Goal: Task Accomplishment & Management: Manage account settings

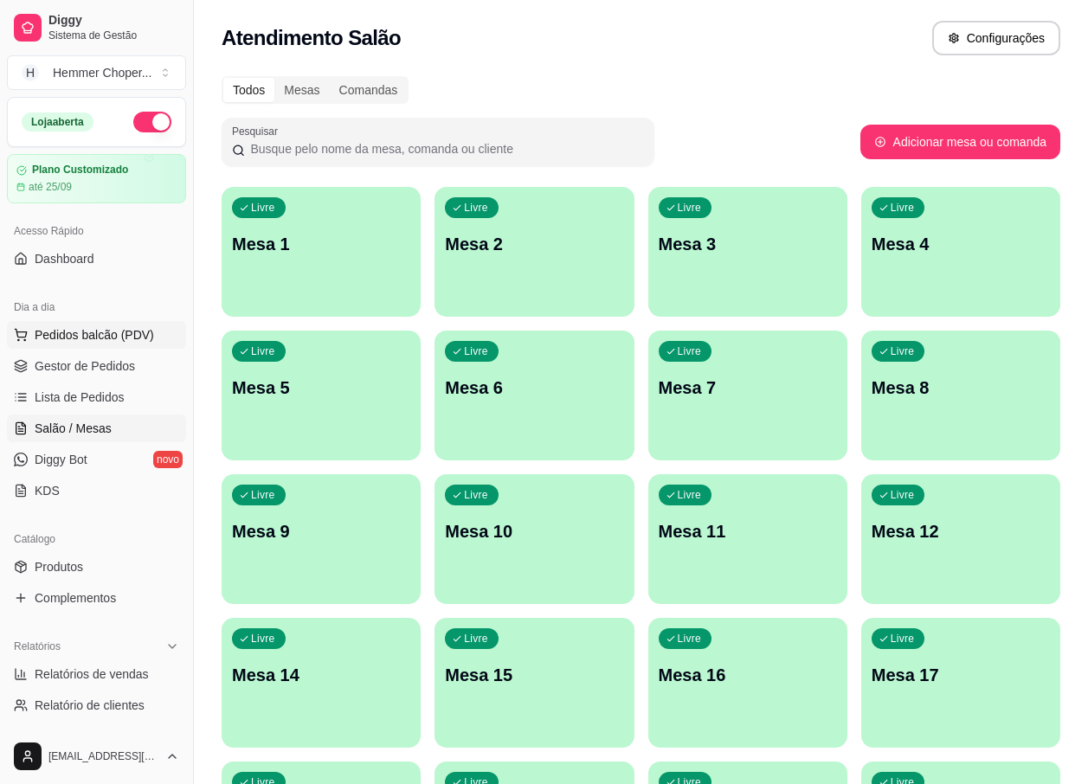
click at [100, 337] on span "Pedidos balcão (PDV)" at bounding box center [94, 334] width 119 height 17
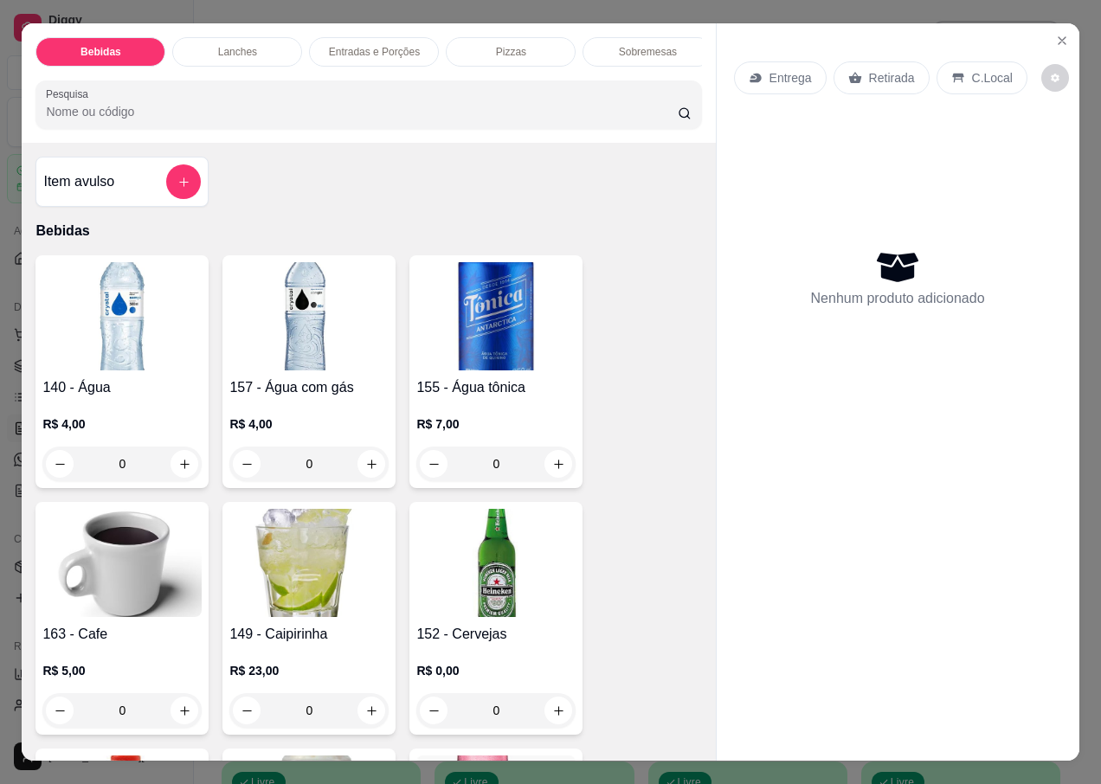
click at [878, 69] on p "Retirada" at bounding box center [892, 77] width 46 height 17
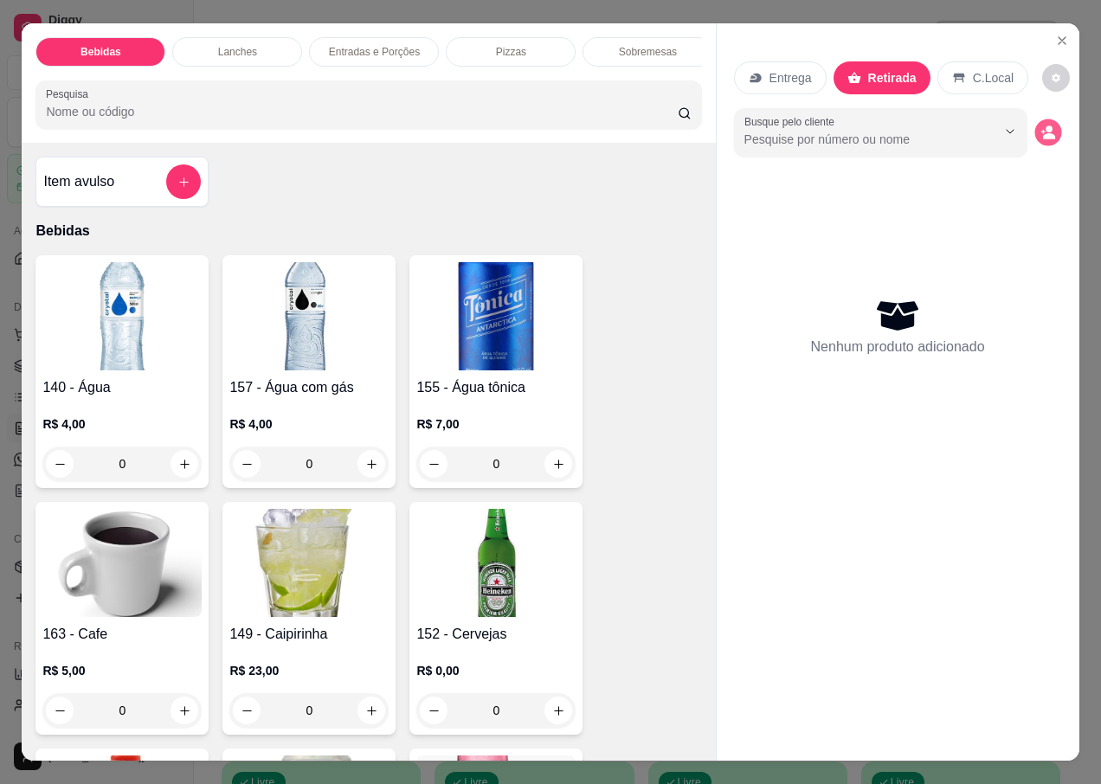
click at [1046, 126] on circle "decrease-product-quantity" at bounding box center [1049, 129] width 7 height 7
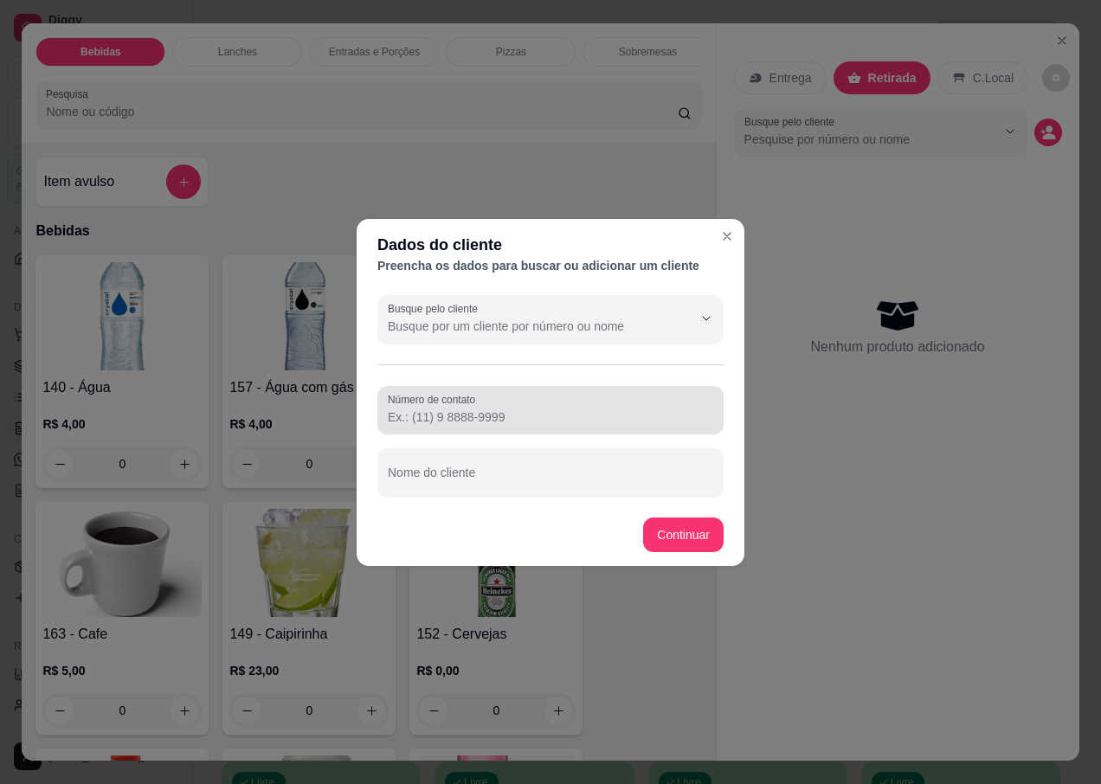
click at [454, 429] on div "Número de contato" at bounding box center [550, 410] width 346 height 48
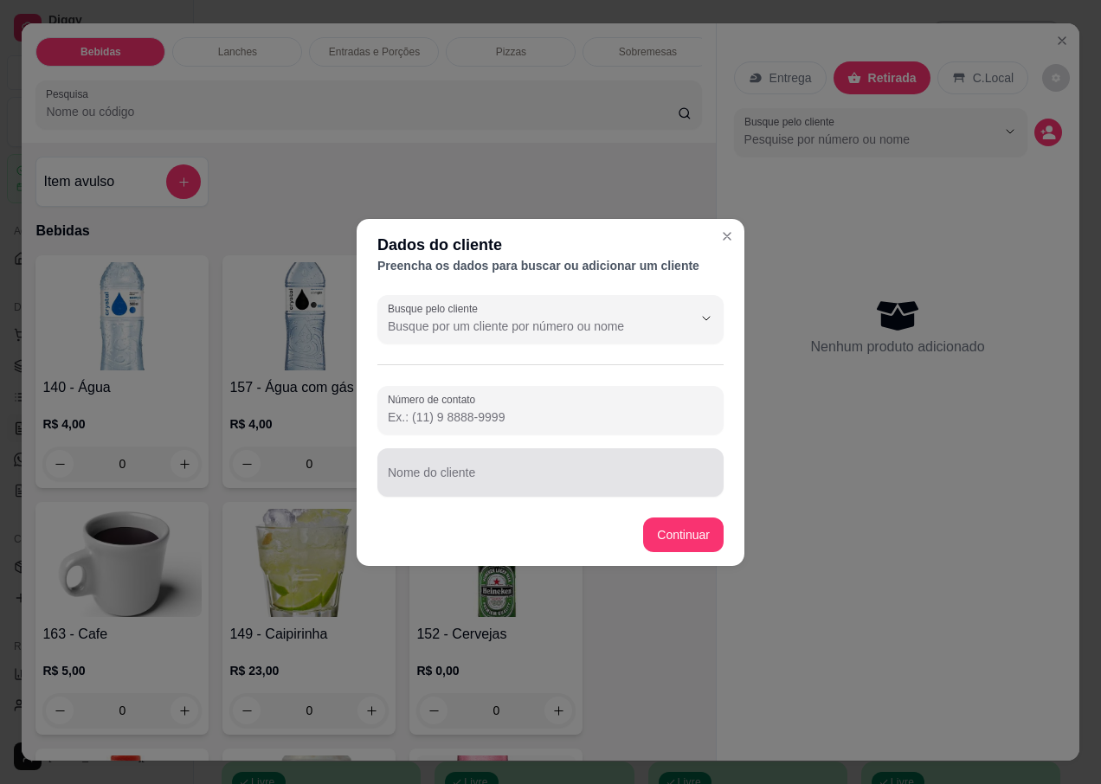
click at [462, 467] on div at bounding box center [550, 472] width 325 height 35
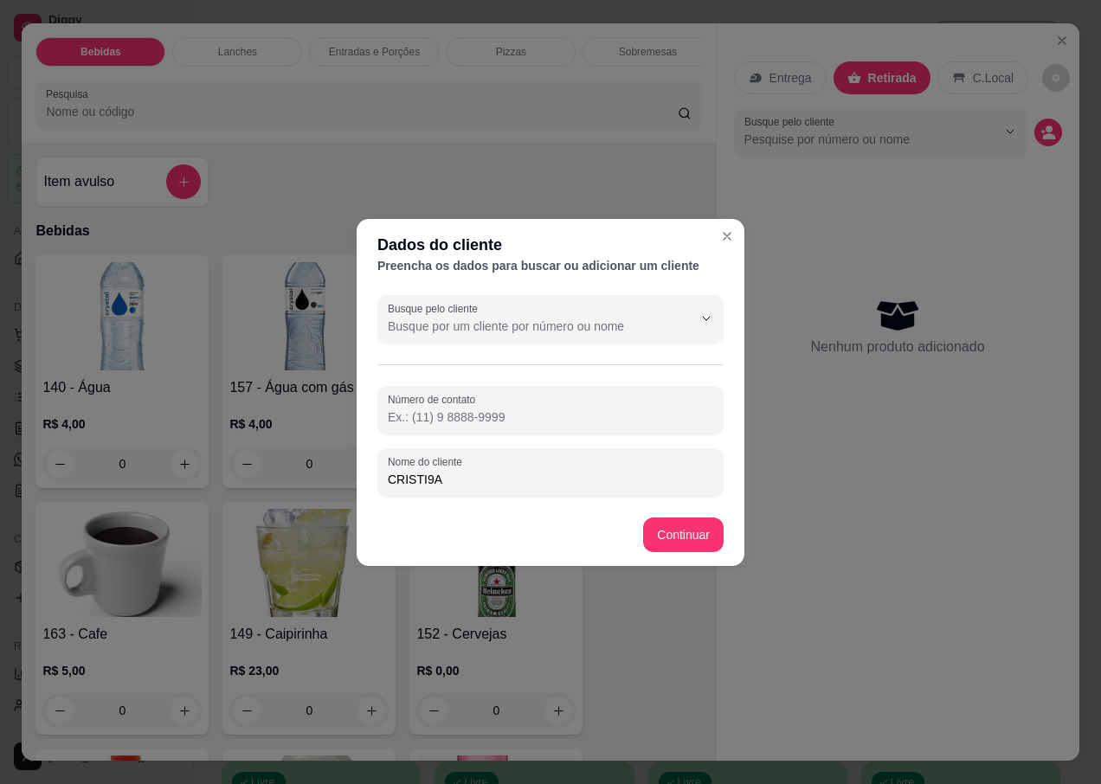
type input "CRISTI9AM"
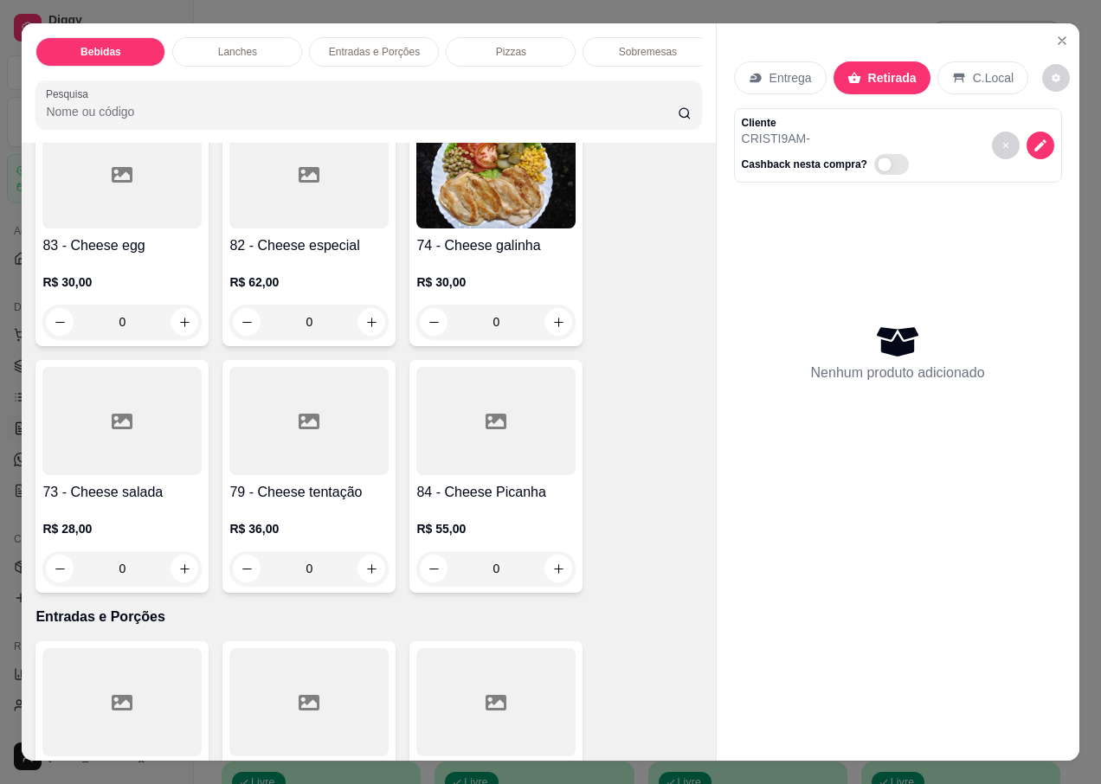
scroll to position [3549, 0]
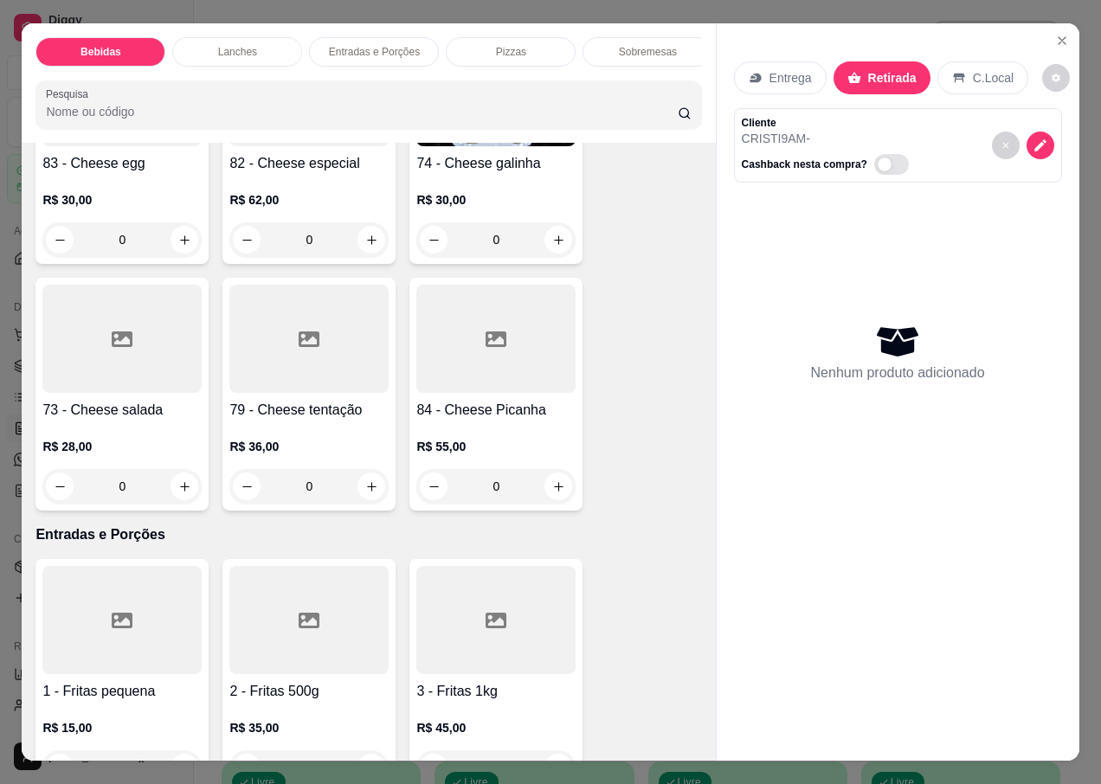
click at [118, 421] on div "R$ 28,00 0" at bounding box center [121, 462] width 159 height 83
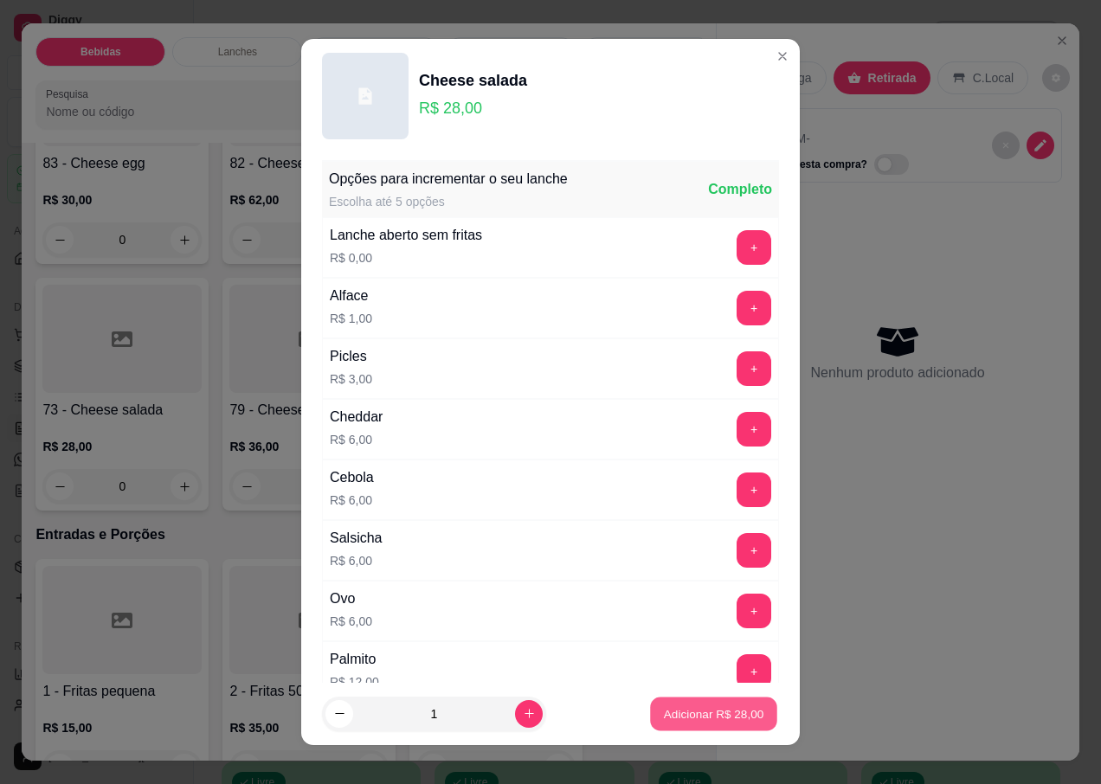
click at [664, 715] on p "Adicionar R$ 28,00" at bounding box center [714, 713] width 100 height 16
type input "1"
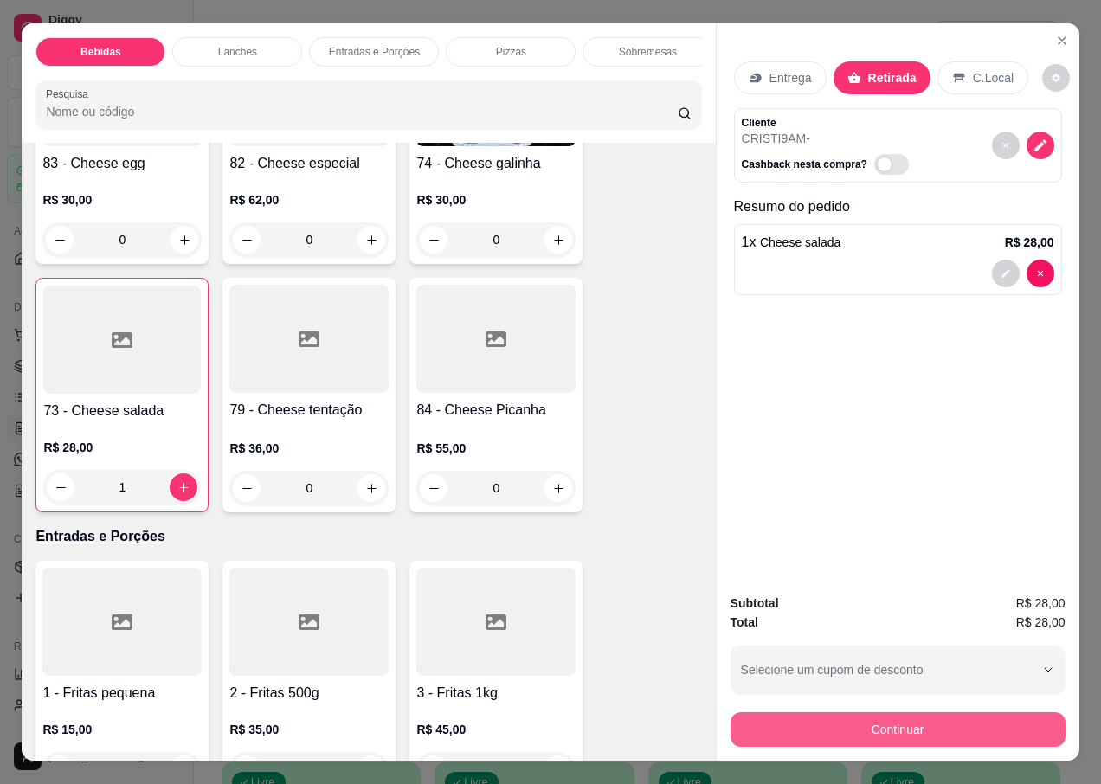
click at [822, 719] on button "Continuar" at bounding box center [898, 729] width 335 height 35
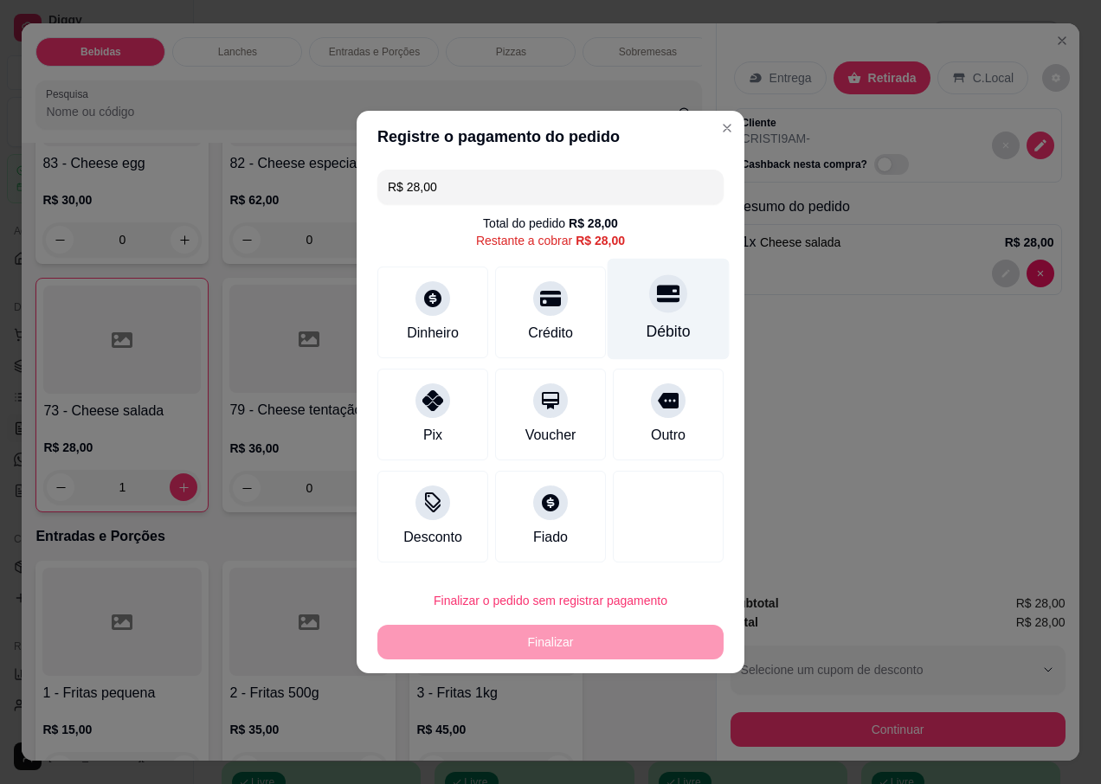
click at [664, 292] on icon at bounding box center [668, 293] width 23 height 23
type input "R$ 0,00"
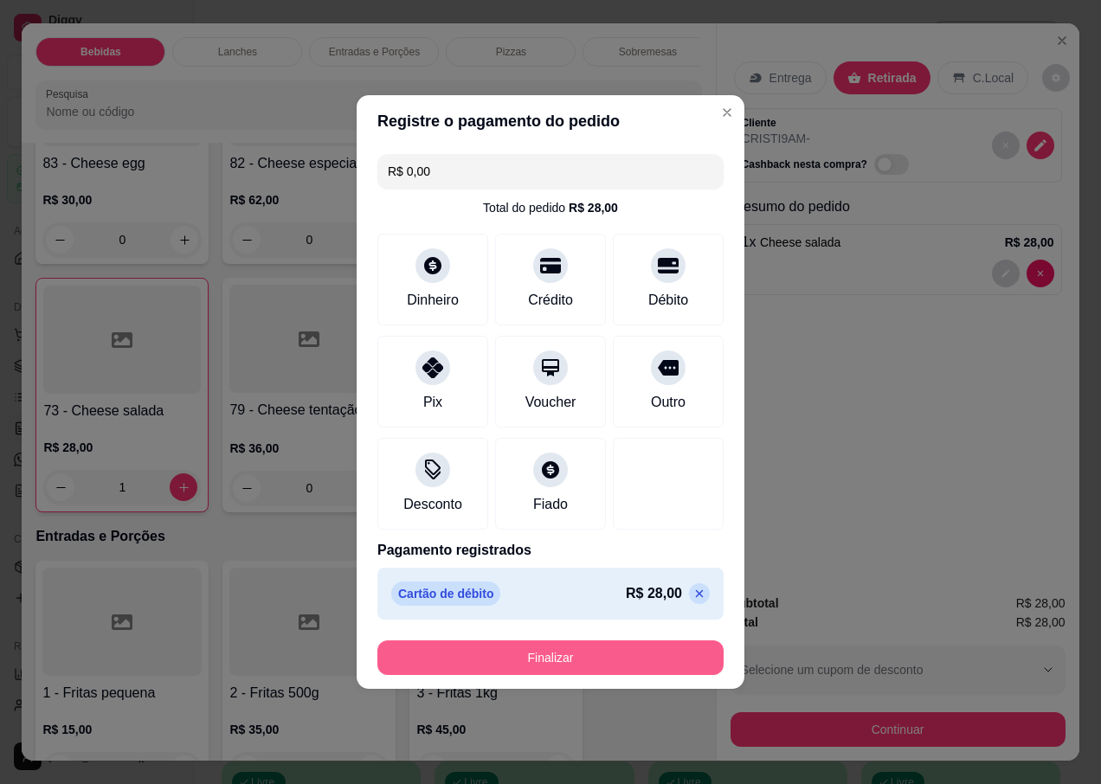
click at [518, 665] on button "Finalizar" at bounding box center [550, 658] width 346 height 35
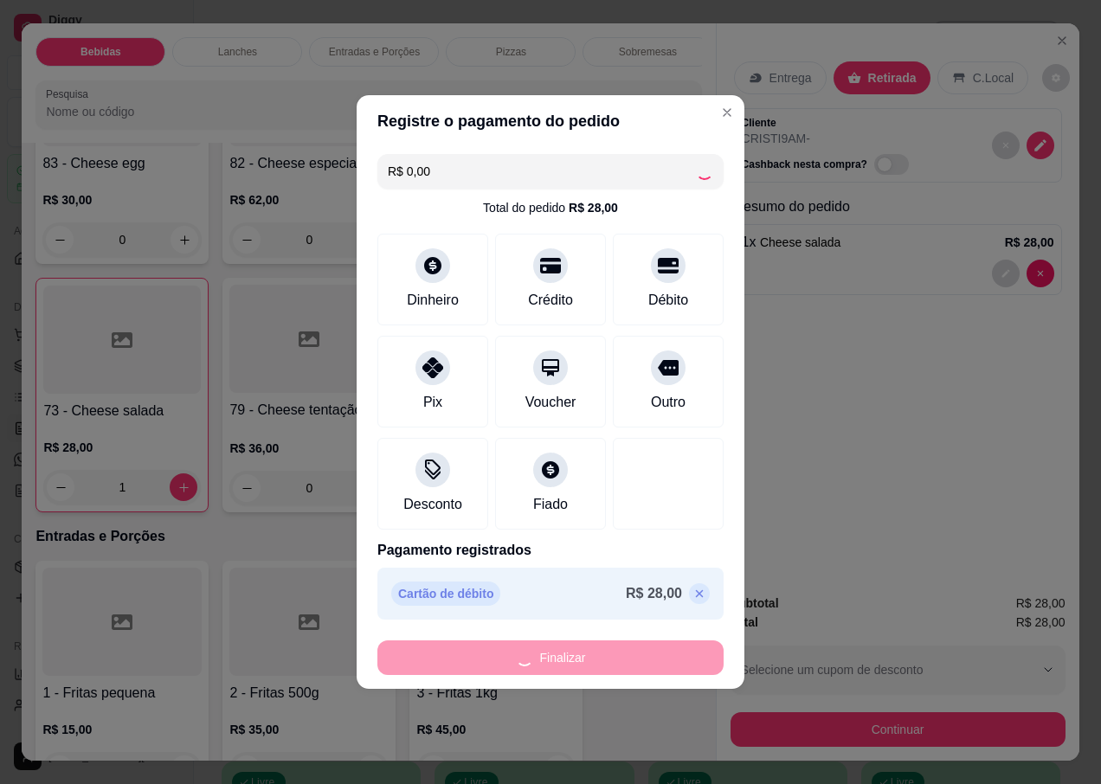
type input "0"
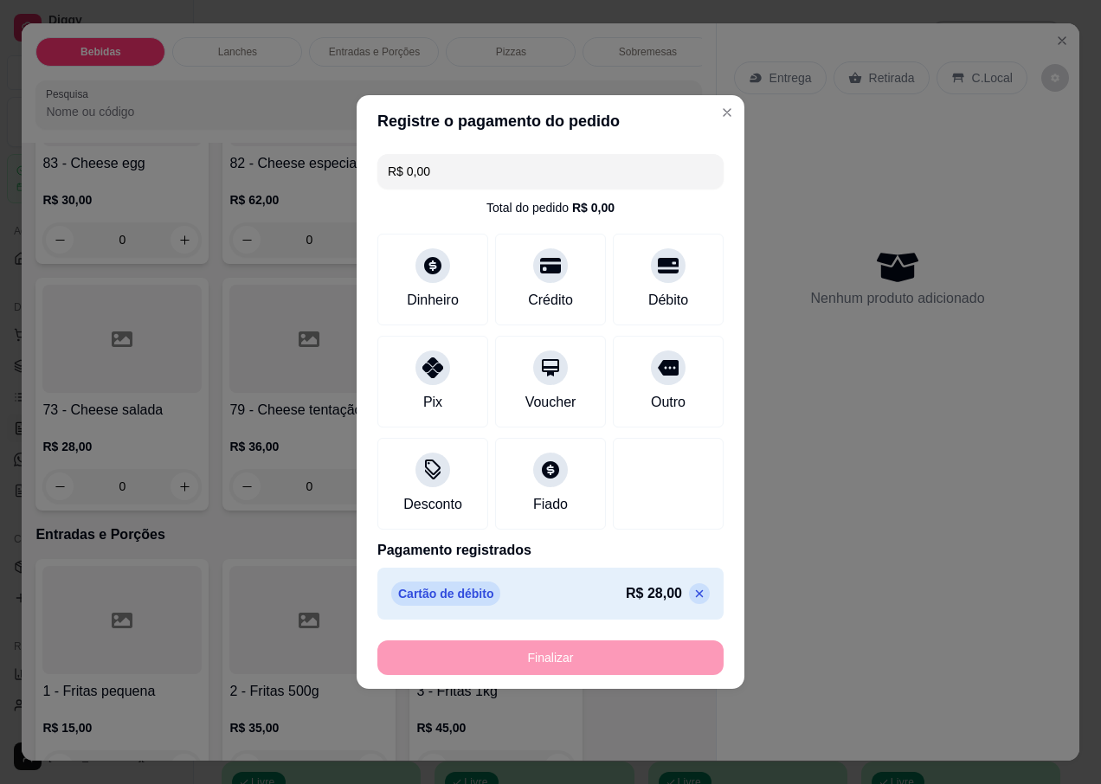
type input "-R$ 28,00"
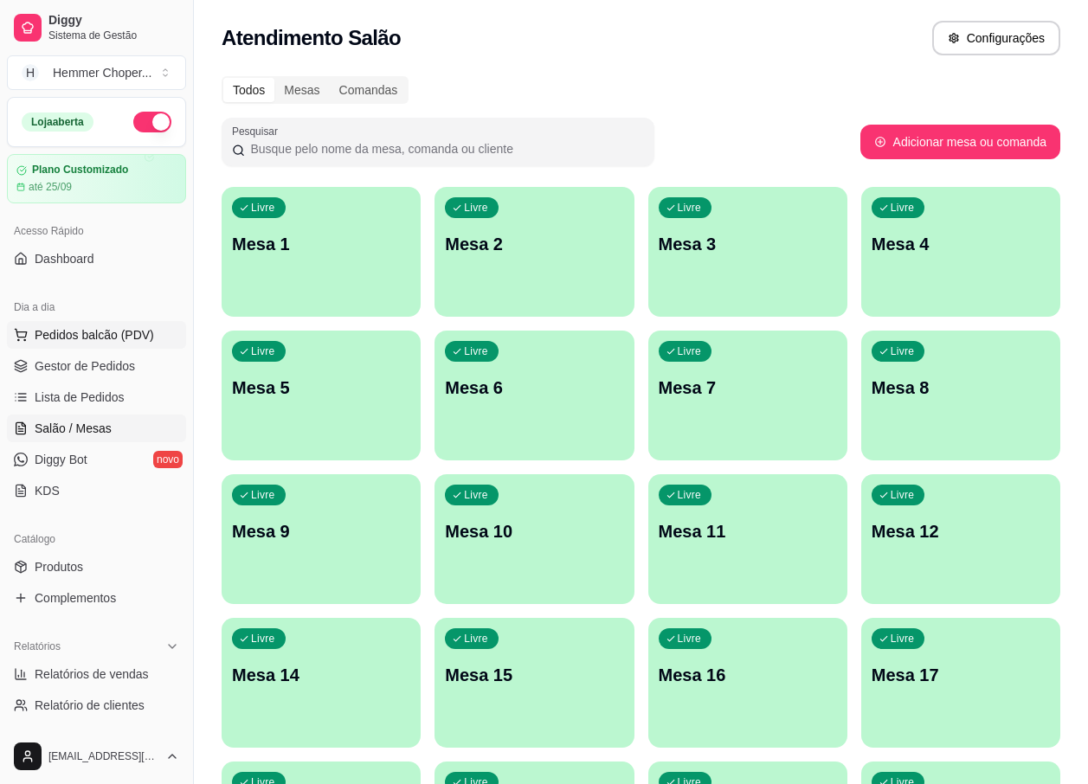
click at [91, 332] on span "Pedidos balcão (PDV)" at bounding box center [94, 334] width 119 height 17
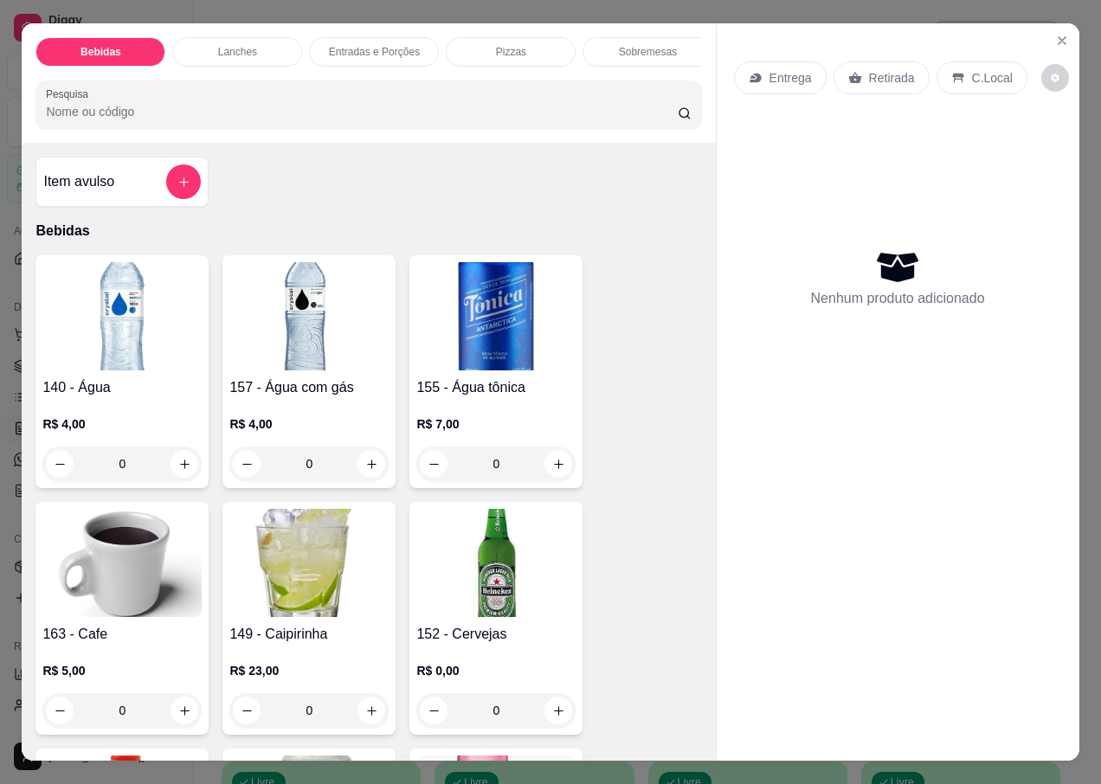
click at [883, 76] on p "Retirada" at bounding box center [892, 77] width 46 height 17
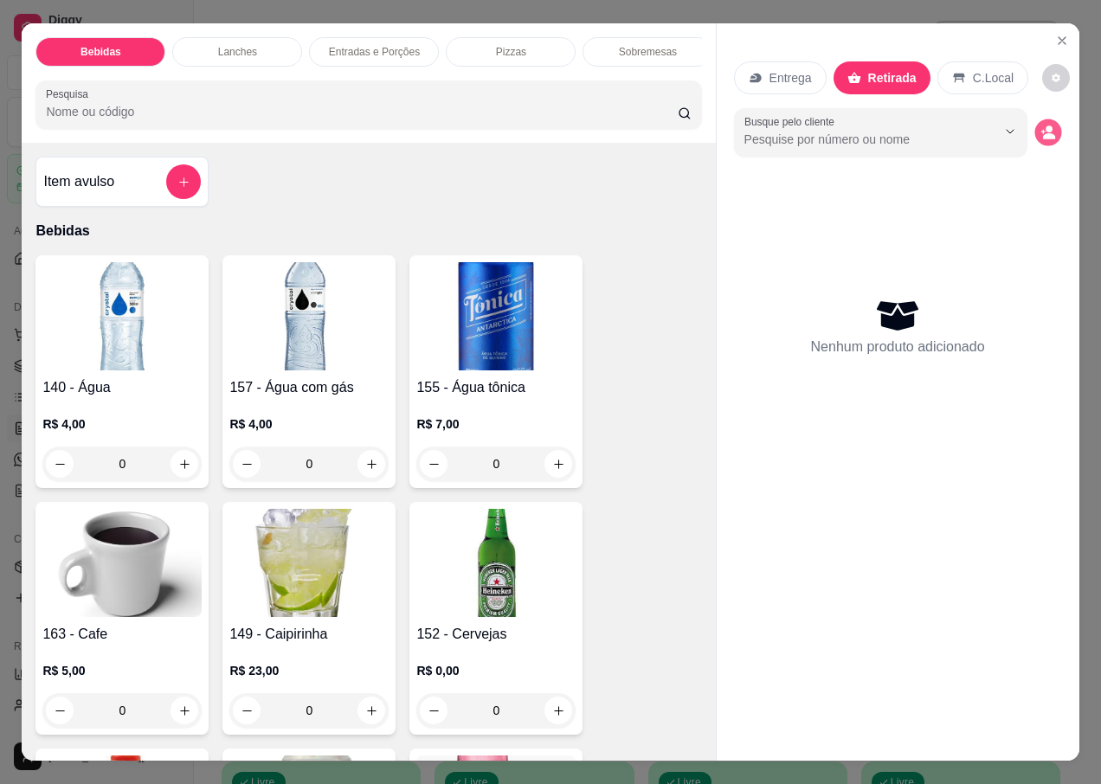
click at [1044, 119] on button "decrease-product-quantity" at bounding box center [1047, 132] width 27 height 27
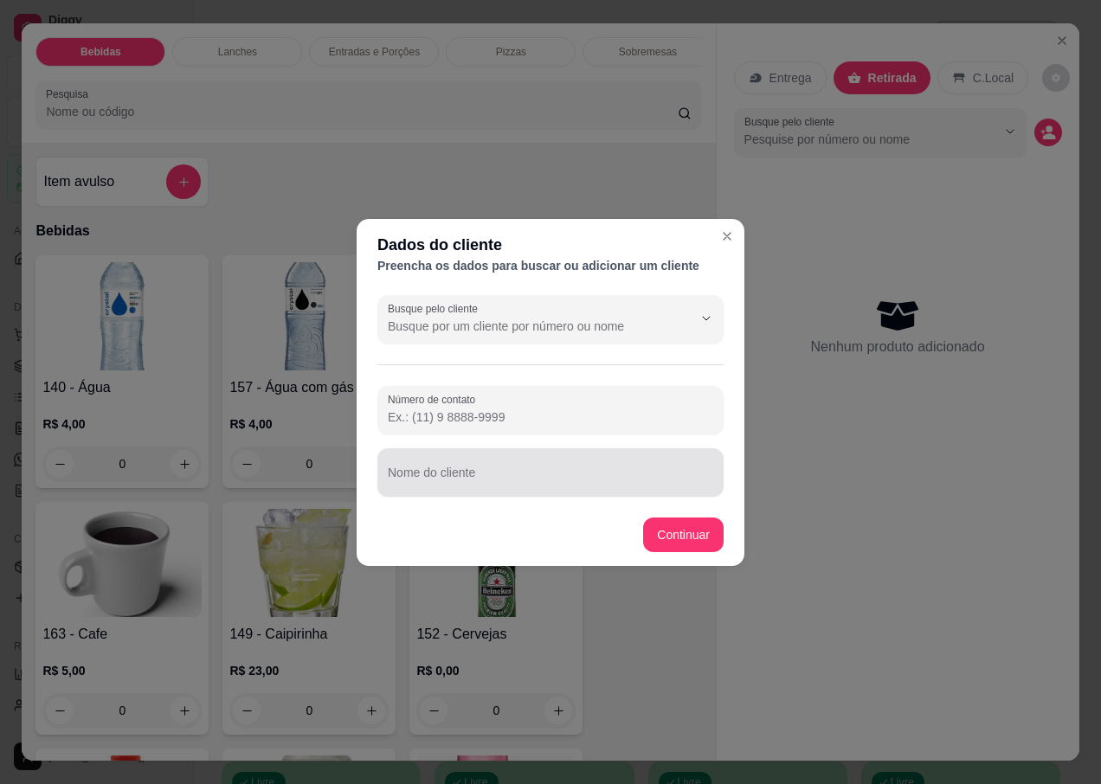
click at [431, 470] on div "Nome do cliente" at bounding box center [550, 472] width 346 height 48
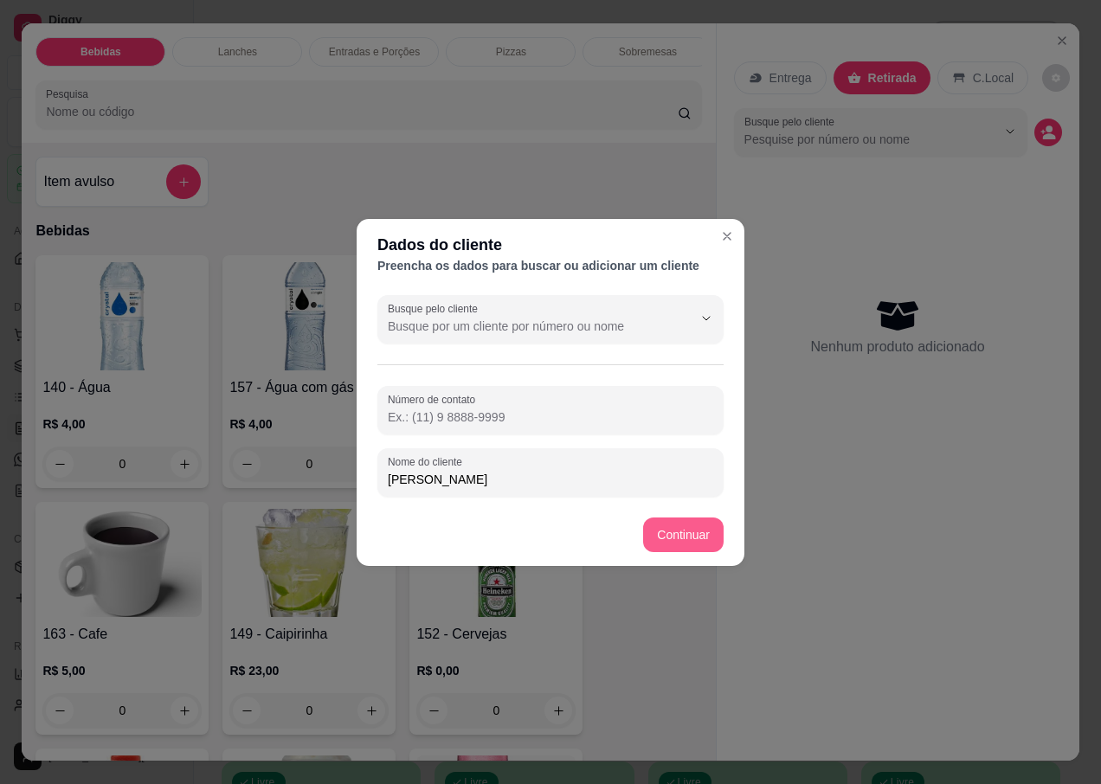
type input "[PERSON_NAME]"
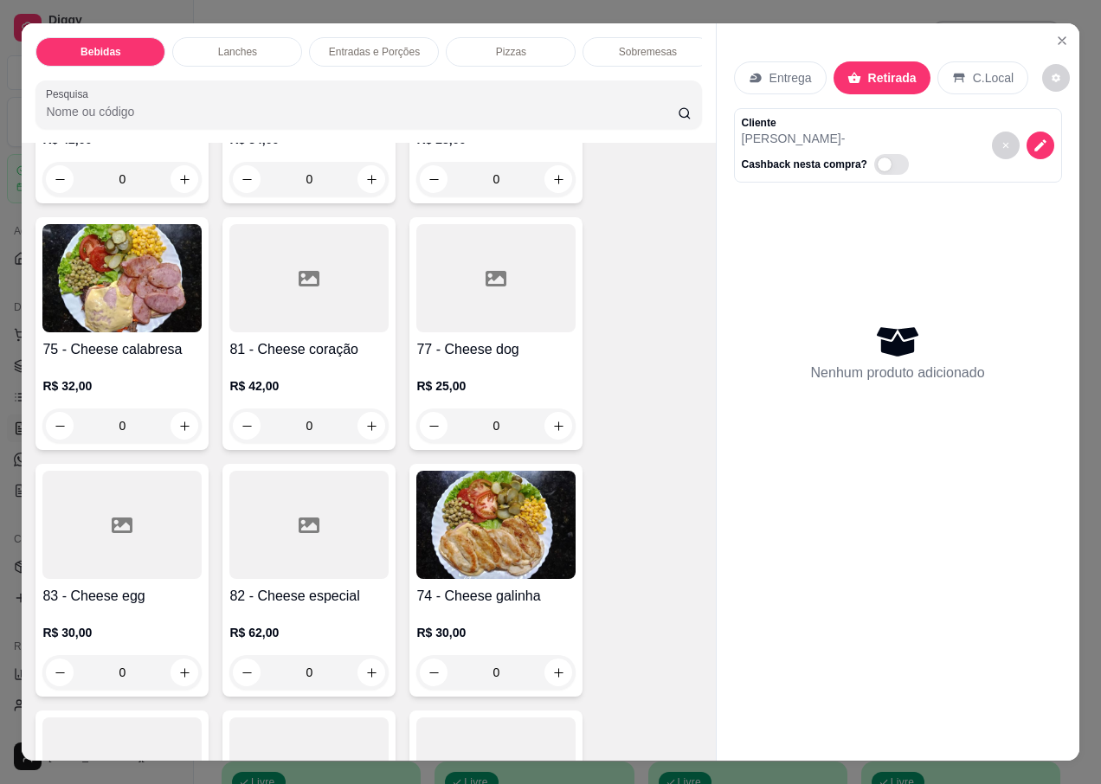
scroll to position [3376, 0]
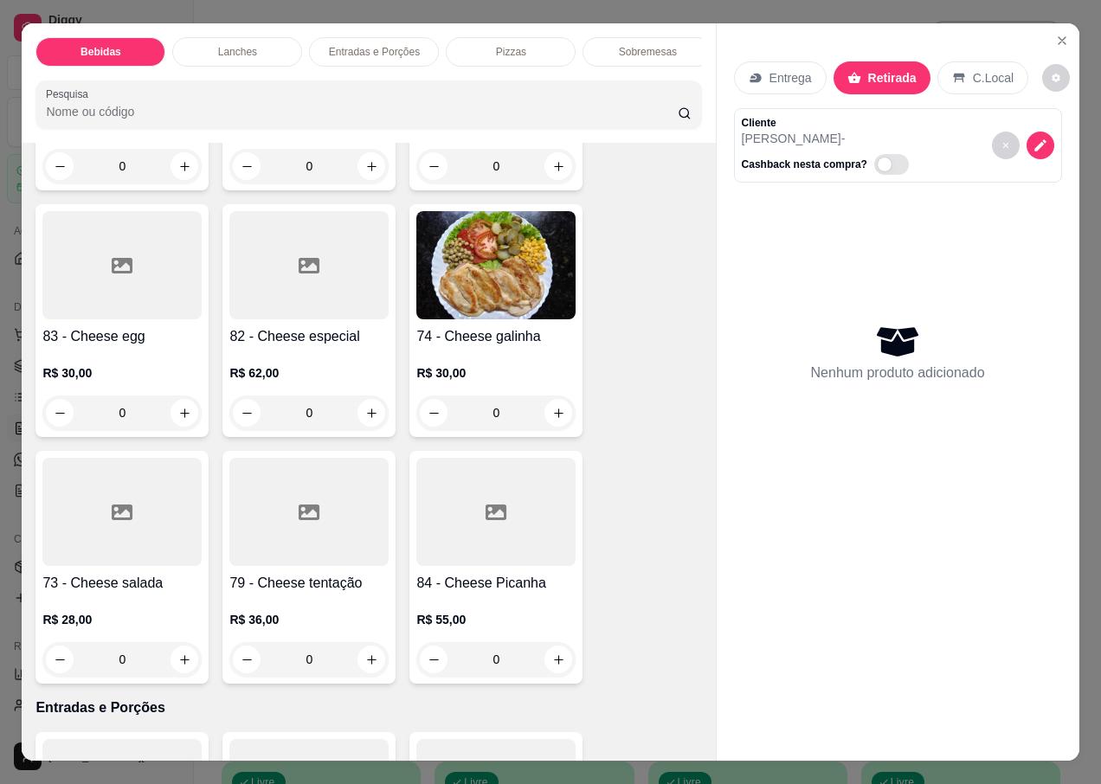
click at [102, 594] on div "R$ 28,00 0" at bounding box center [121, 635] width 159 height 83
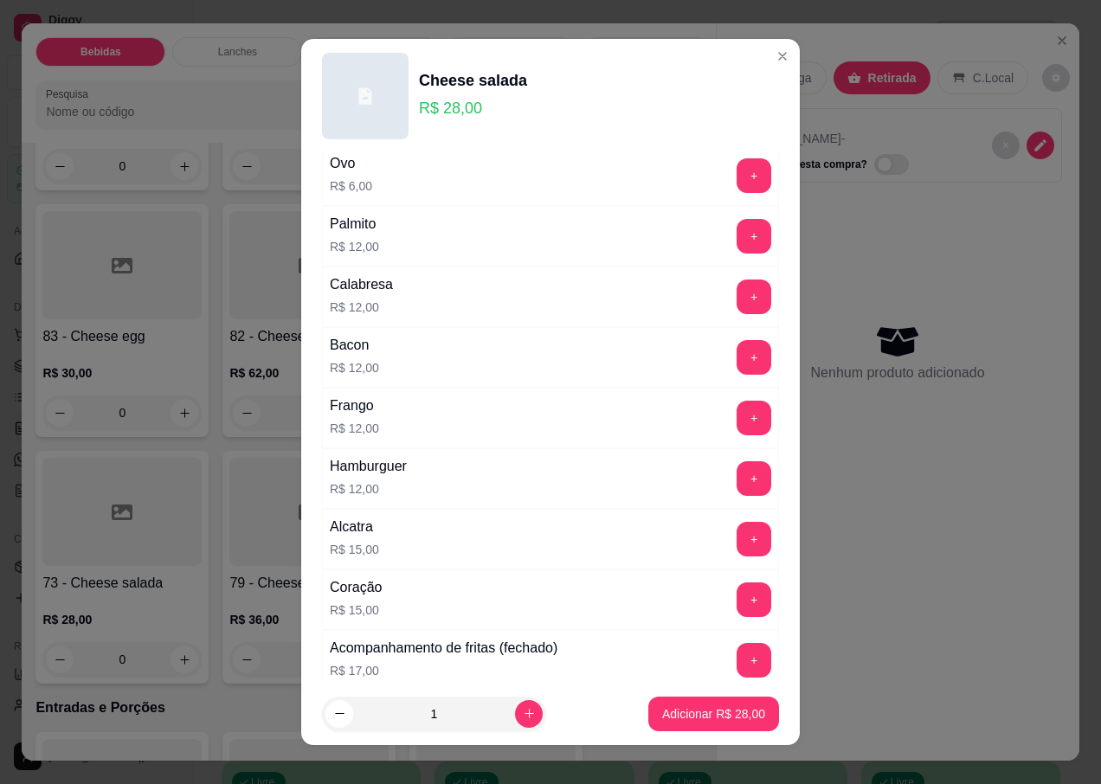
scroll to position [1234, 0]
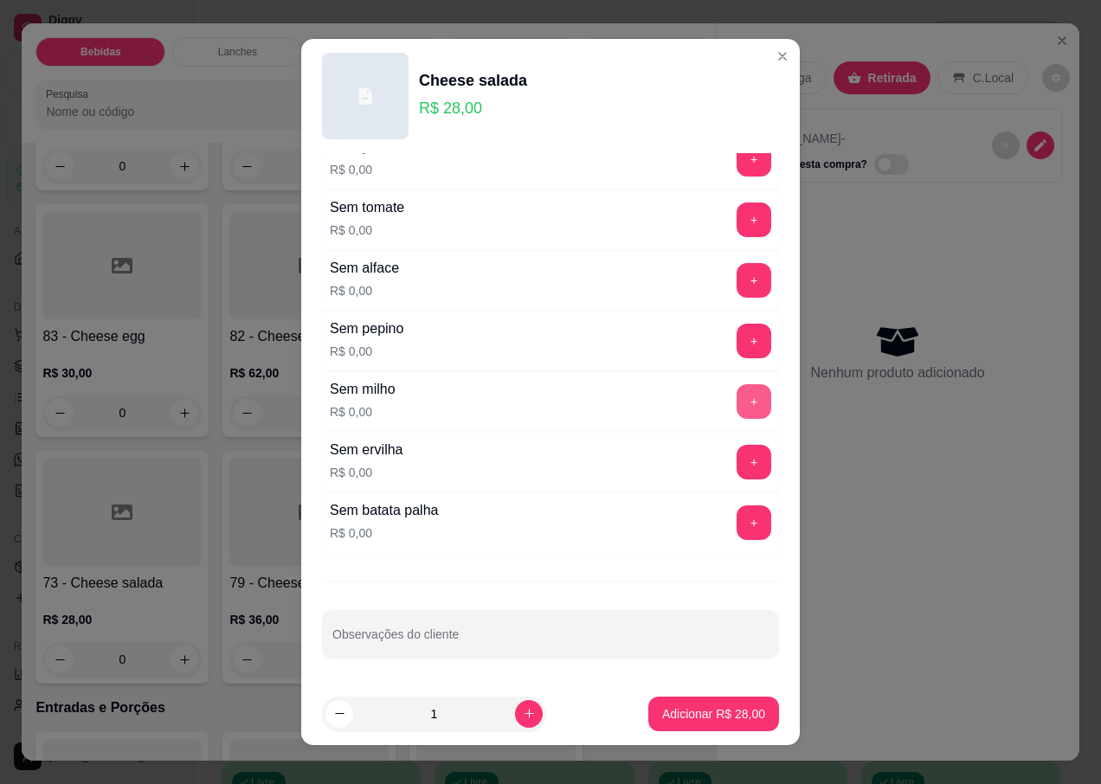
click at [737, 398] on button "+" at bounding box center [754, 401] width 35 height 35
click at [737, 459] on button "+" at bounding box center [754, 463] width 34 height 34
click at [678, 708] on p "Adicionar R$ 28,00" at bounding box center [713, 713] width 103 height 17
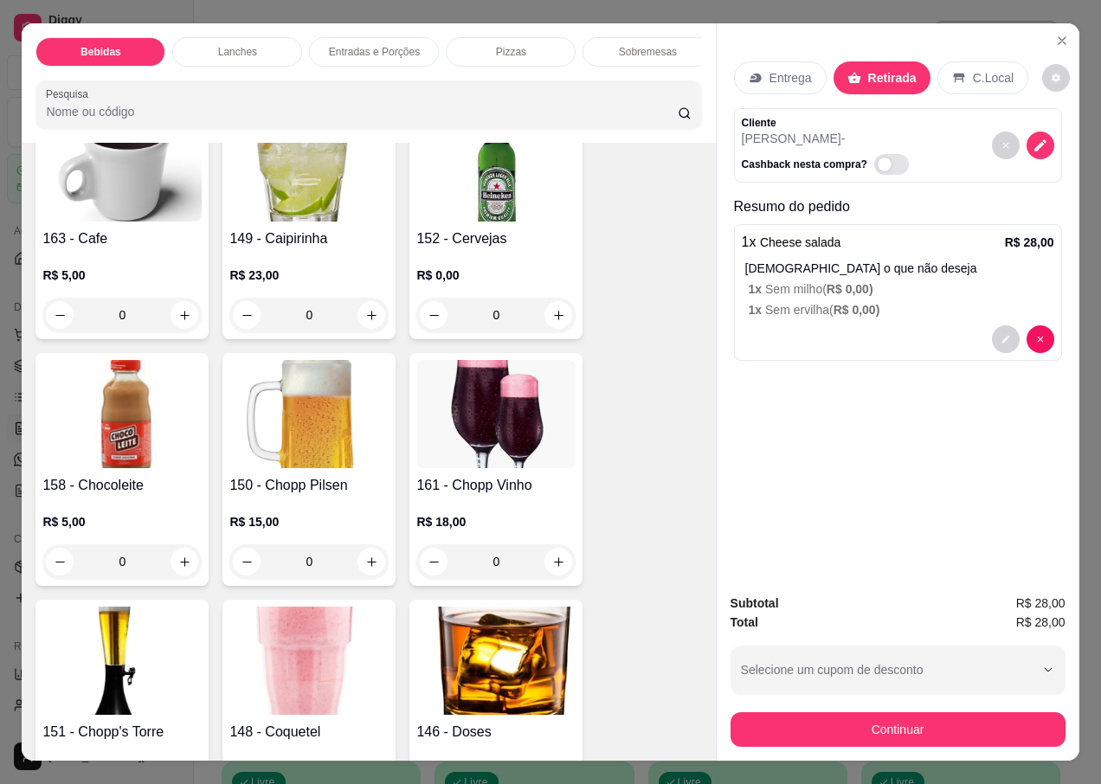
scroll to position [0, 0]
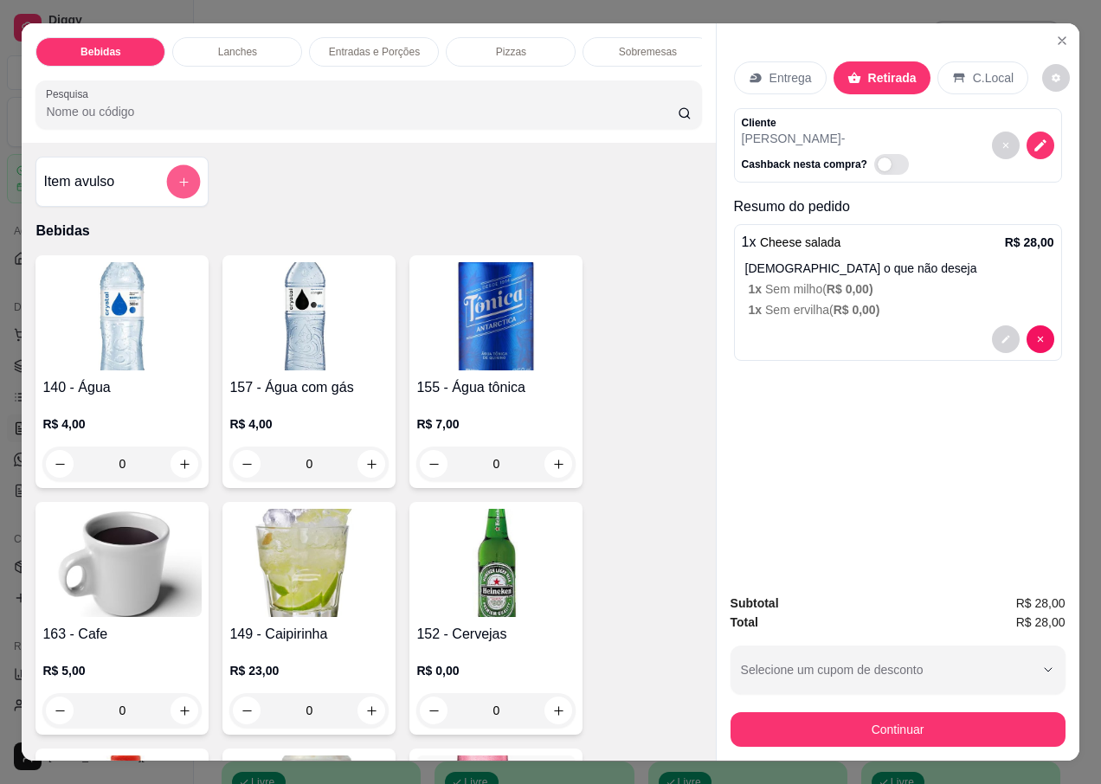
click at [177, 183] on icon "add-separate-item" at bounding box center [183, 182] width 13 height 13
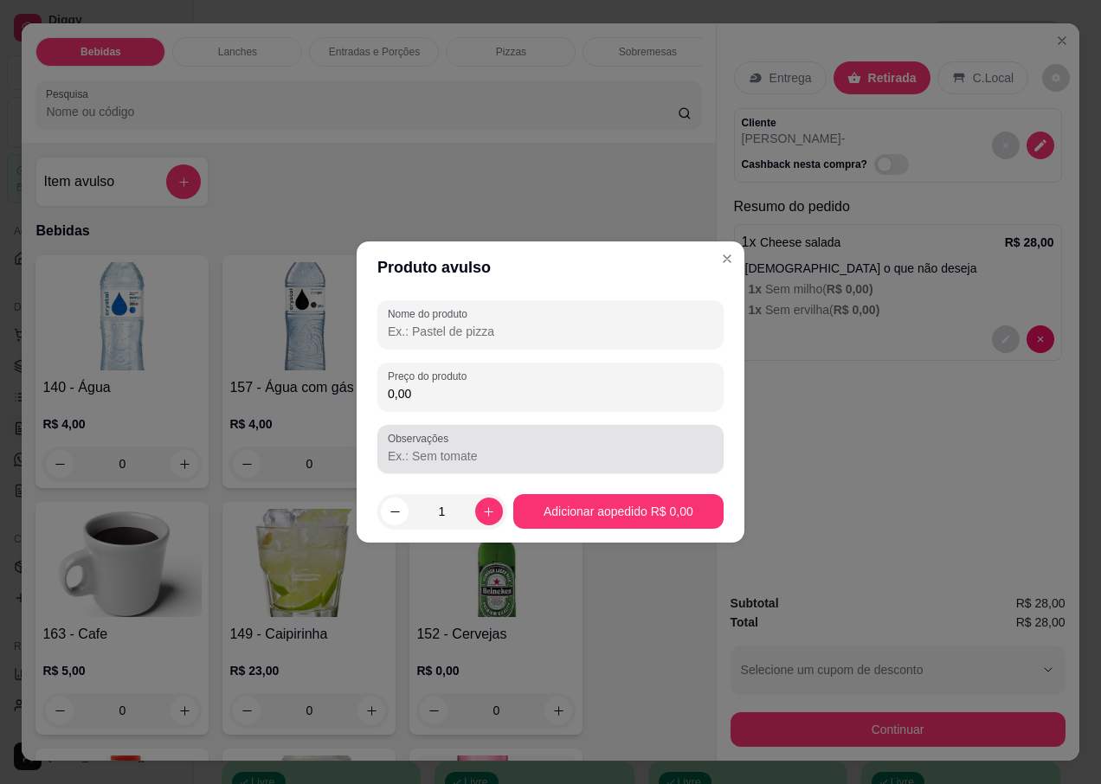
click at [465, 454] on input "Observações" at bounding box center [550, 456] width 325 height 17
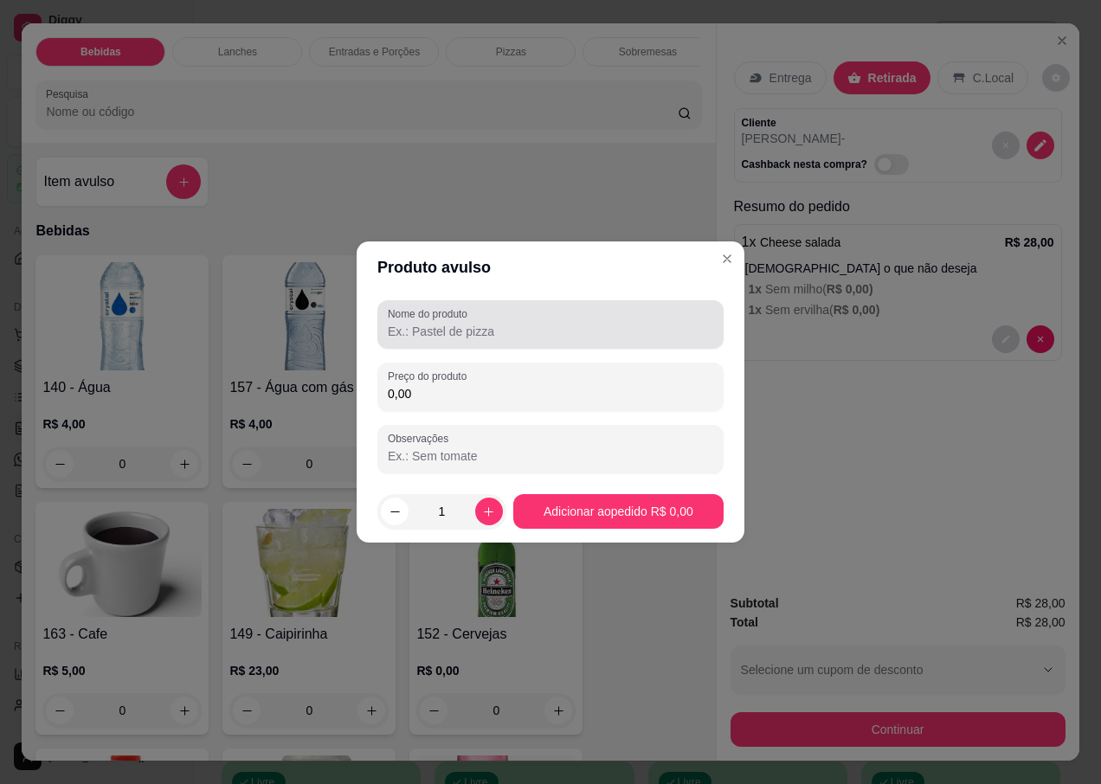
click at [465, 329] on input "Nome do produto" at bounding box center [550, 331] width 325 height 17
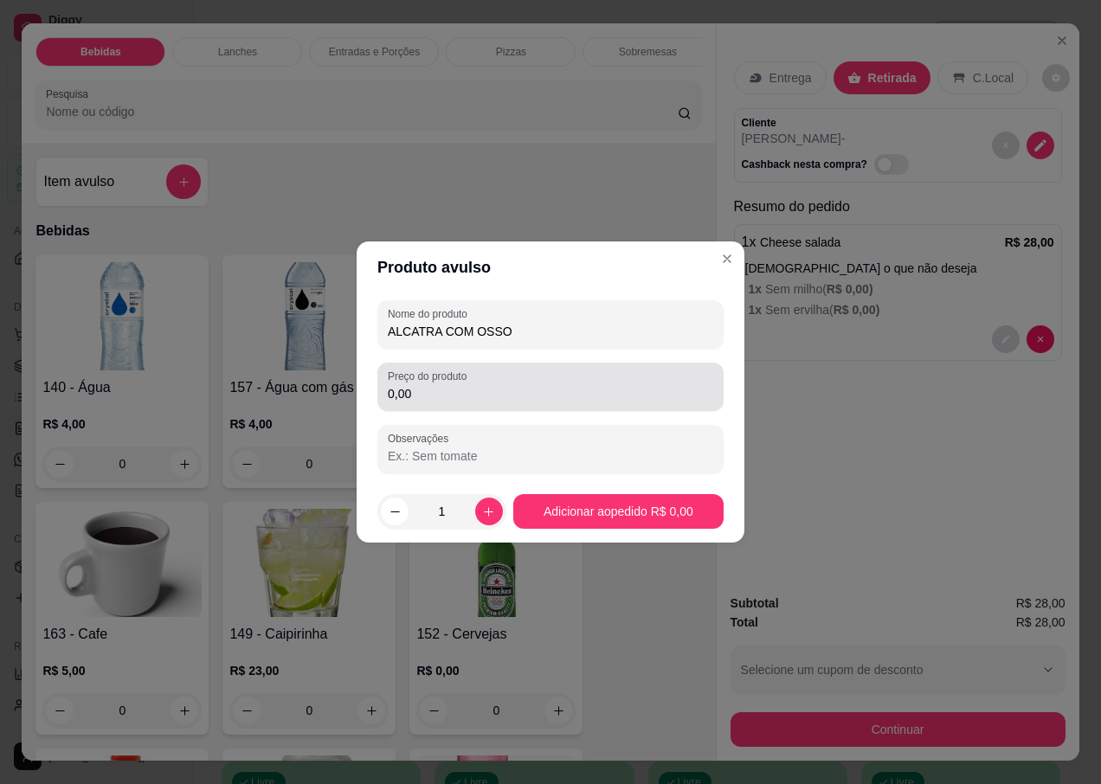
type input "ALCATRA COM OSSO"
click at [483, 383] on div "0,00" at bounding box center [550, 387] width 325 height 35
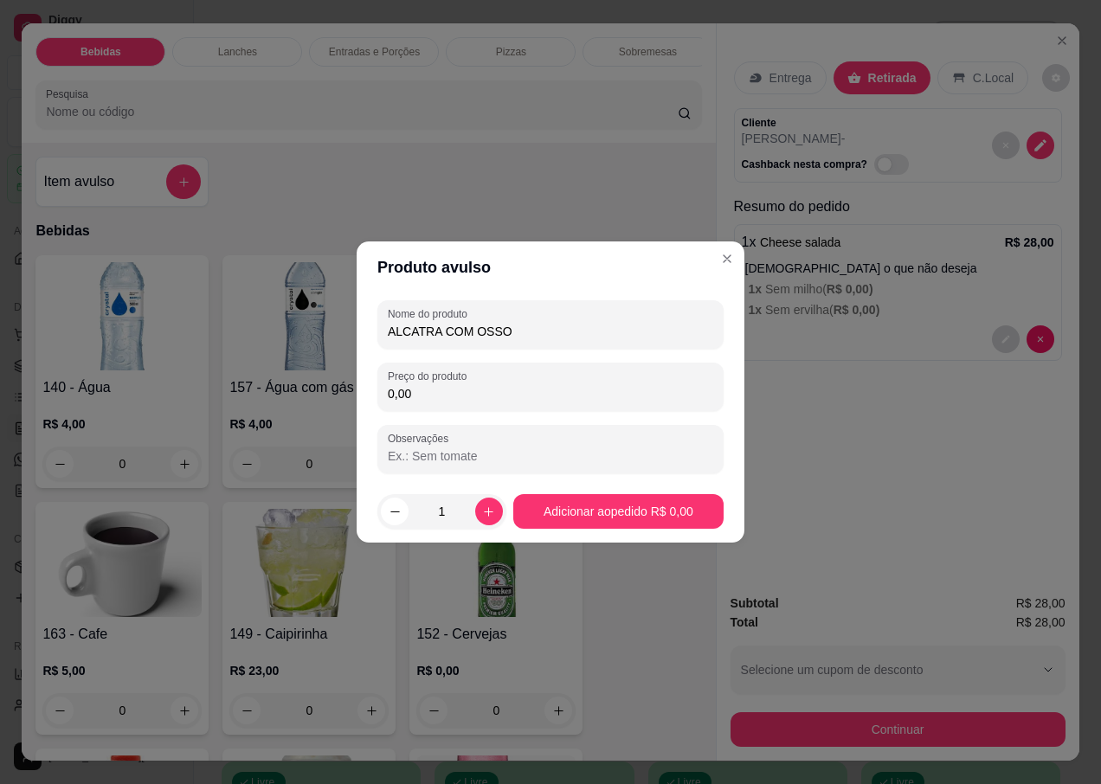
click at [442, 399] on input "0,00" at bounding box center [550, 393] width 325 height 17
type input "190,00"
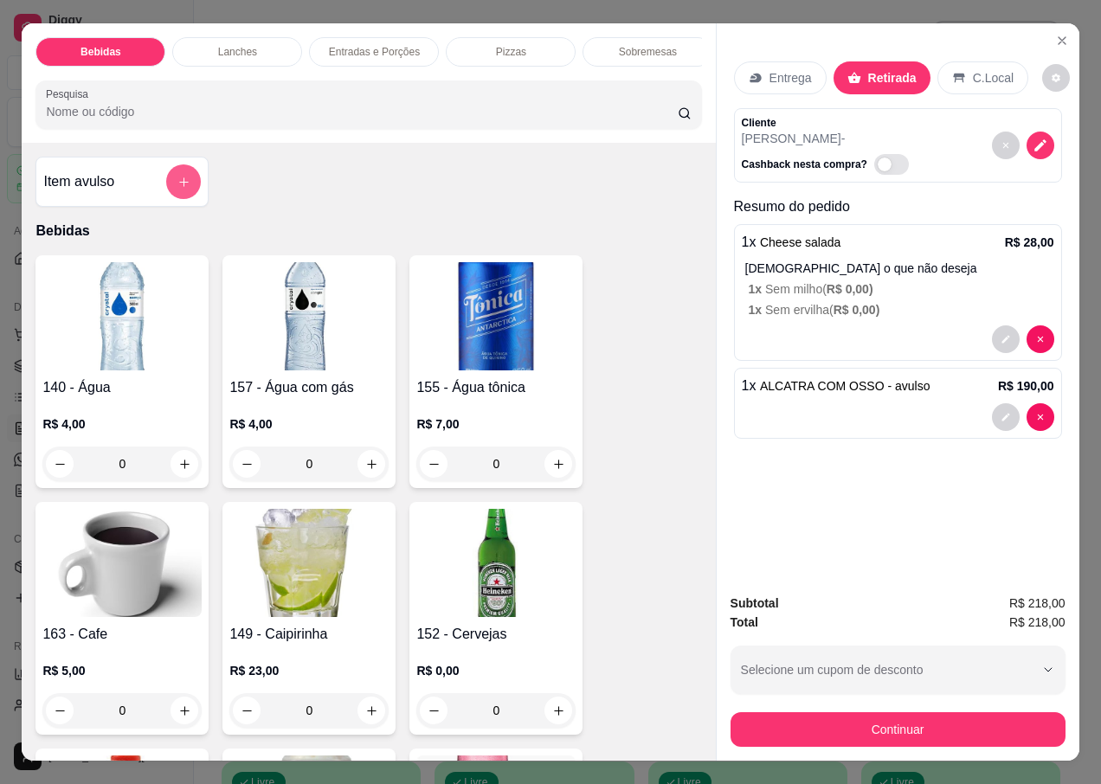
click at [184, 189] on icon "add-separate-item" at bounding box center [183, 182] width 13 height 13
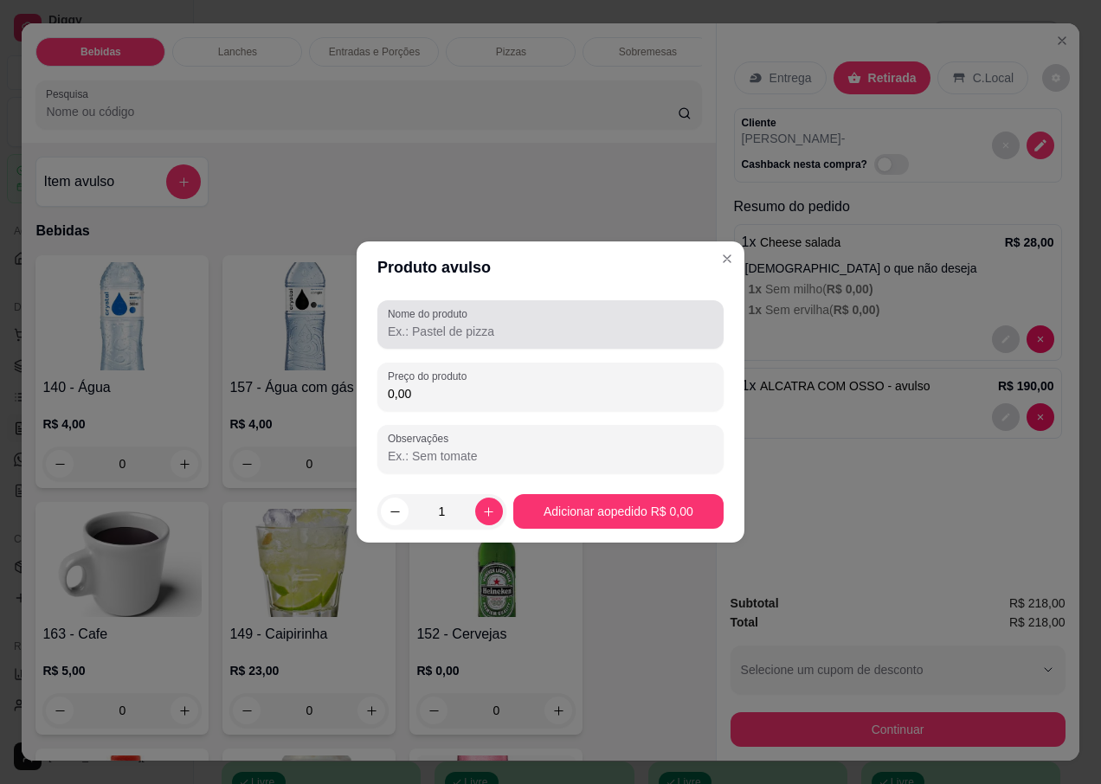
click at [453, 341] on div at bounding box center [550, 324] width 325 height 35
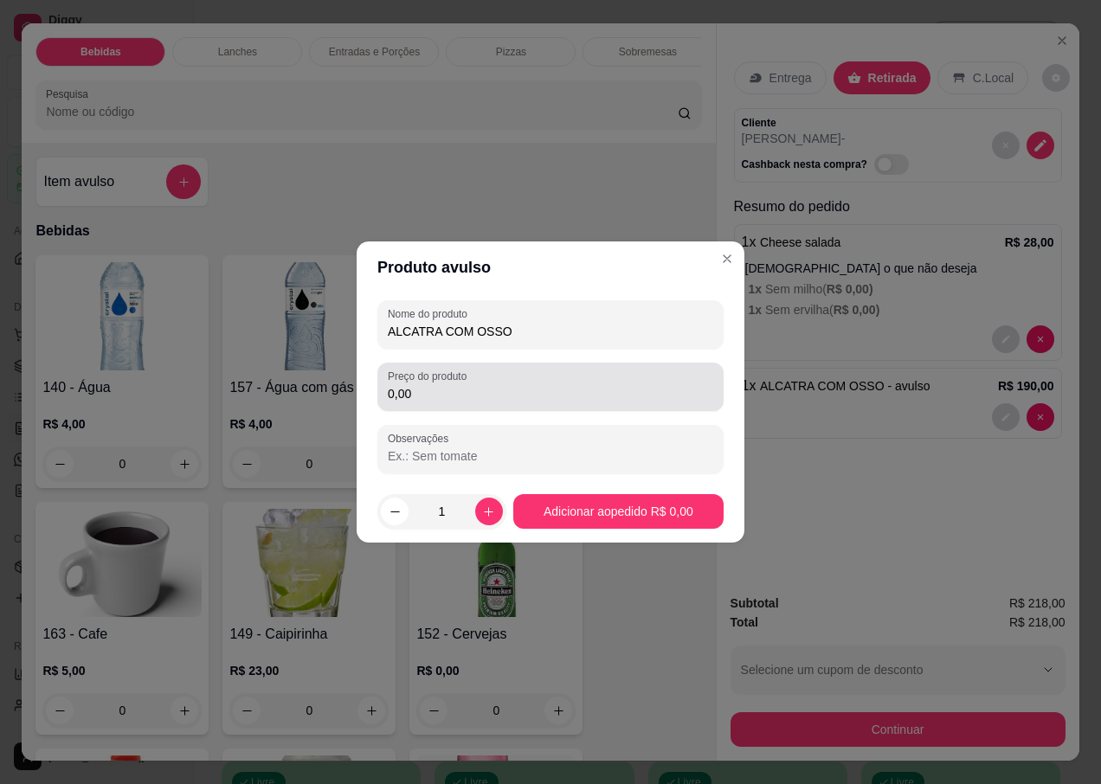
type input "ALCATRA COM OSSO"
click at [429, 400] on input "0,00" at bounding box center [550, 393] width 325 height 17
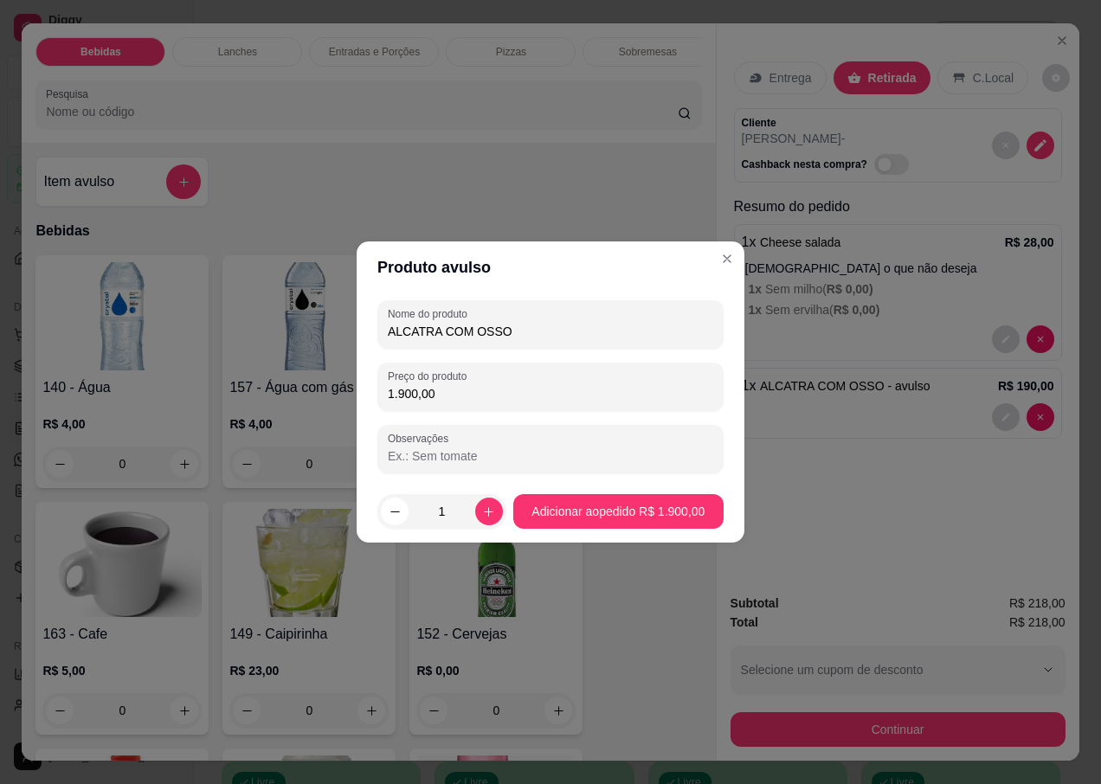
type input "190,00"
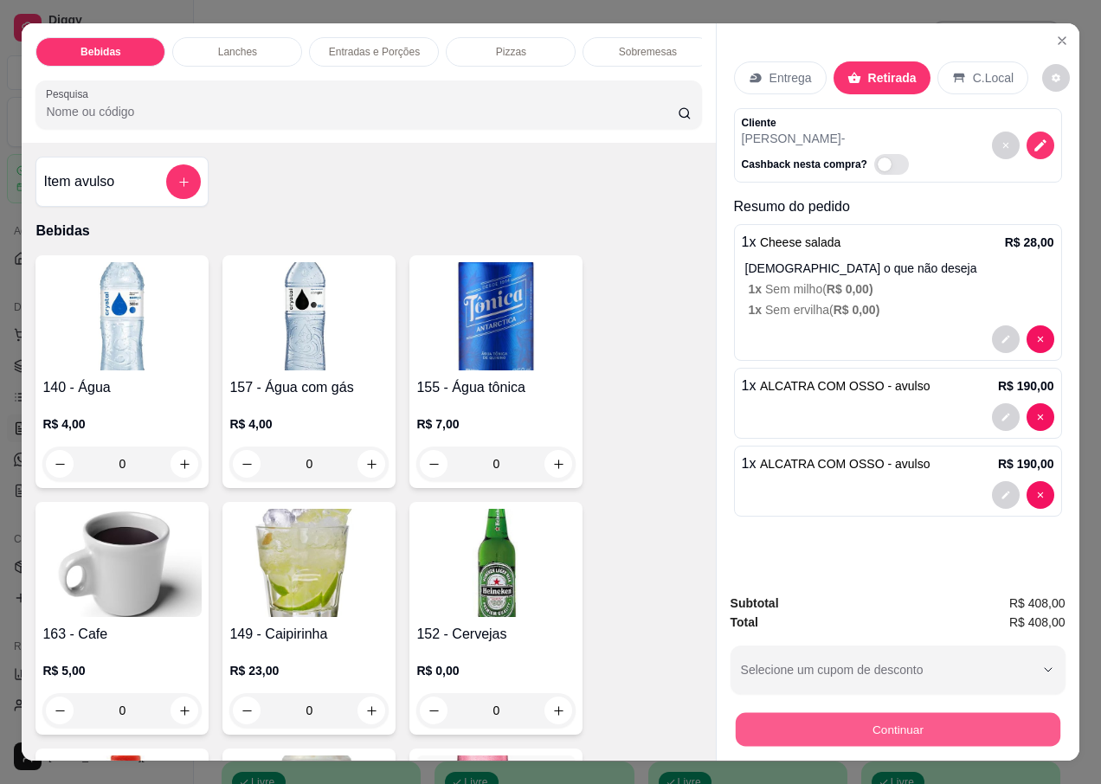
click at [845, 733] on button "Continuar" at bounding box center [897, 729] width 325 height 34
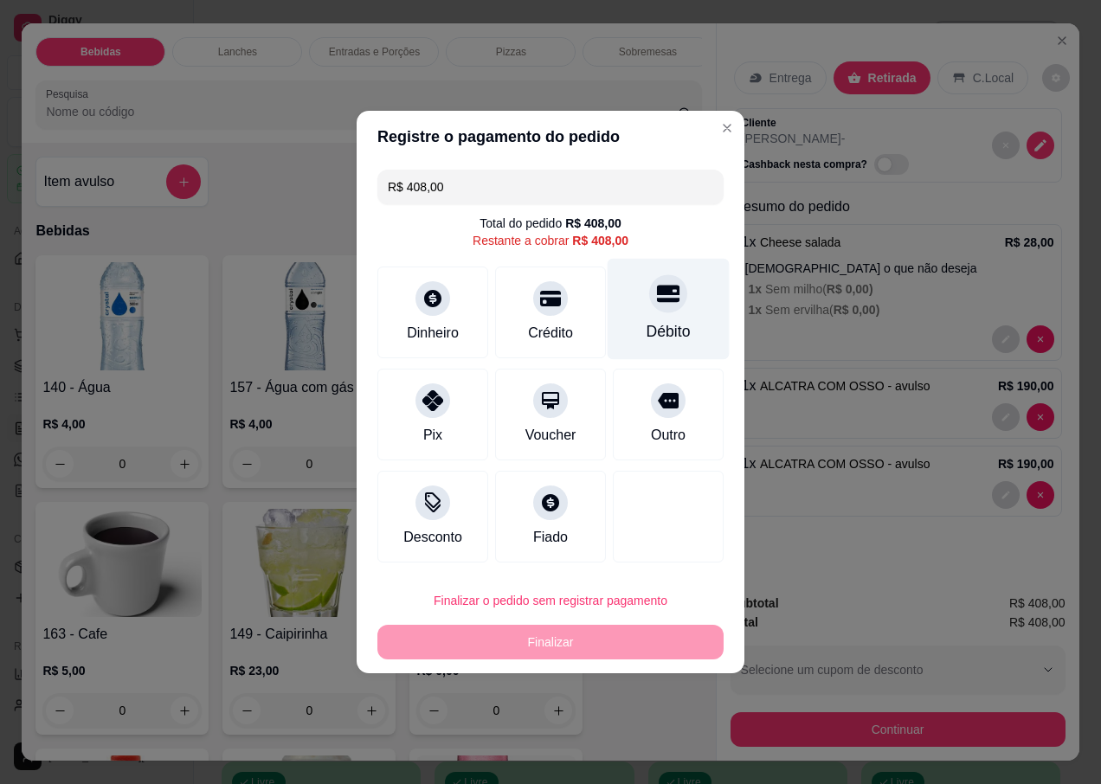
click at [657, 324] on div "Débito" at bounding box center [669, 331] width 44 height 23
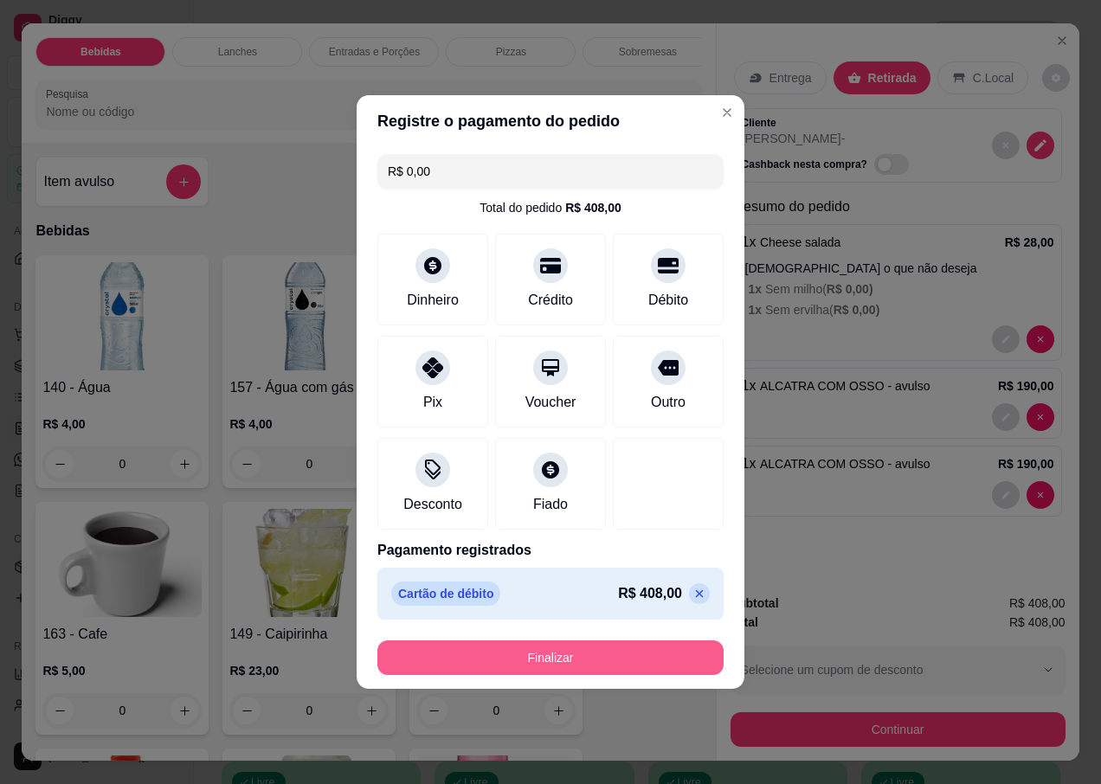
click at [512, 654] on button "Finalizar" at bounding box center [550, 658] width 346 height 35
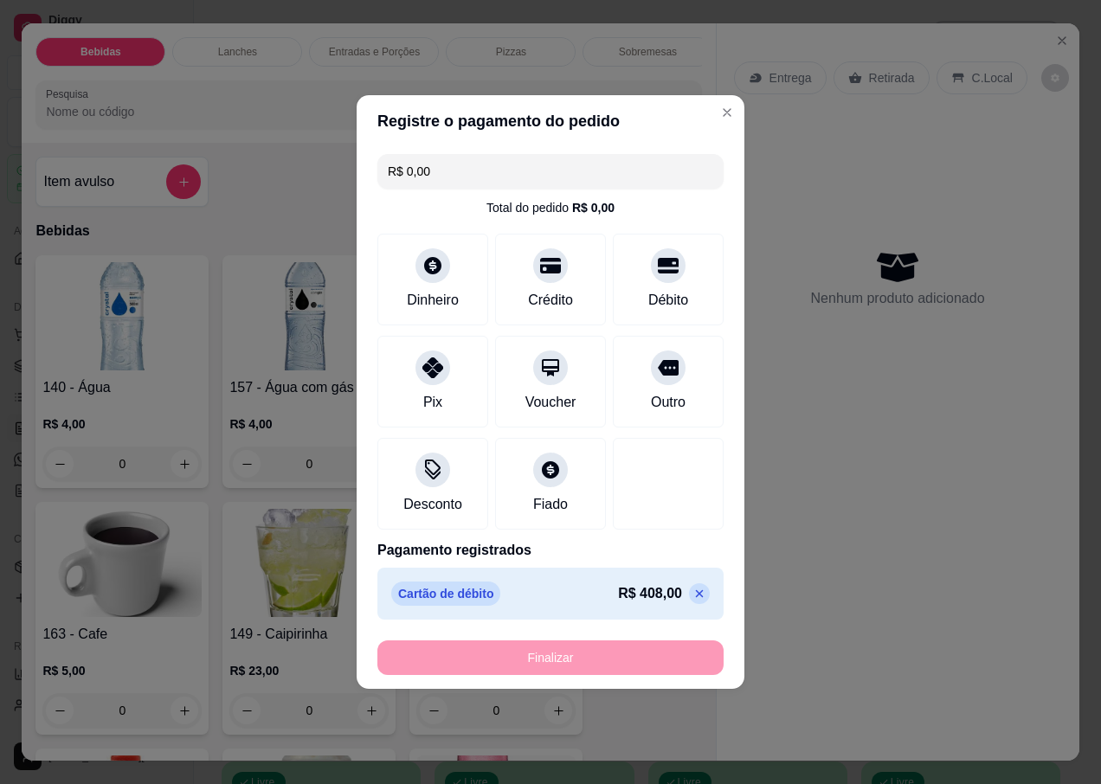
type input "-R$ 408,00"
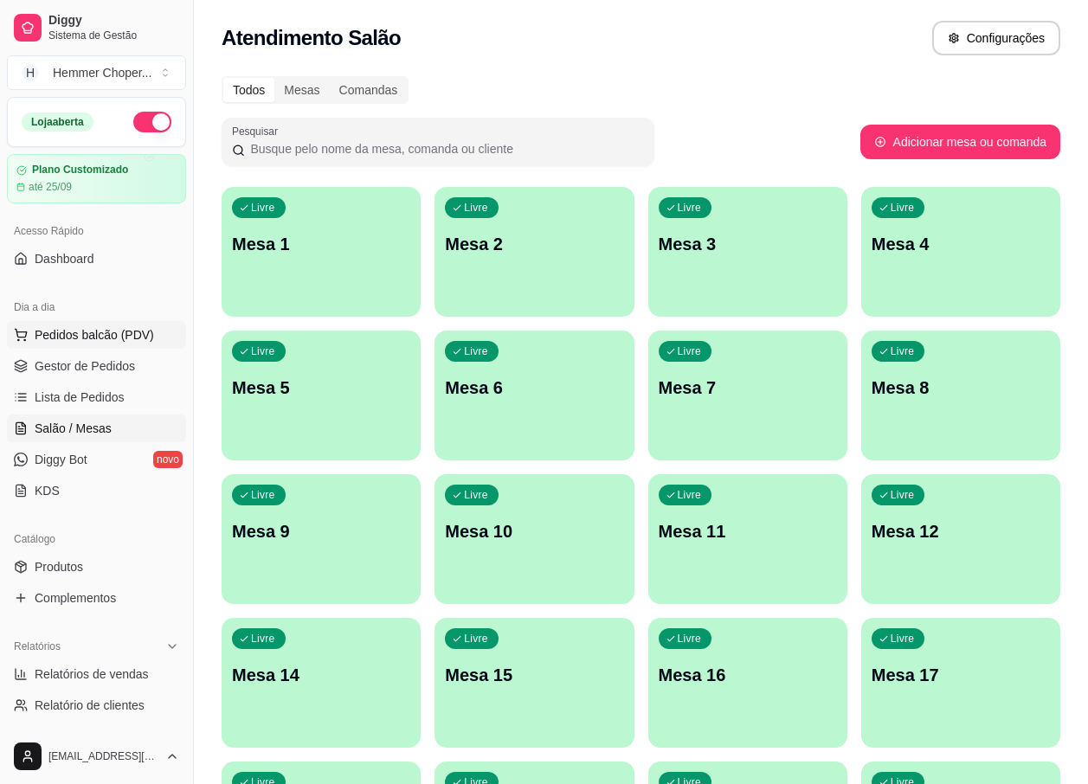
click at [115, 331] on span "Pedidos balcão (PDV)" at bounding box center [94, 334] width 119 height 17
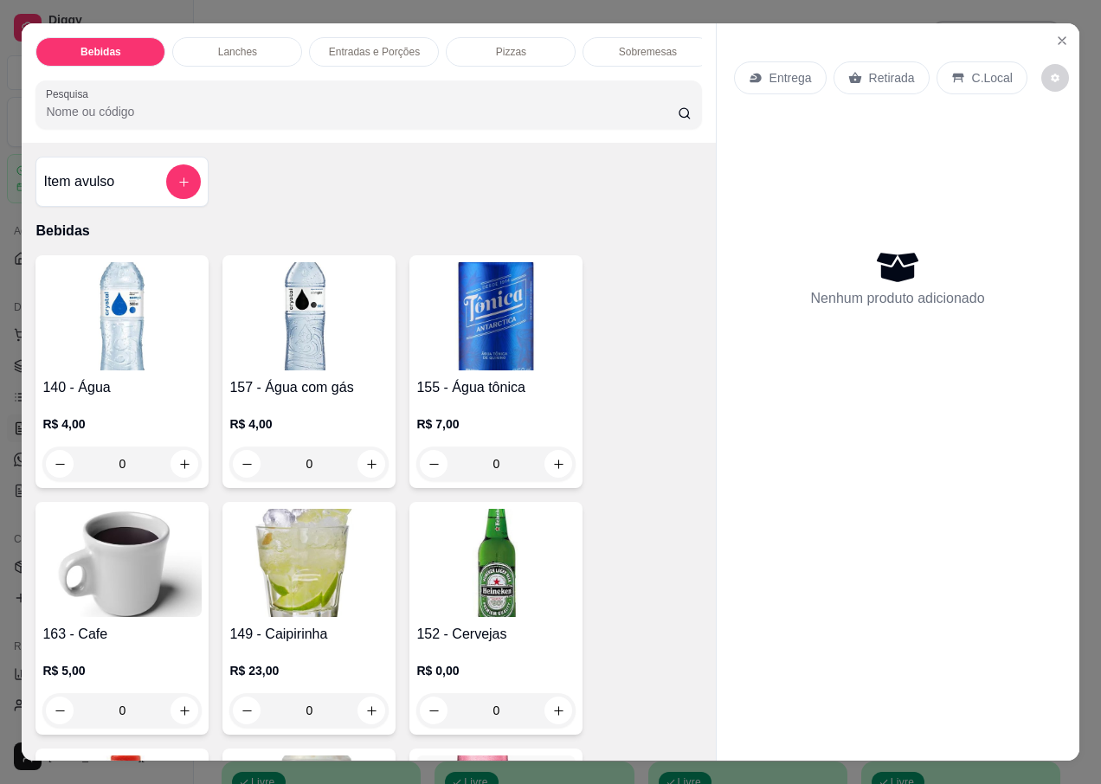
click at [869, 69] on p "Retirada" at bounding box center [892, 77] width 46 height 17
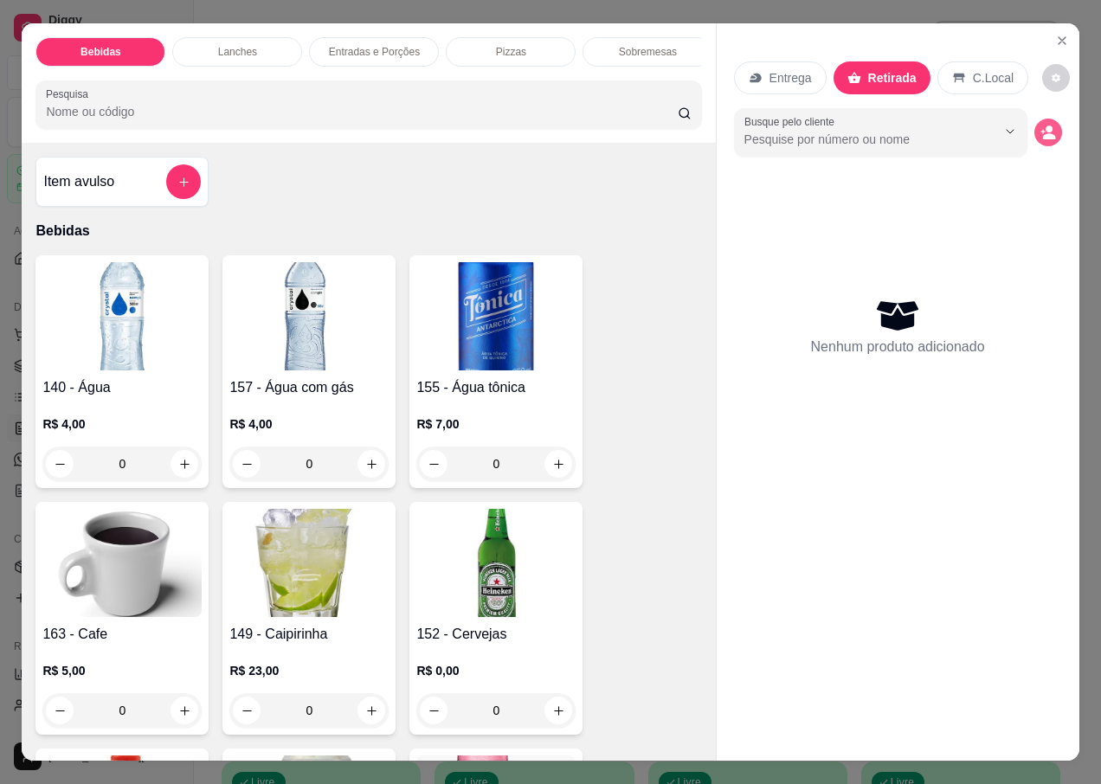
click at [1046, 126] on circle "decrease-product-quantity" at bounding box center [1049, 129] width 7 height 7
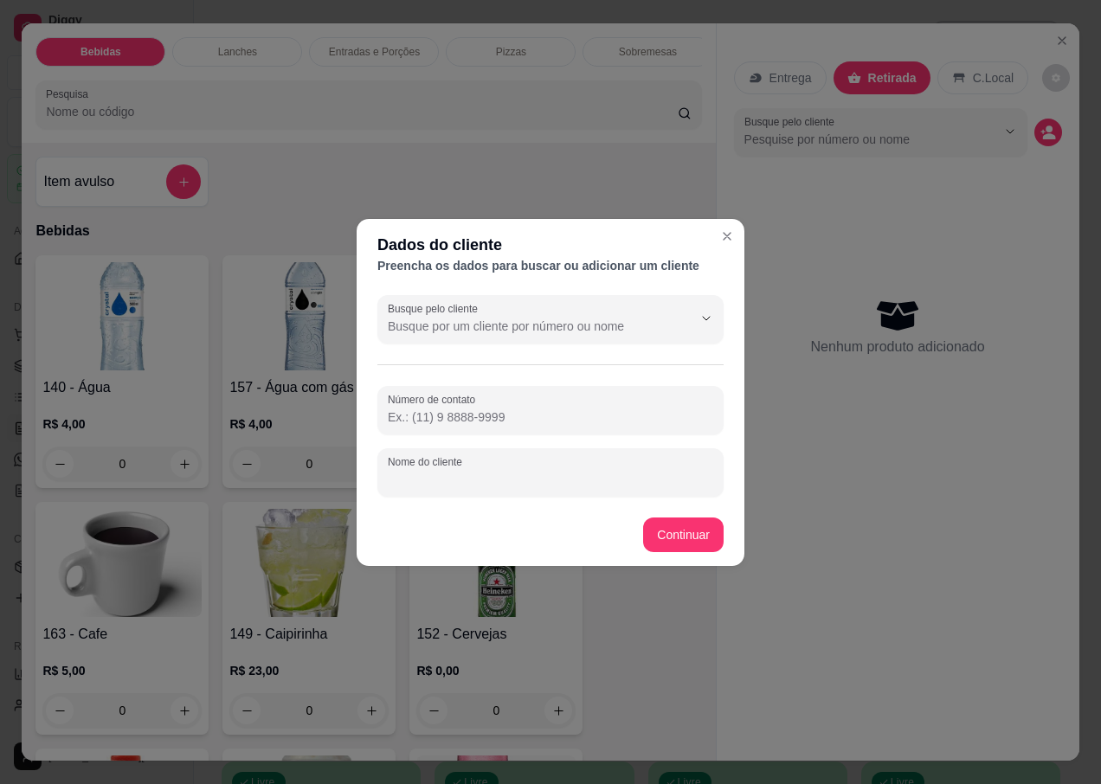
click at [435, 477] on input "Nome do cliente" at bounding box center [550, 479] width 325 height 17
type input "GIJO"
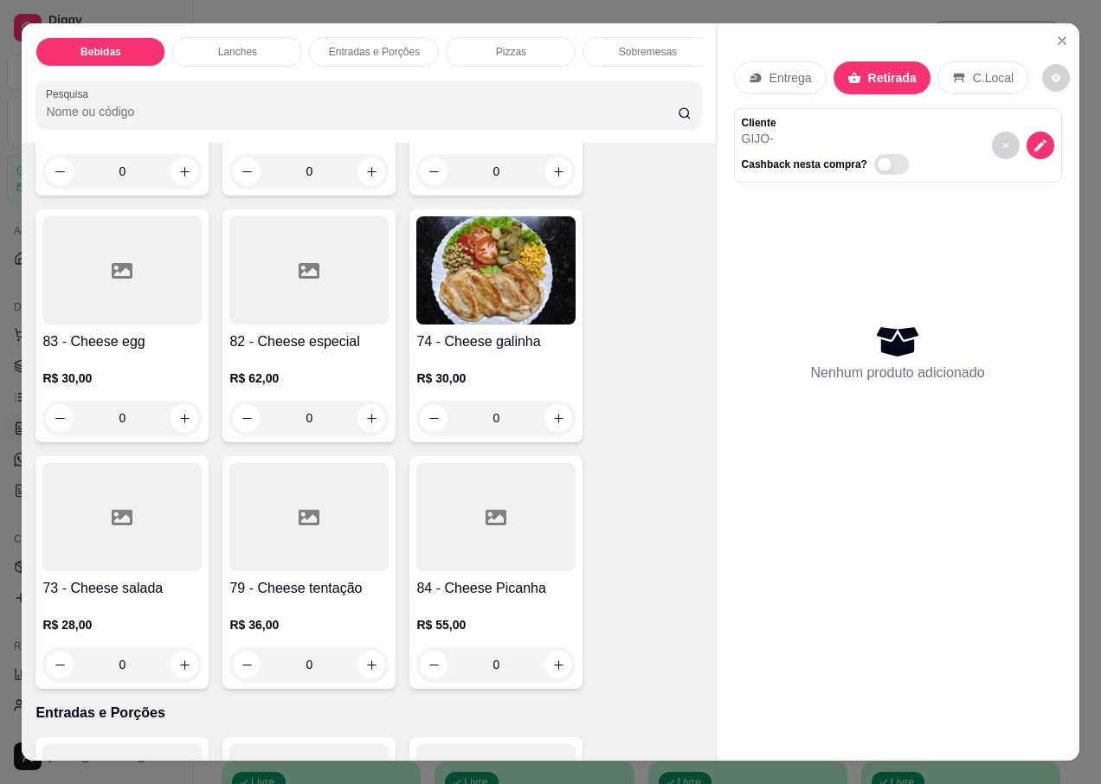
scroll to position [3376, 0]
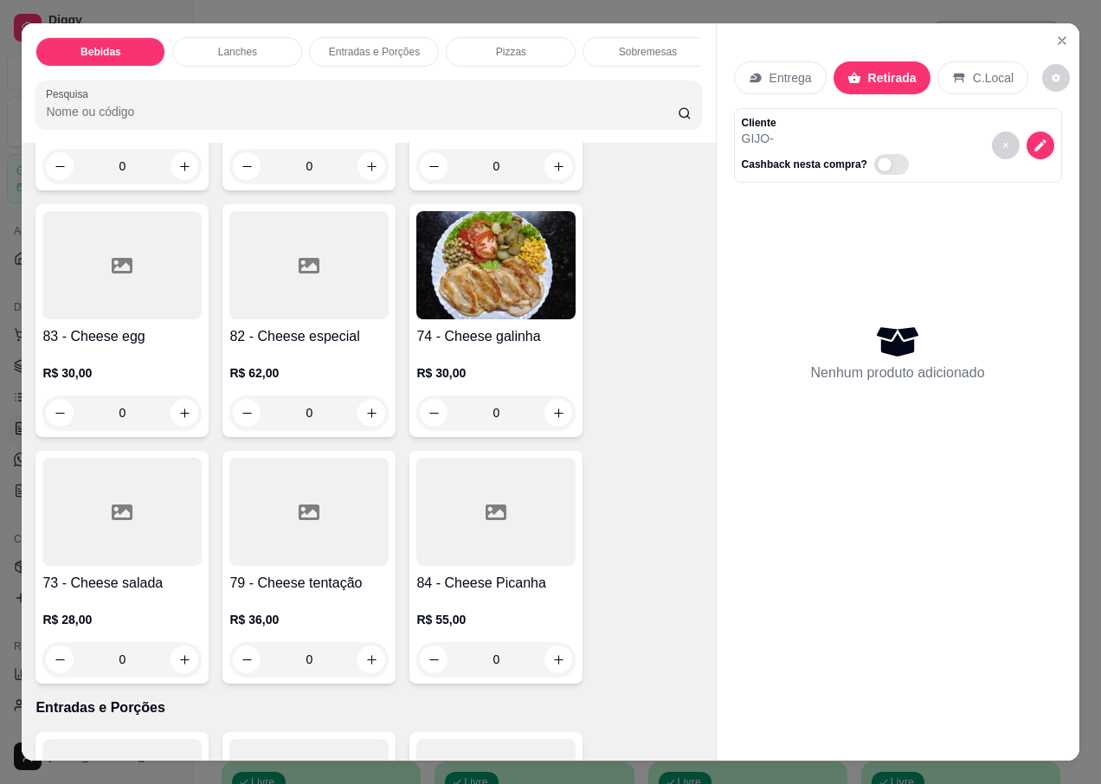
click at [102, 594] on div "R$ 28,00 0" at bounding box center [121, 635] width 159 height 83
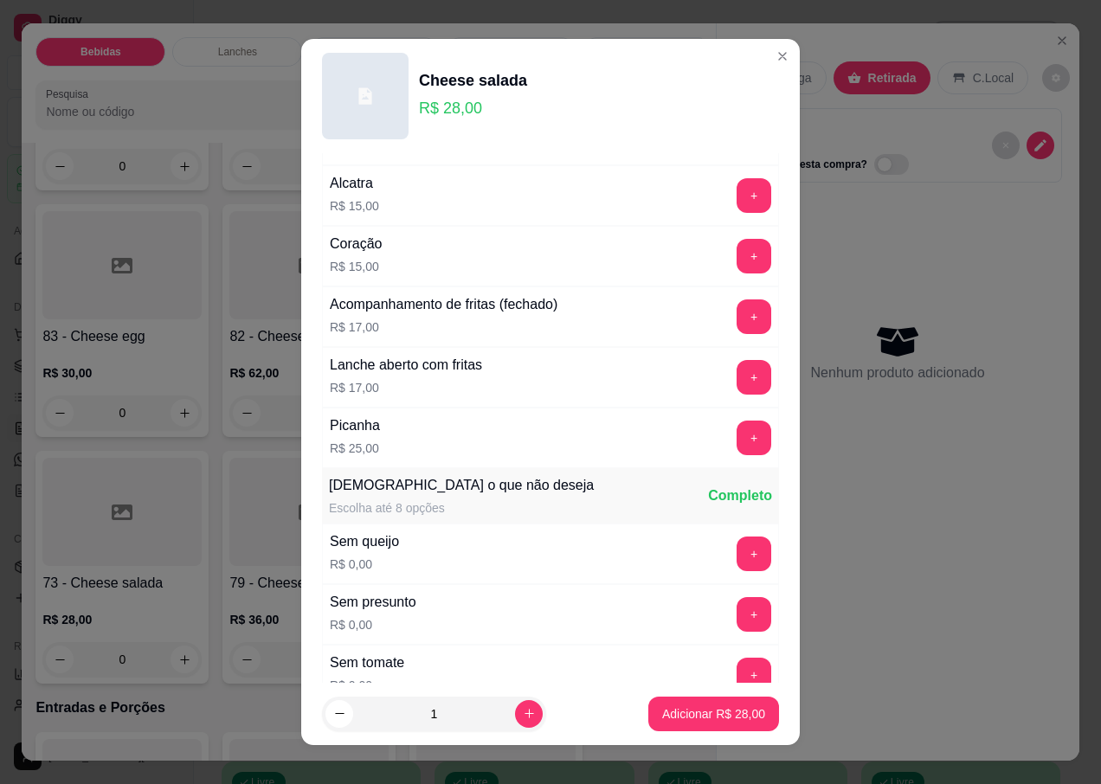
scroll to position [1234, 0]
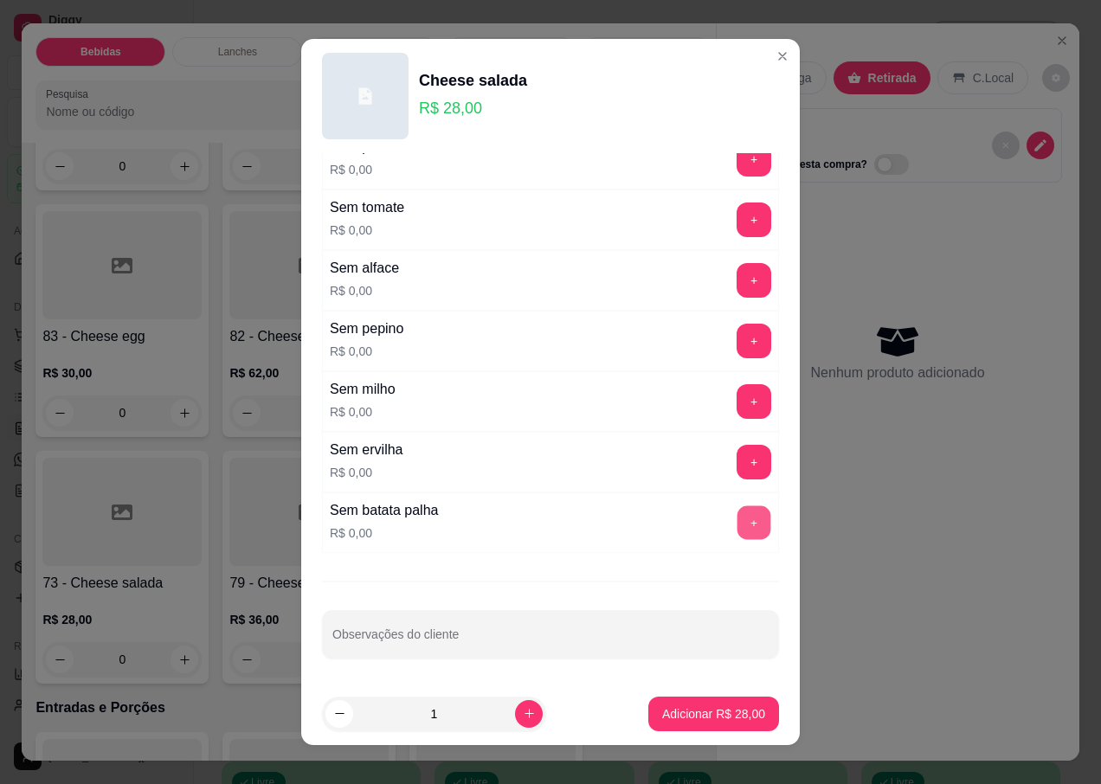
click at [737, 512] on button "+" at bounding box center [754, 523] width 34 height 34
click at [691, 710] on p "Adicionar R$ 28,00" at bounding box center [713, 713] width 103 height 17
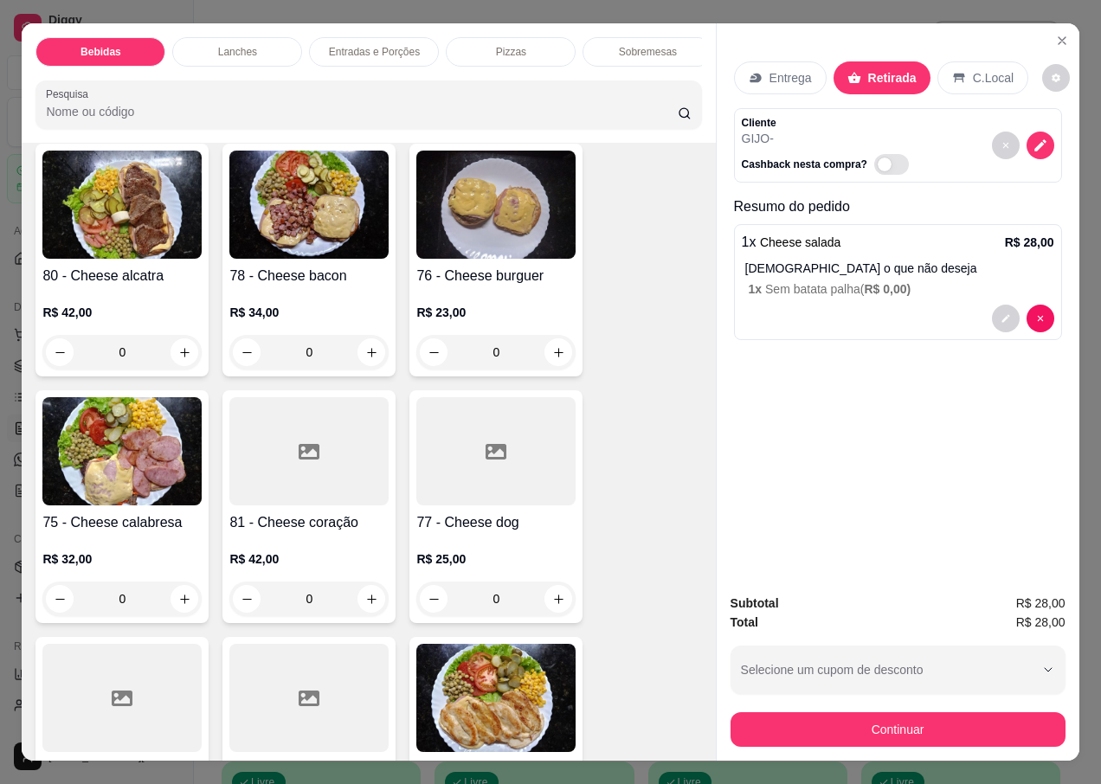
scroll to position [2770, 0]
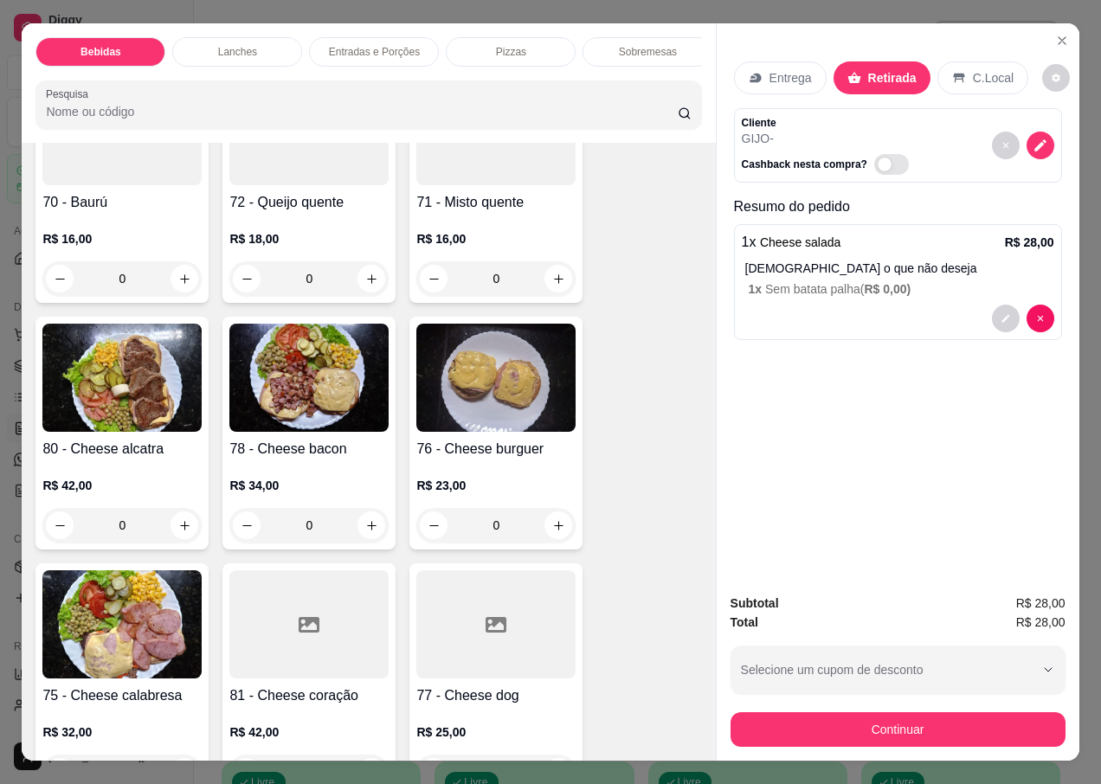
click at [467, 392] on img at bounding box center [495, 378] width 159 height 108
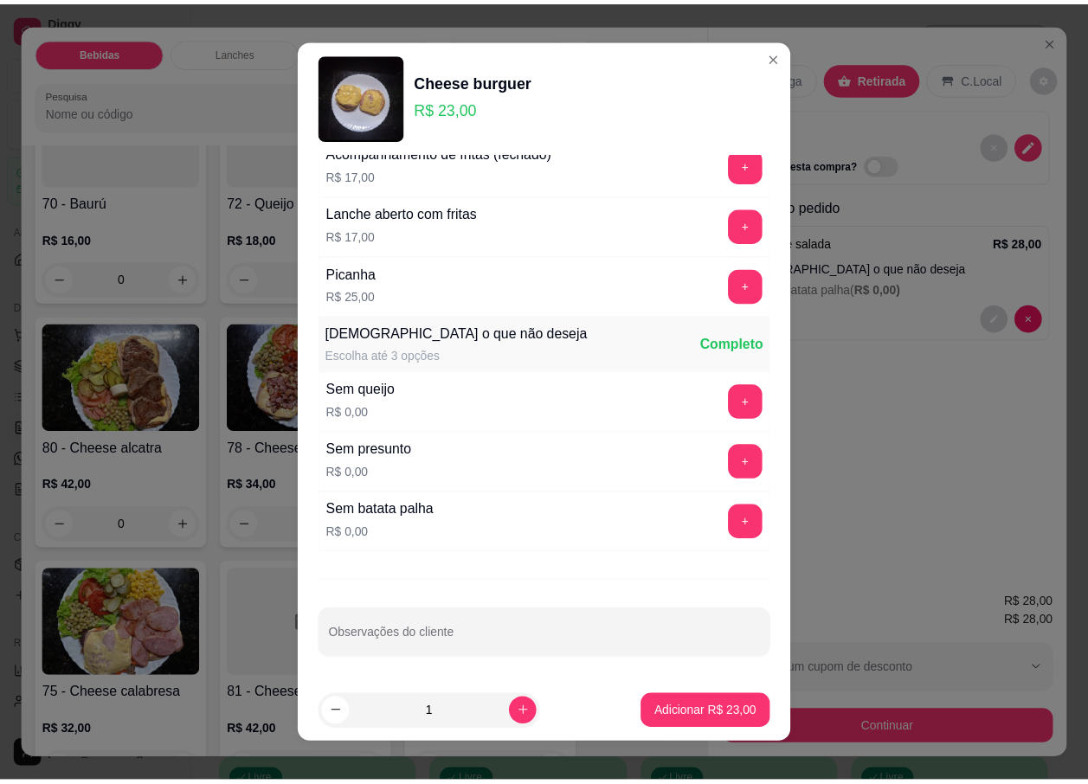
scroll to position [16, 0]
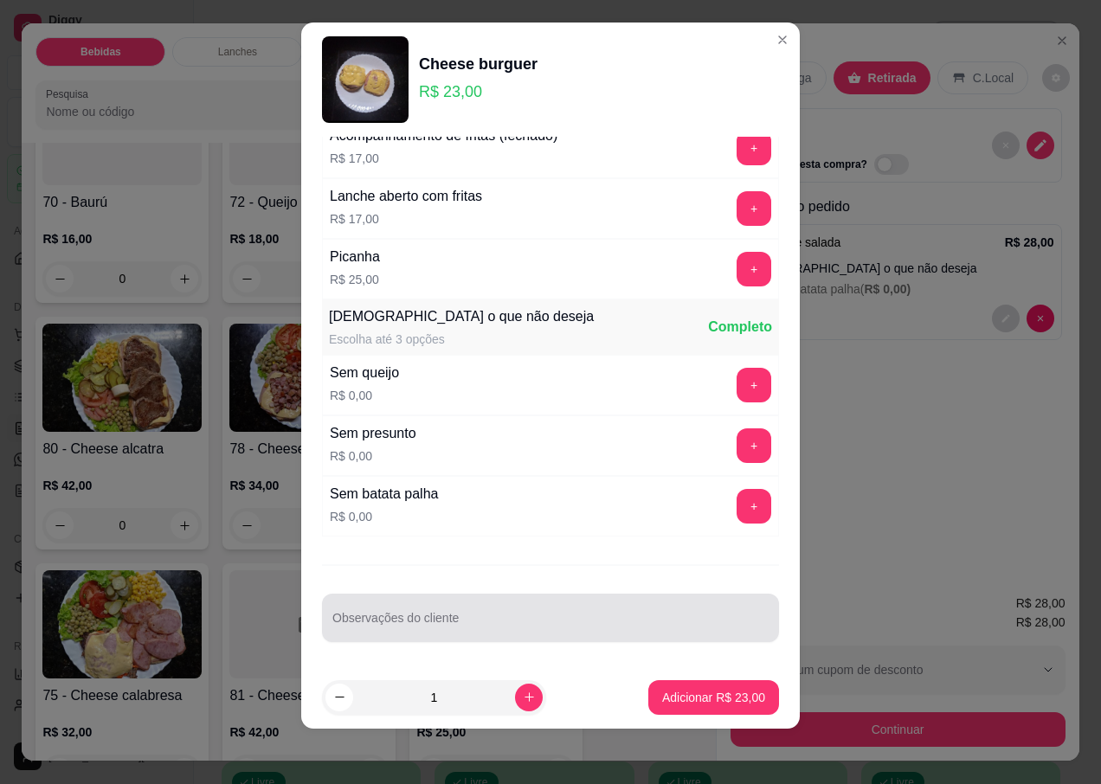
click at [375, 614] on div at bounding box center [550, 618] width 436 height 35
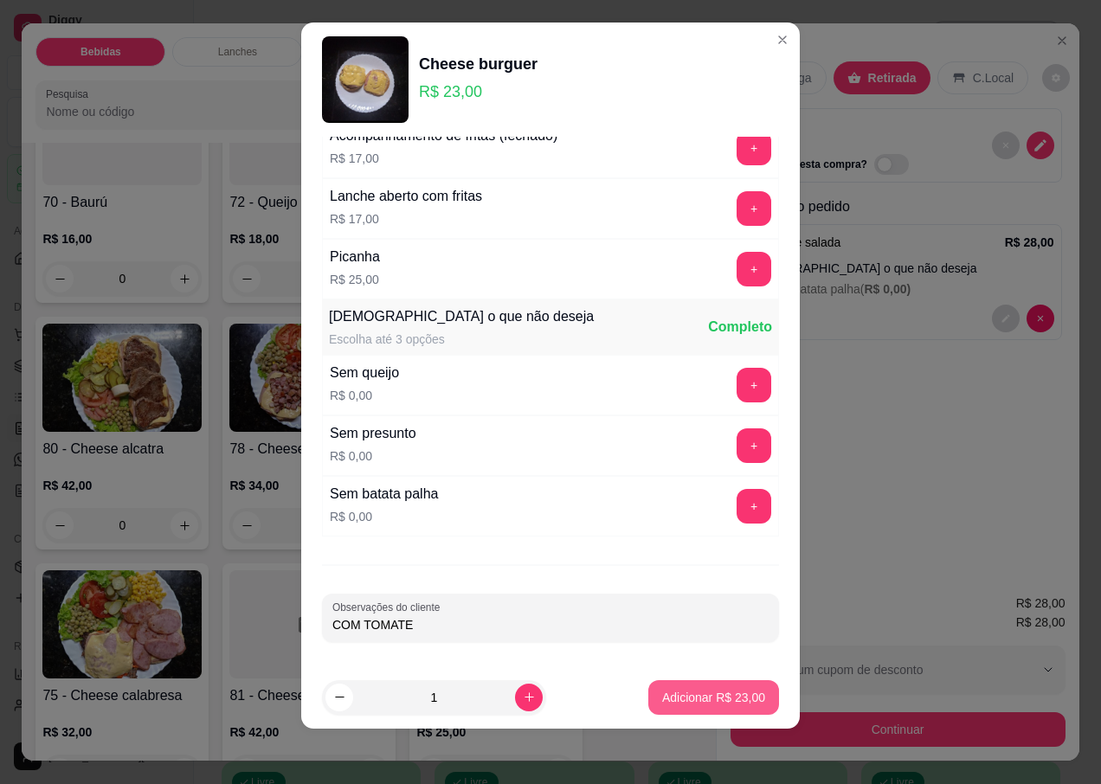
type input "COM TOMATE"
click at [724, 691] on p "Adicionar R$ 23,00" at bounding box center [713, 697] width 103 height 17
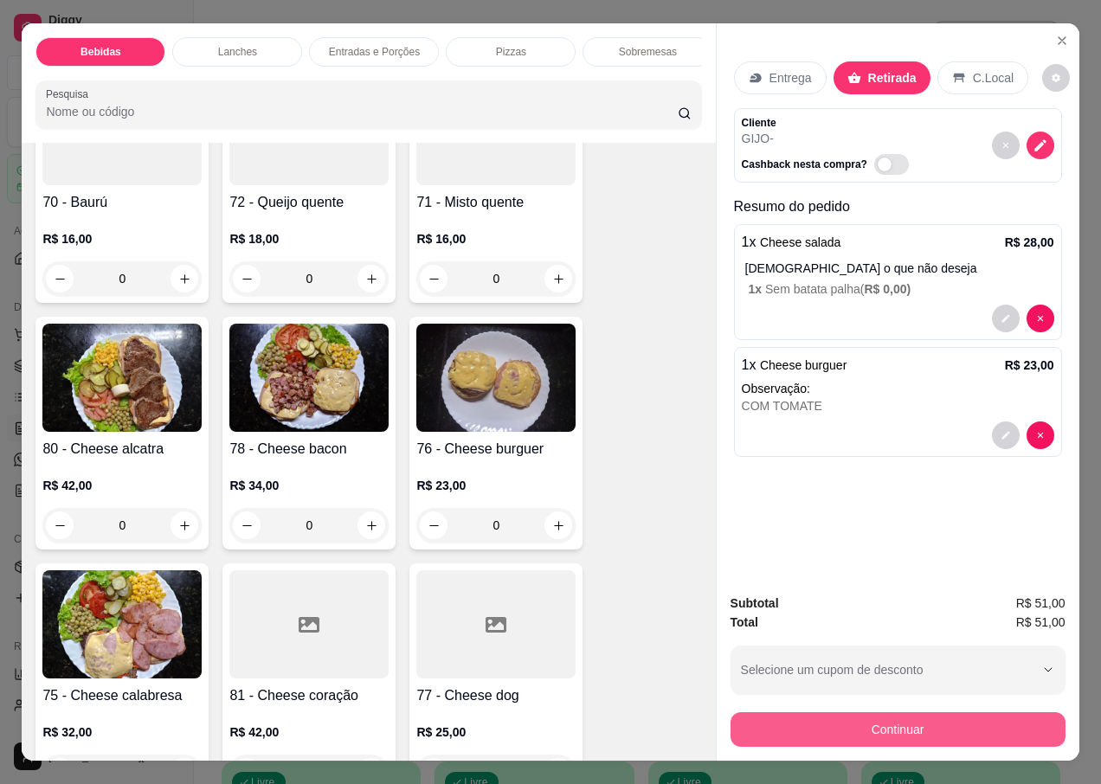
click at [884, 728] on button "Continuar" at bounding box center [898, 729] width 335 height 35
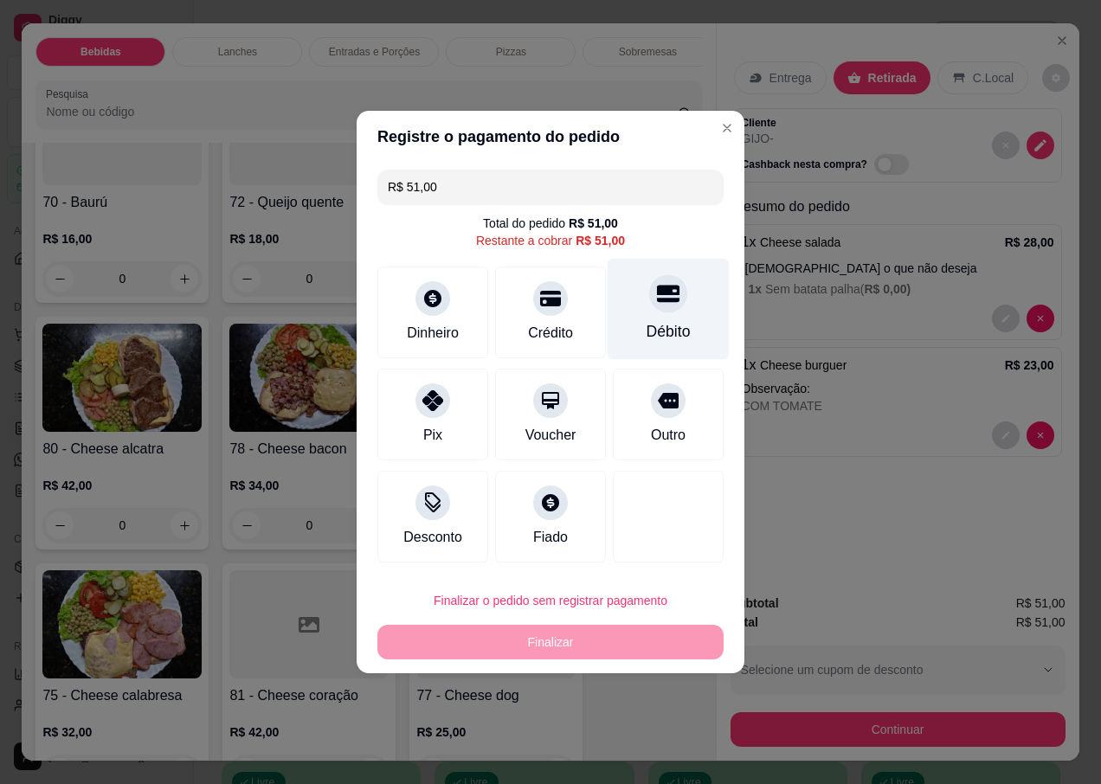
click at [653, 312] on div "Débito" at bounding box center [669, 309] width 122 height 101
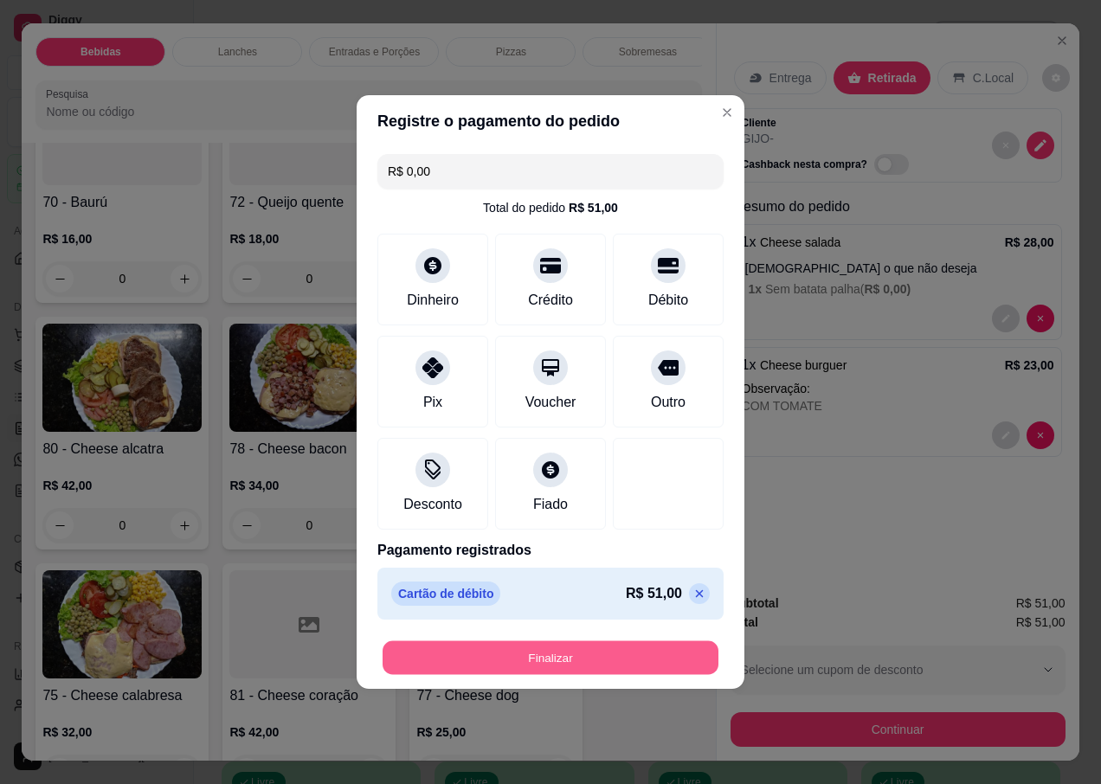
click at [490, 663] on button "Finalizar" at bounding box center [551, 658] width 336 height 34
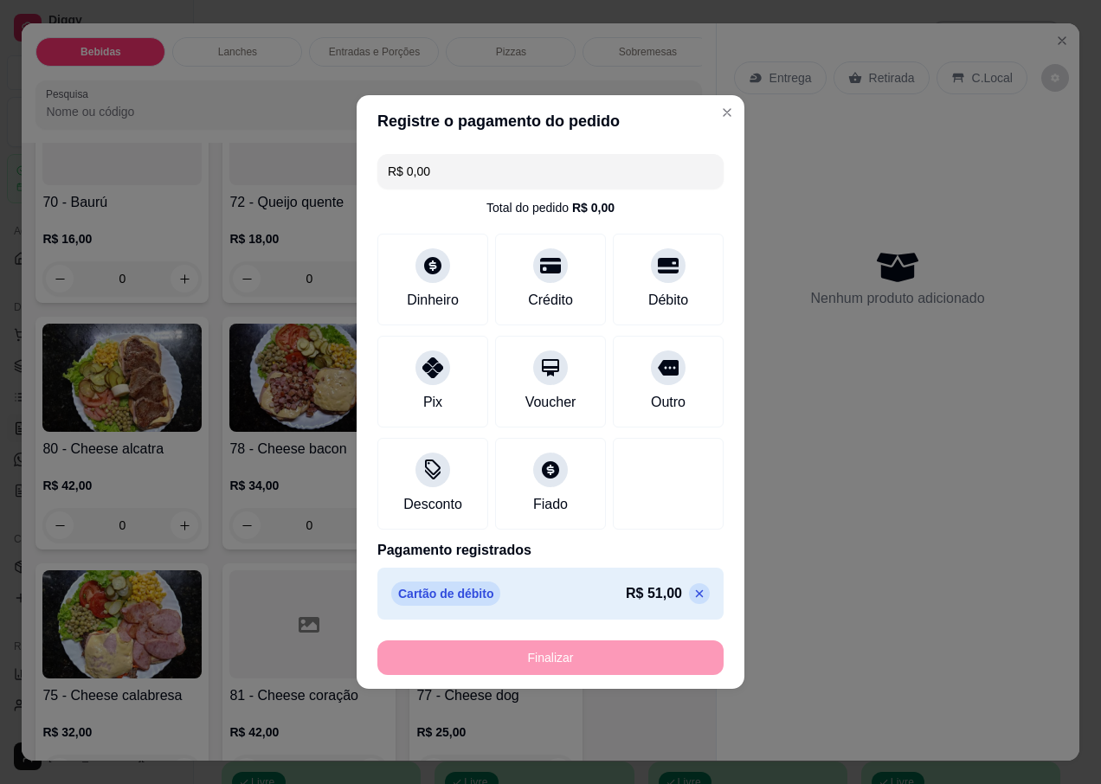
type input "-R$ 51,00"
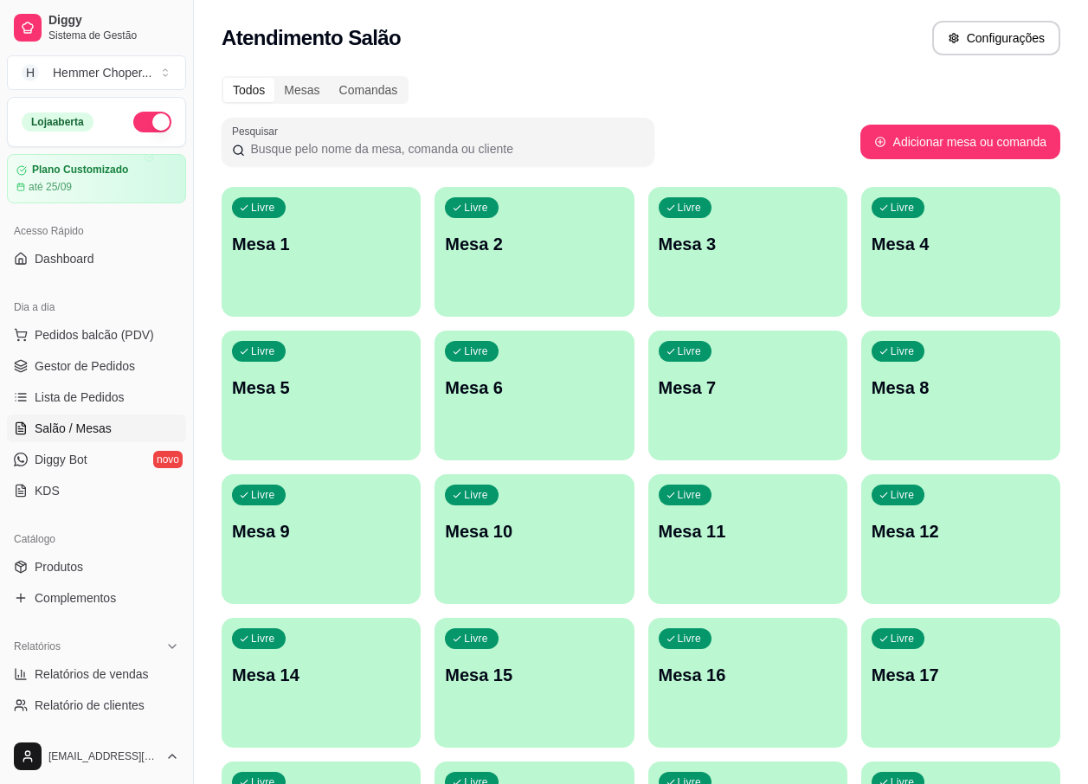
click at [81, 426] on span "Salão / Mesas" at bounding box center [73, 428] width 77 height 17
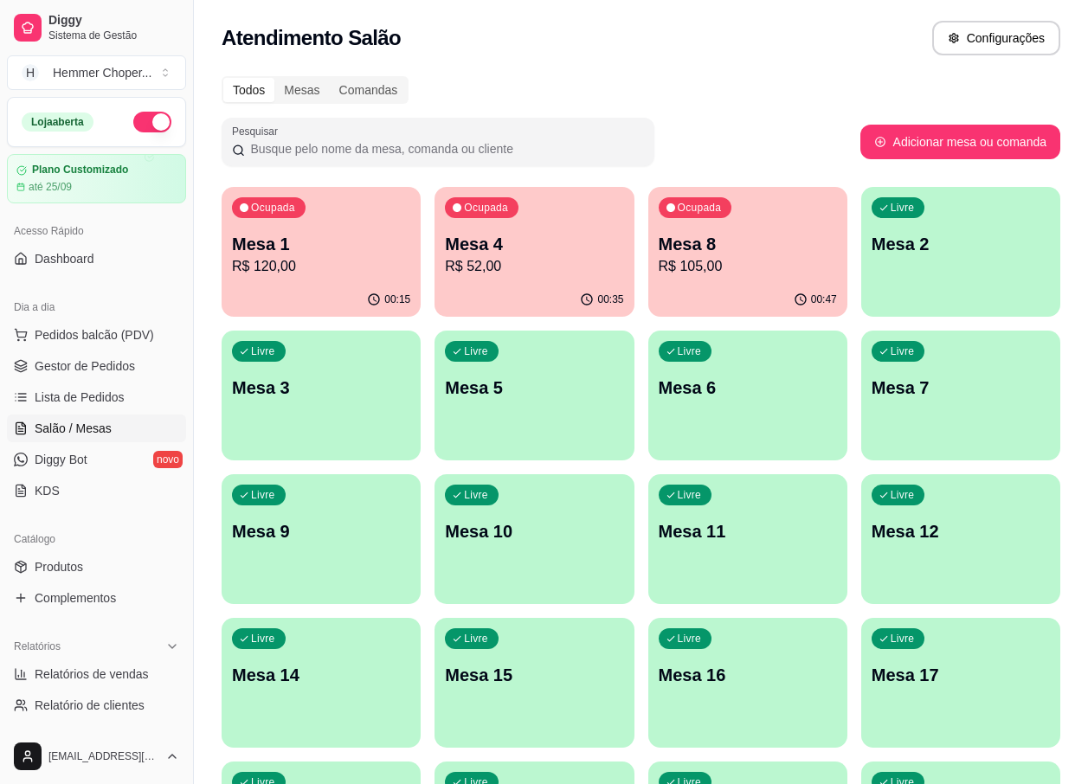
click at [726, 255] on div "Mesa 8 R$ 105,00" at bounding box center [748, 254] width 178 height 45
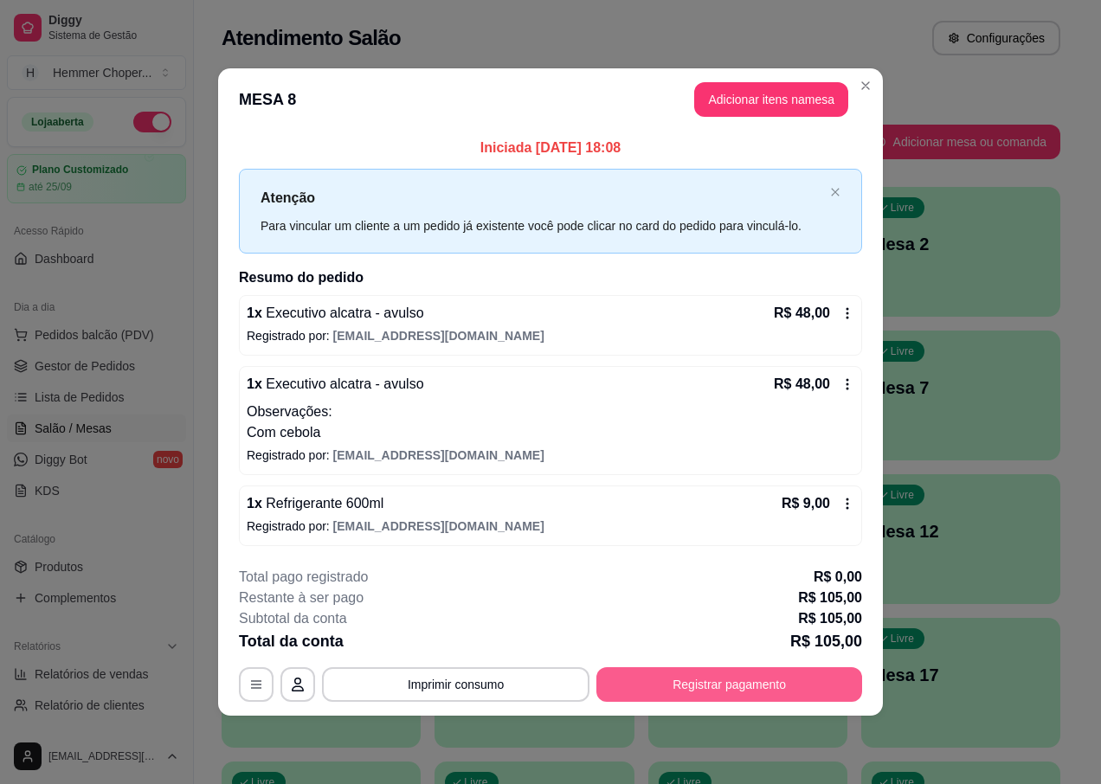
click at [719, 688] on button "Registrar pagamento" at bounding box center [729, 684] width 266 height 35
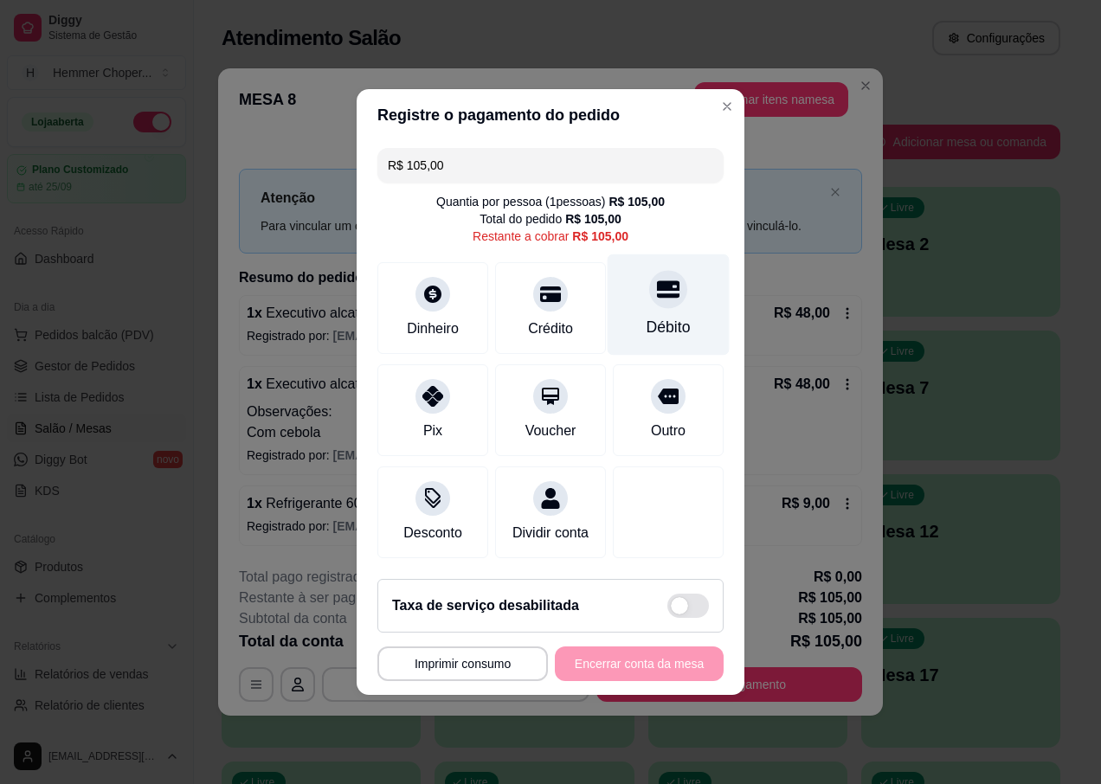
click at [660, 298] on div at bounding box center [668, 289] width 38 height 38
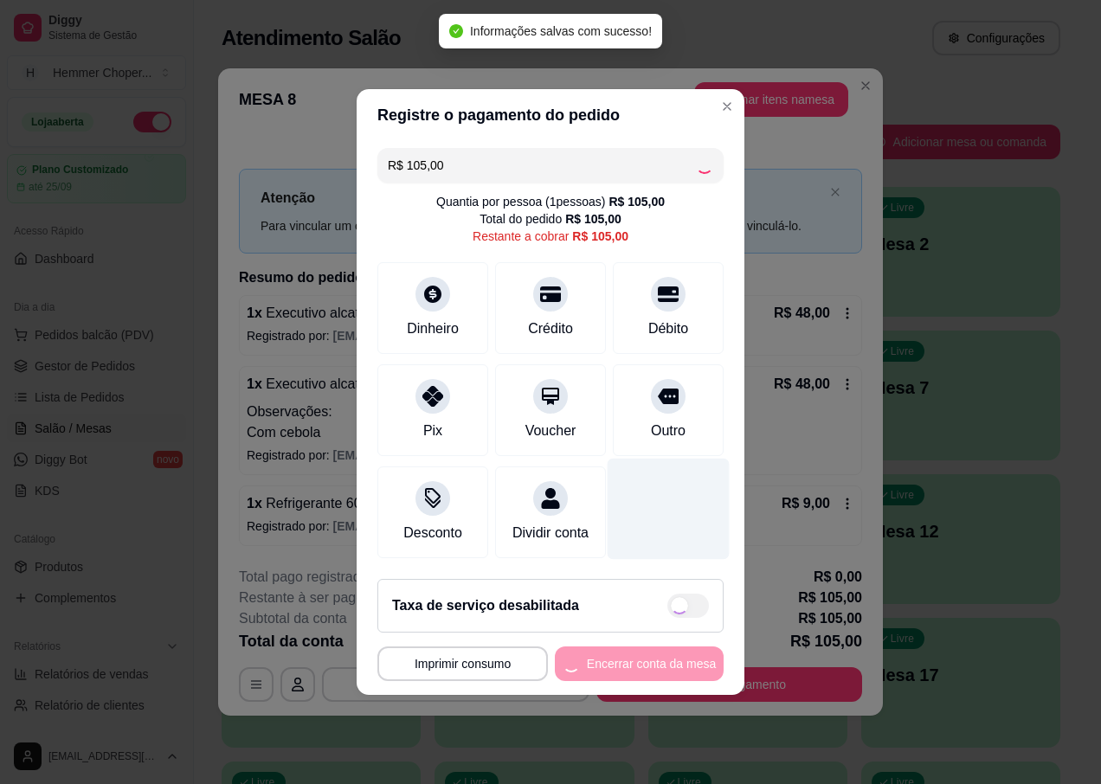
type input "R$ 0,00"
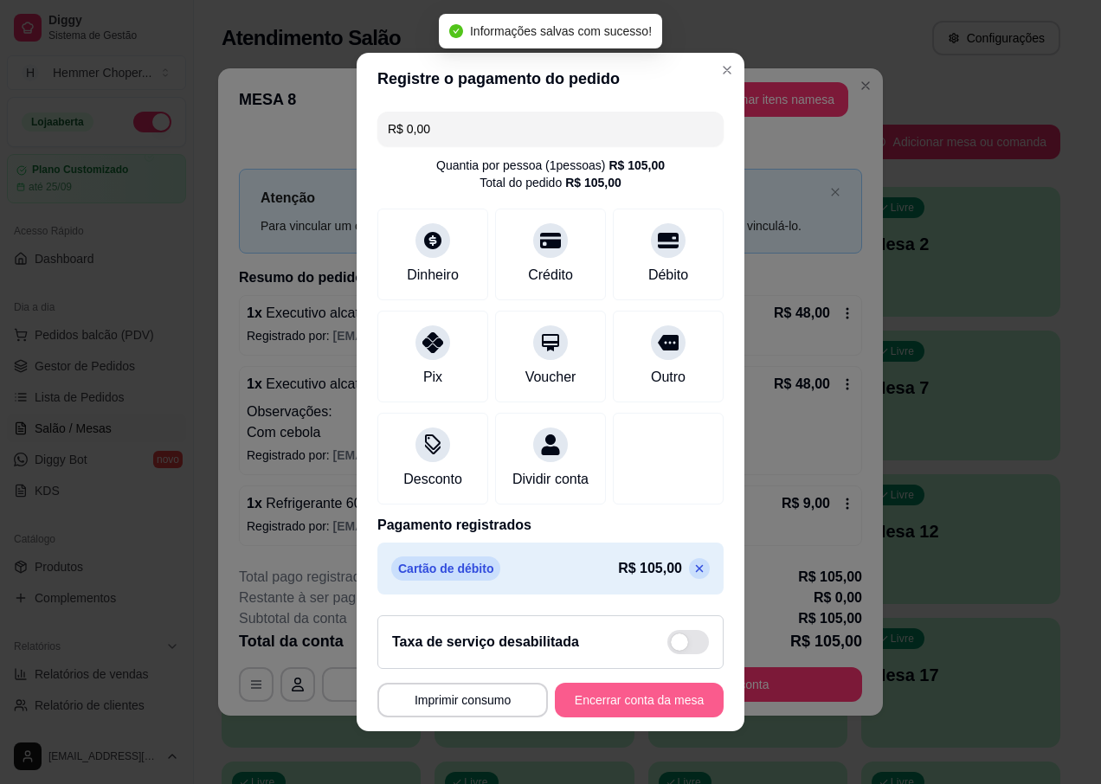
click at [605, 712] on button "Encerrar conta da mesa" at bounding box center [639, 700] width 169 height 35
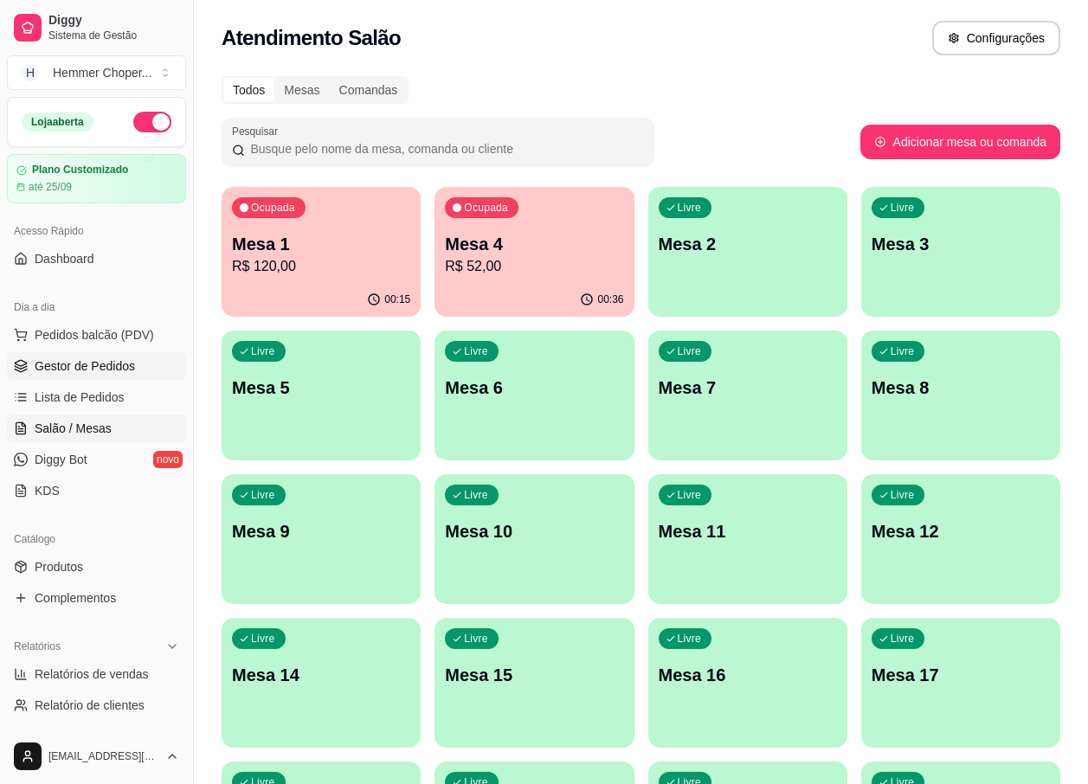
click at [100, 366] on span "Gestor de Pedidos" at bounding box center [85, 365] width 100 height 17
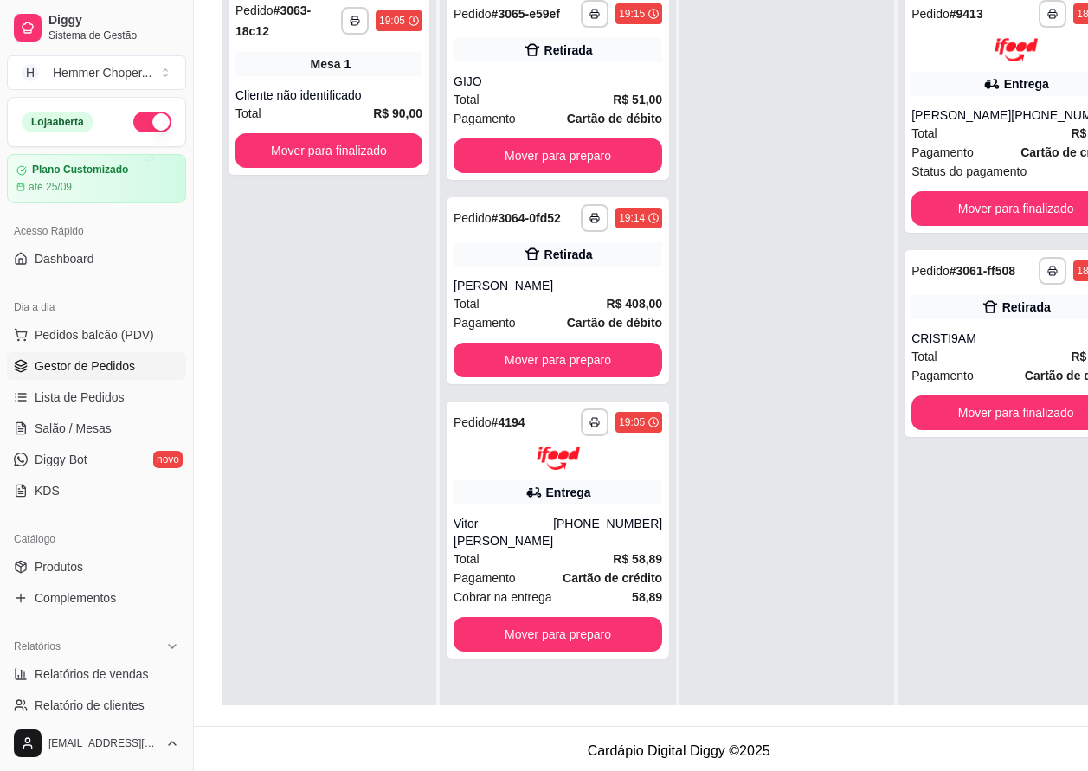
scroll to position [173, 0]
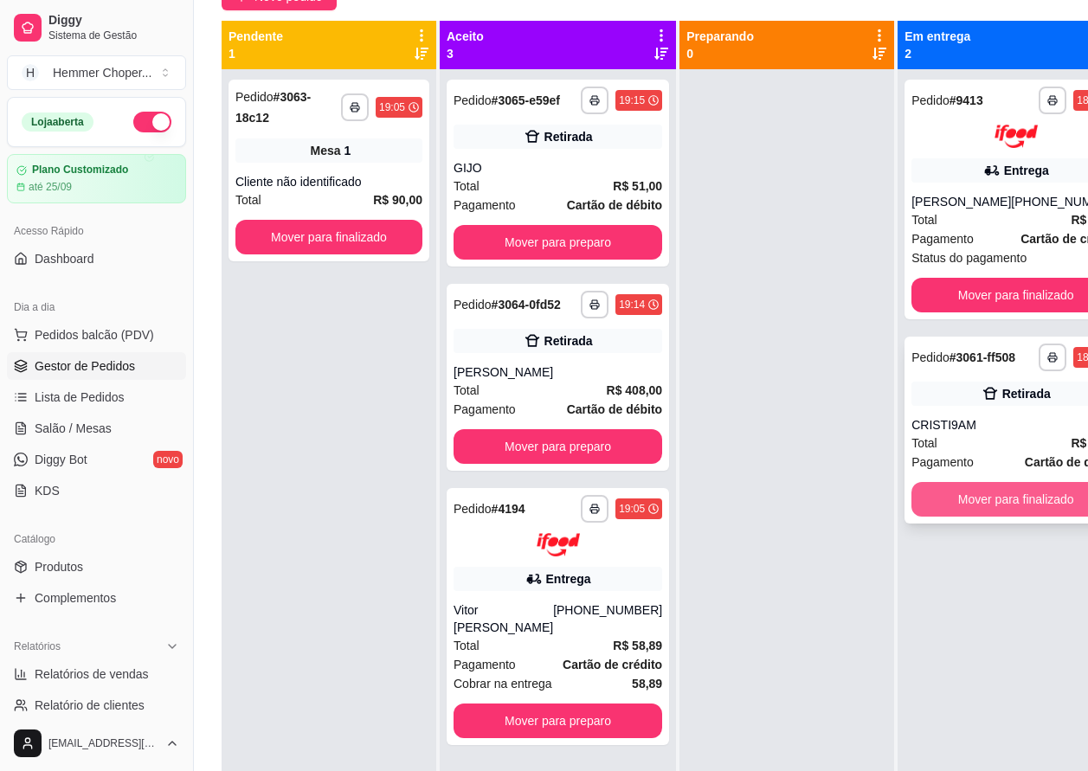
click at [1025, 508] on button "Mover para finalizado" at bounding box center [1015, 499] width 209 height 35
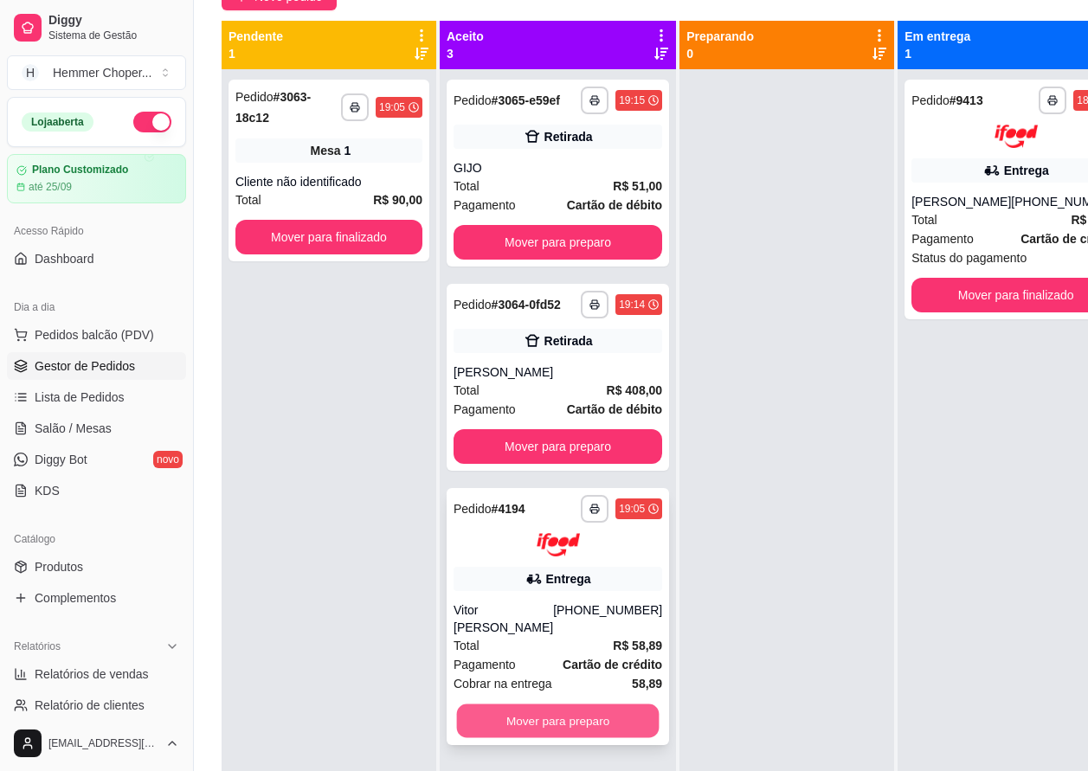
click at [531, 737] on button "Mover para preparo" at bounding box center [558, 721] width 203 height 34
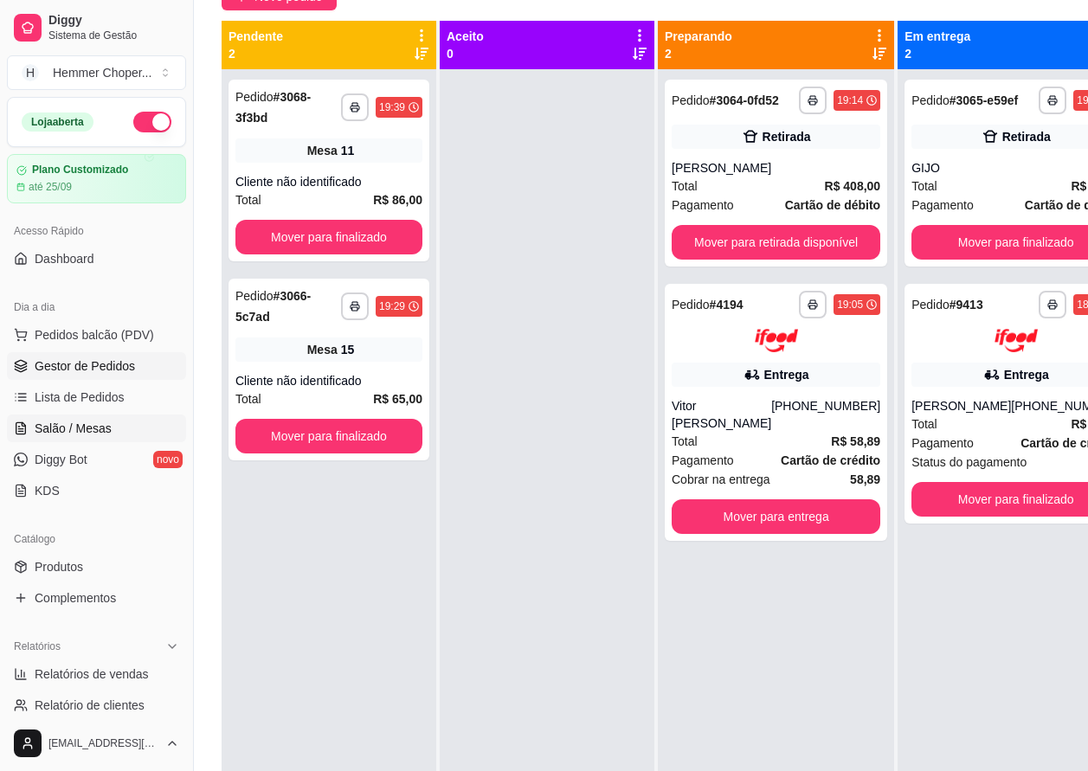
drag, startPoint x: 721, startPoint y: 2, endPoint x: 104, endPoint y: 425, distance: 748.4
click at [104, 426] on span "Salão / Mesas" at bounding box center [73, 428] width 77 height 17
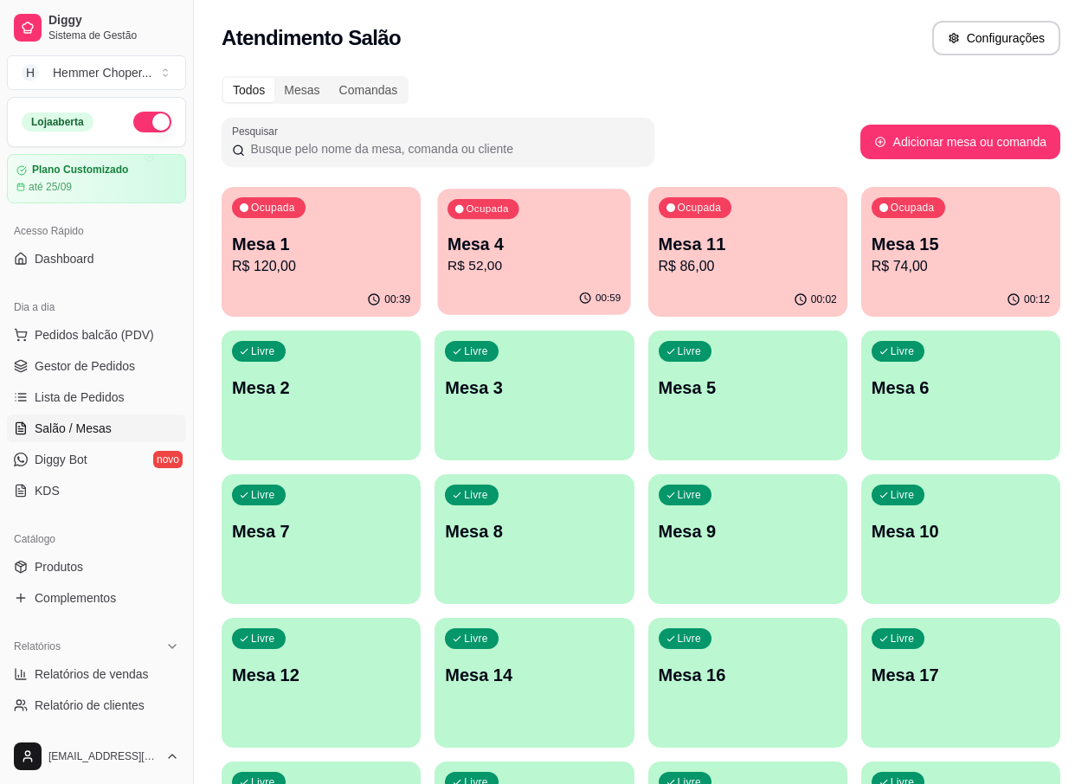
click at [531, 270] on p "R$ 52,00" at bounding box center [534, 266] width 173 height 20
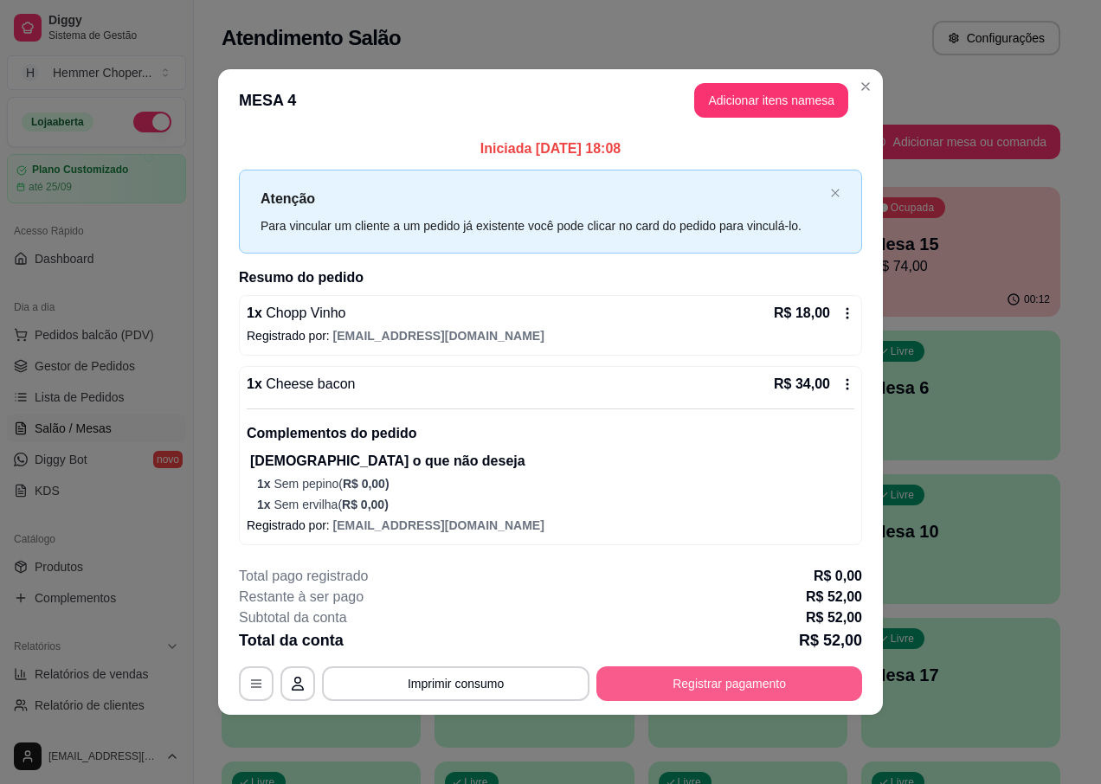
click at [715, 682] on button "Registrar pagamento" at bounding box center [729, 683] width 266 height 35
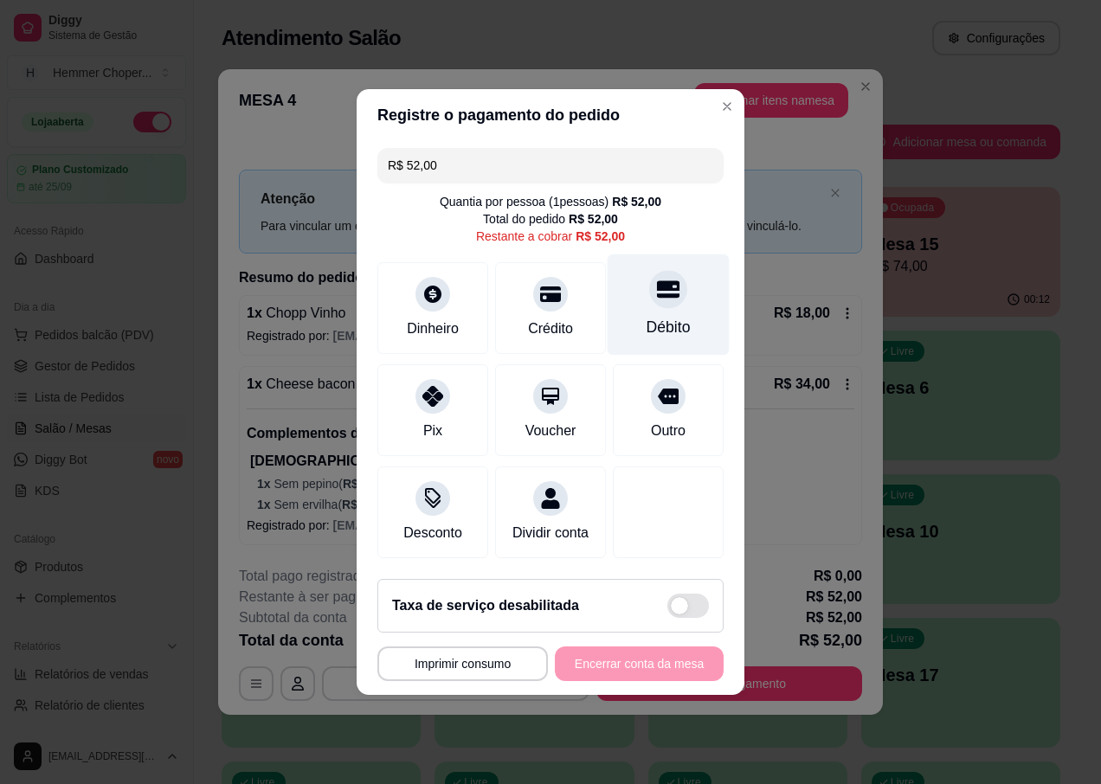
click at [664, 300] on div "Débito" at bounding box center [669, 304] width 122 height 101
type input "R$ 0,00"
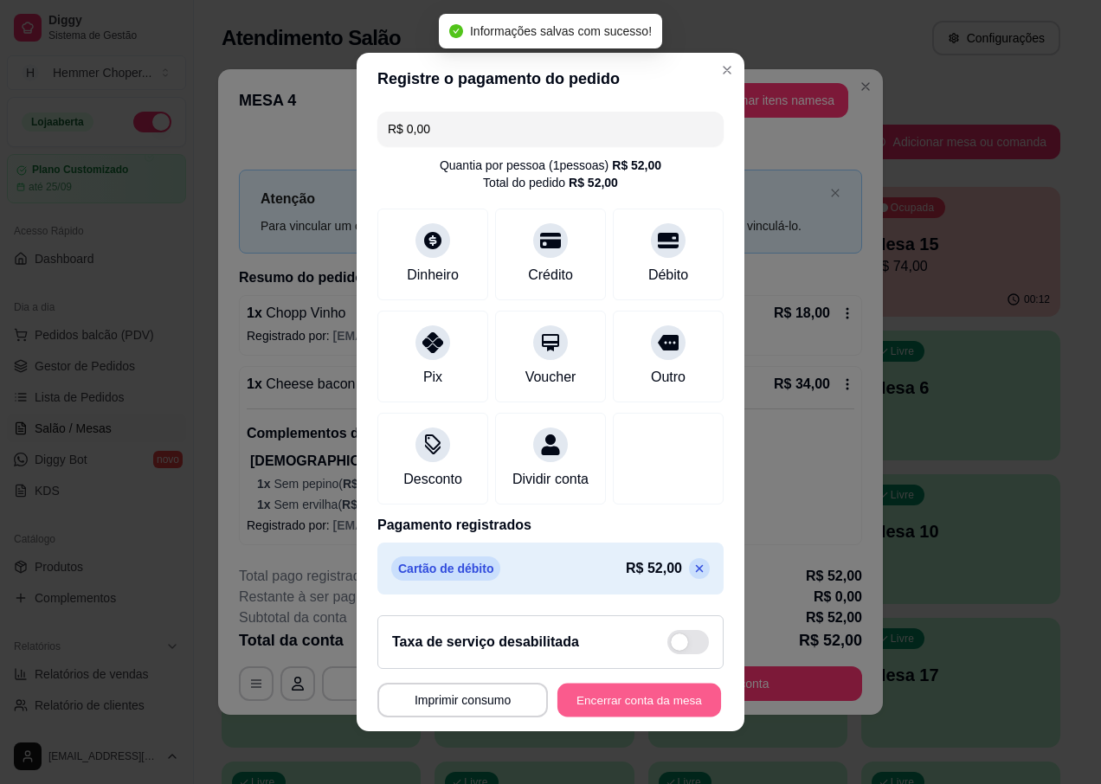
click at [602, 713] on button "Encerrar conta da mesa" at bounding box center [639, 701] width 164 height 34
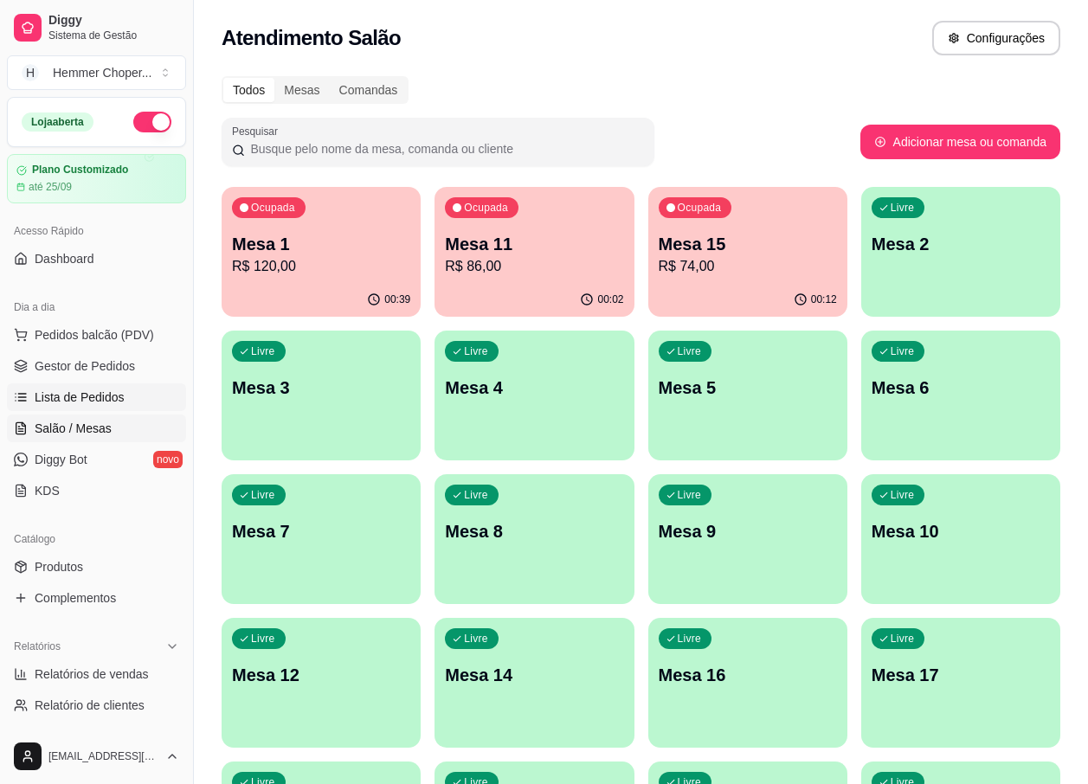
click at [95, 402] on span "Lista de Pedidos" at bounding box center [80, 397] width 90 height 17
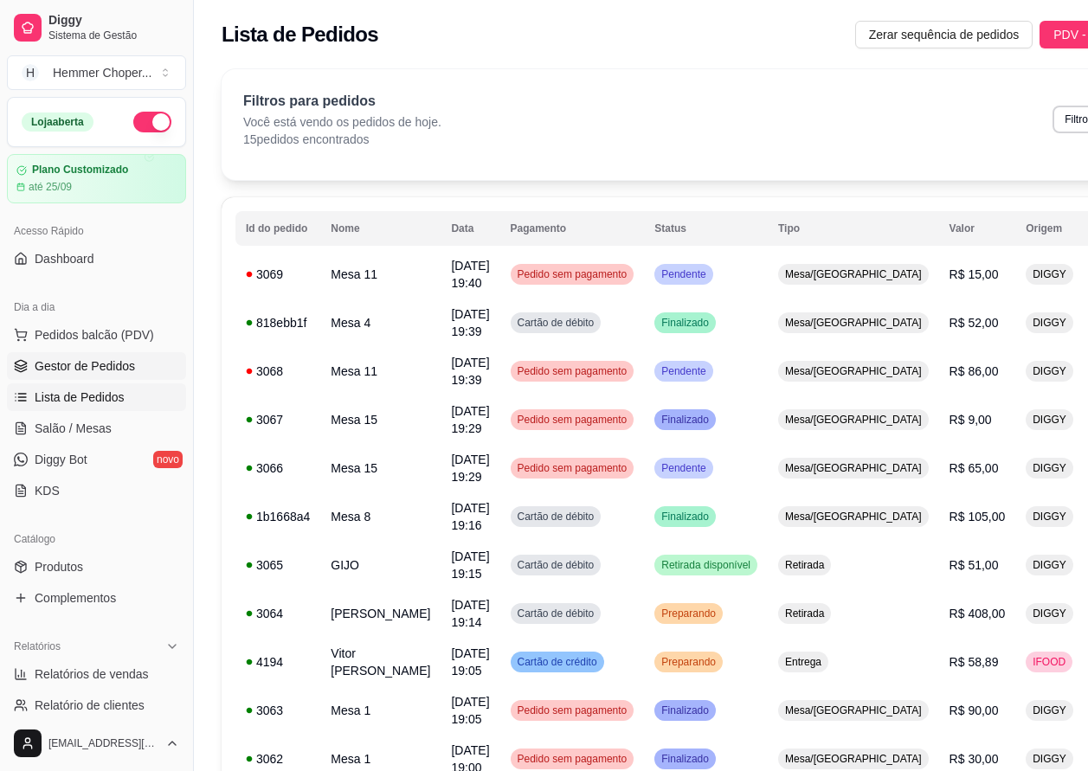
click at [80, 367] on span "Gestor de Pedidos" at bounding box center [85, 365] width 100 height 17
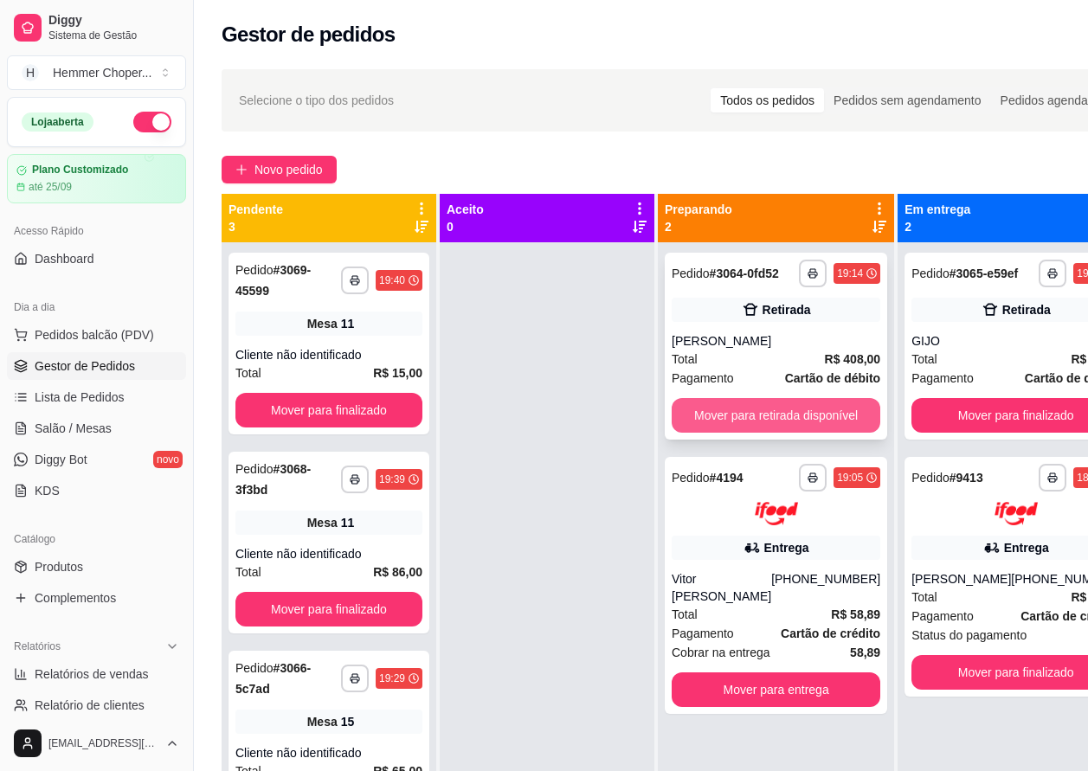
click at [752, 417] on button "Mover para retirada disponível" at bounding box center [776, 415] width 209 height 35
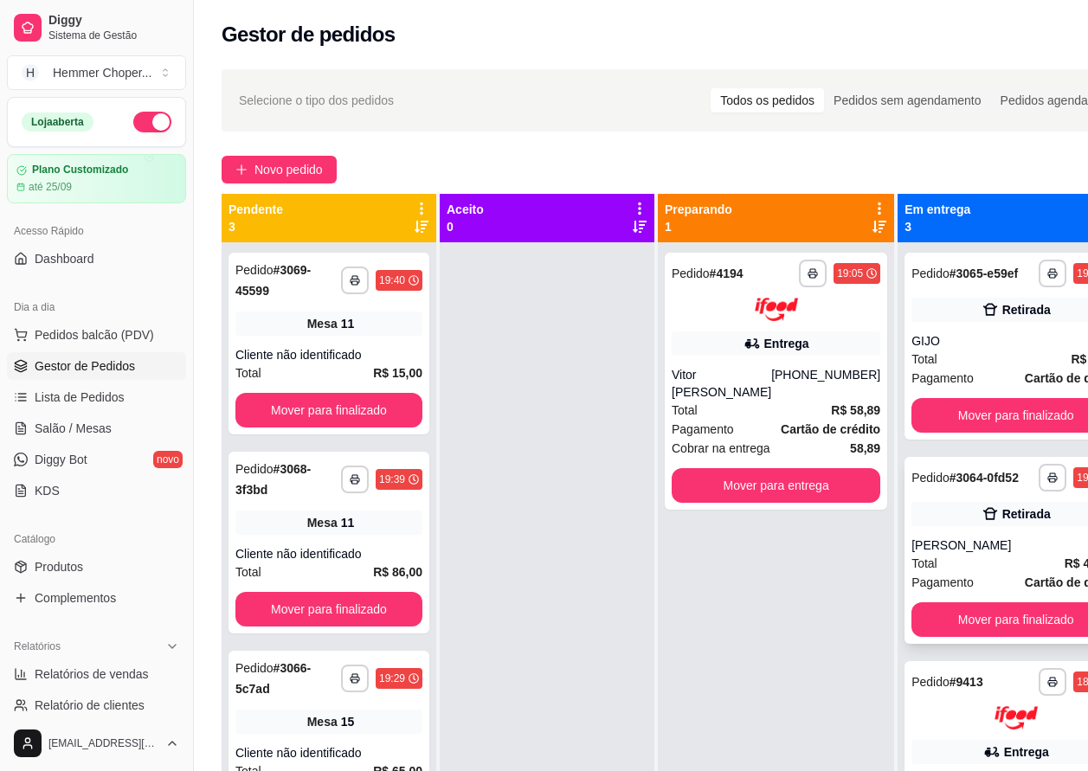
scroll to position [48, 0]
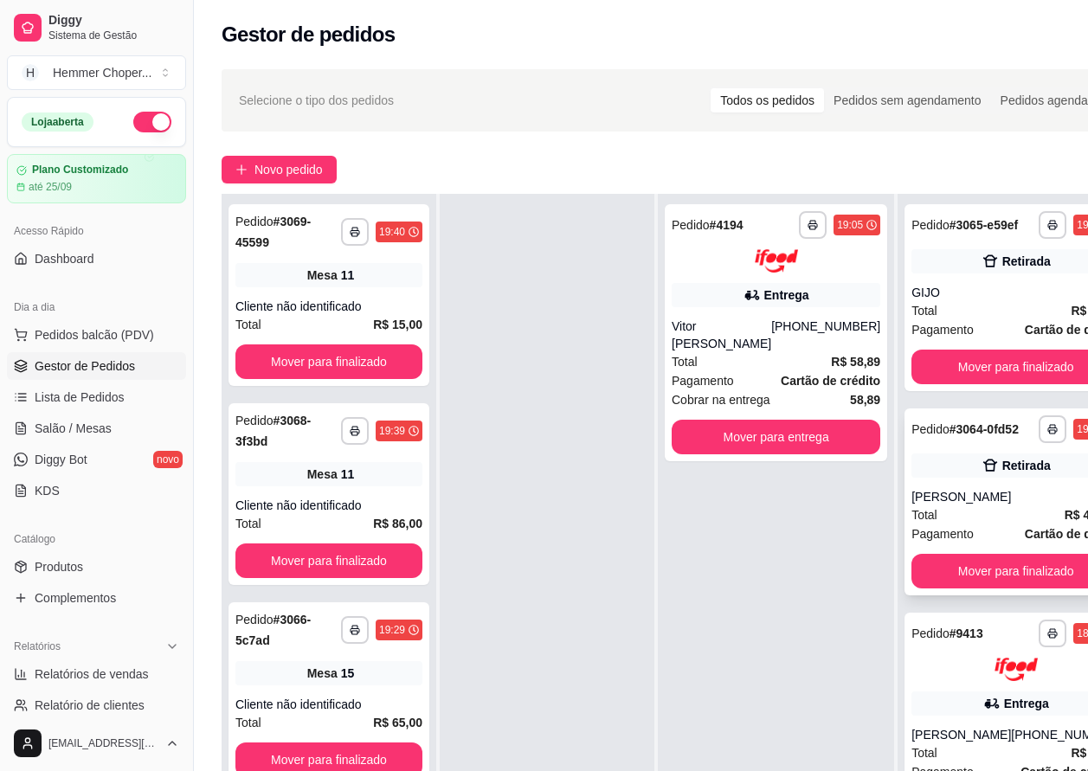
click at [966, 512] on div "**********" at bounding box center [1016, 502] width 222 height 187
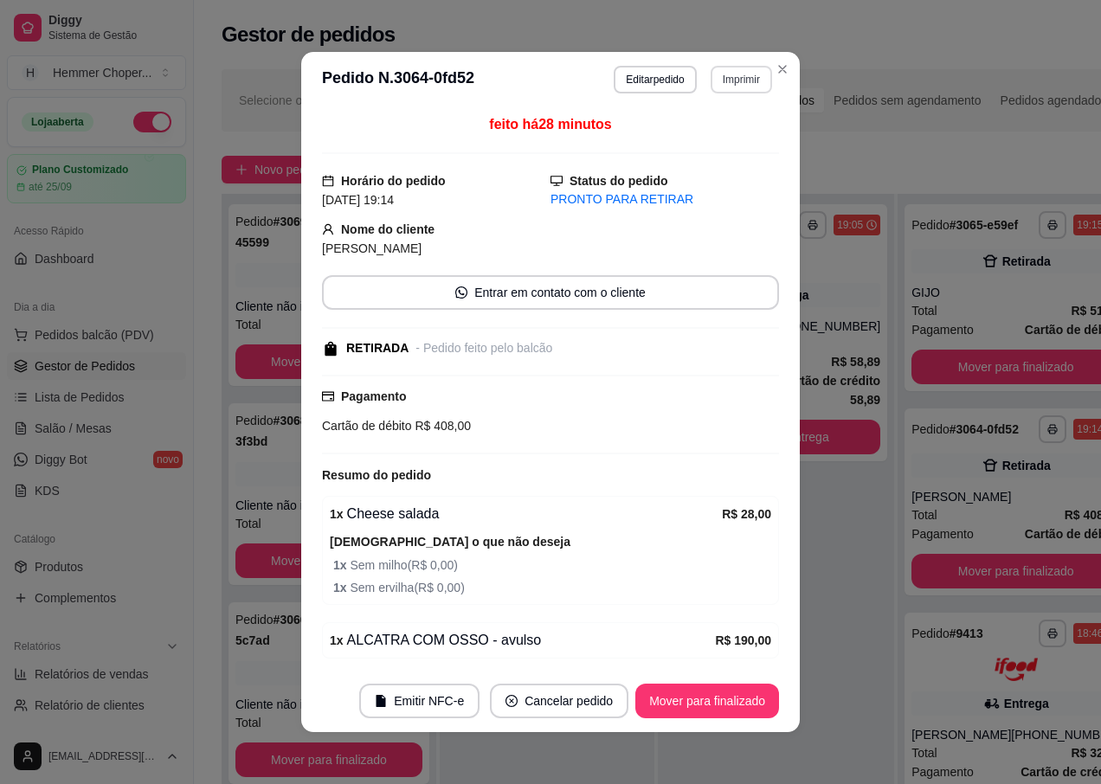
click at [724, 82] on button "Imprimir" at bounding box center [741, 80] width 61 height 28
click at [705, 144] on button "IMPRESSORA" at bounding box center [705, 140] width 126 height 28
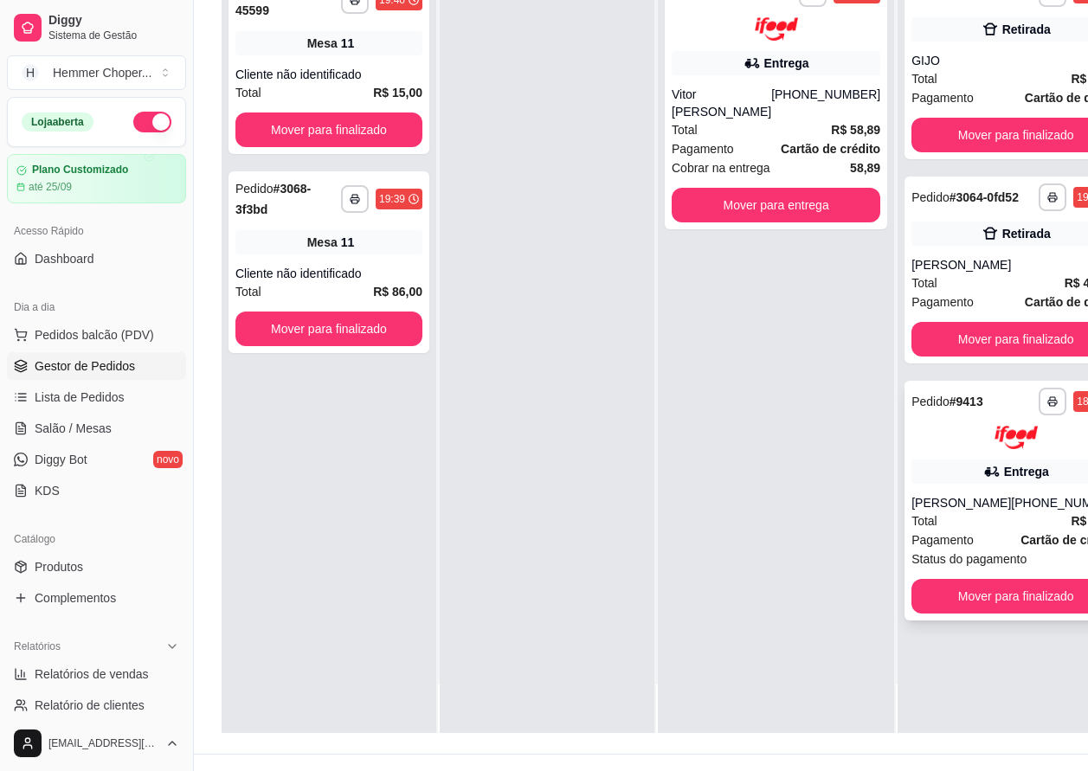
scroll to position [277, 0]
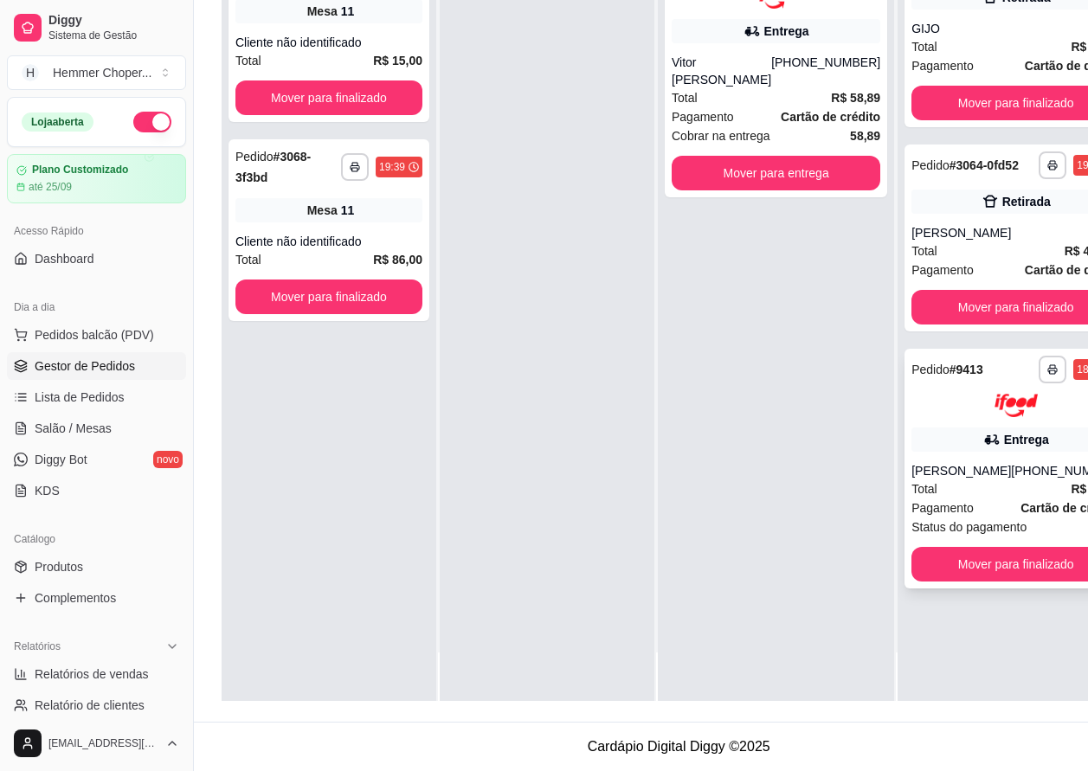
click at [1012, 476] on div "[PHONE_NUMBER]" at bounding box center [1065, 470] width 109 height 17
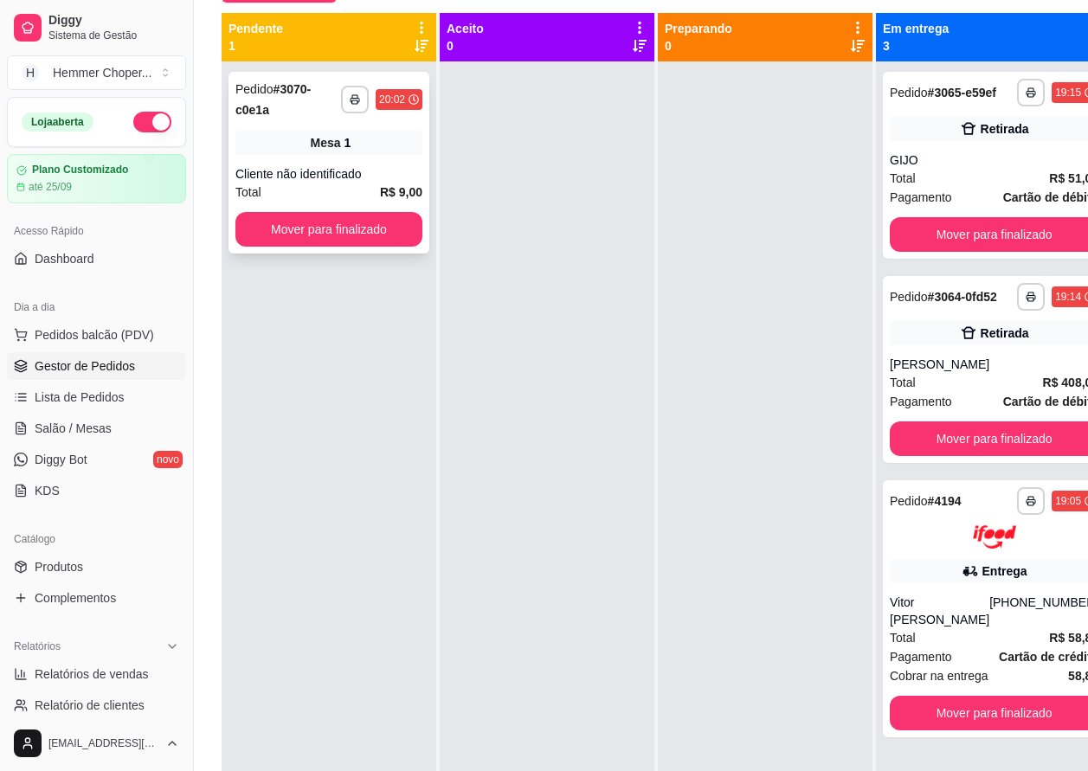
scroll to position [177, 0]
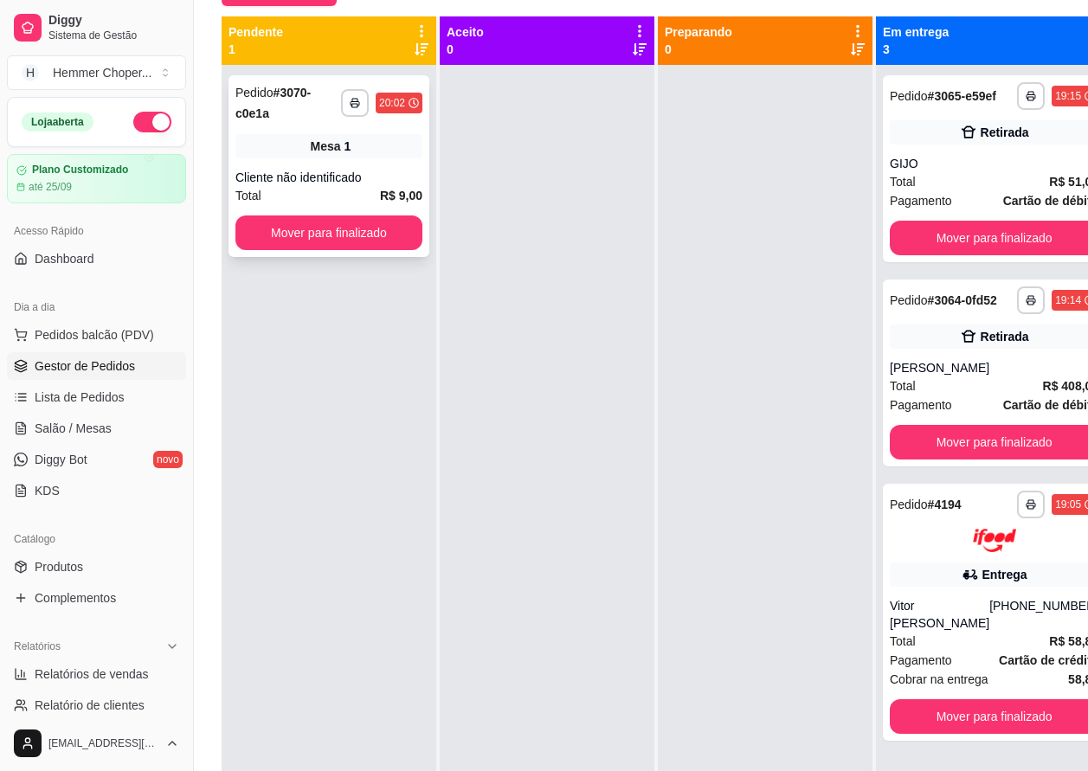
click at [333, 175] on div "Cliente não identificado" at bounding box center [328, 177] width 187 height 17
click at [315, 229] on button "Mover para finalizado" at bounding box center [329, 233] width 182 height 34
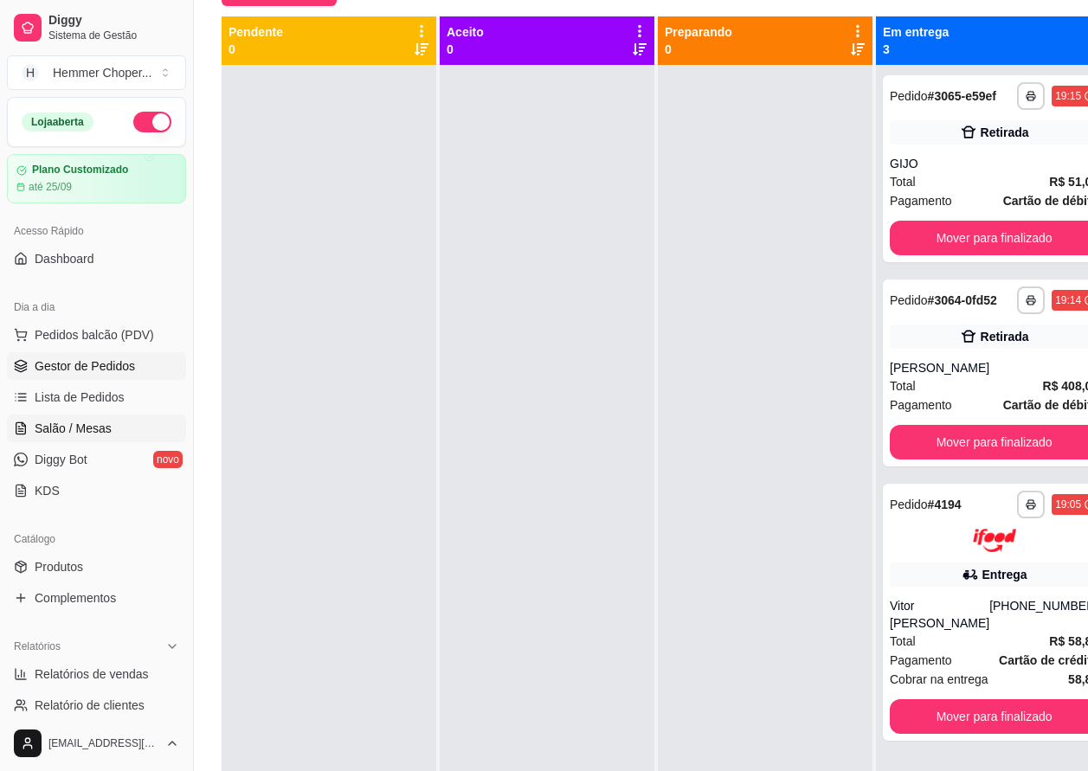
click at [101, 430] on span "Salão / Mesas" at bounding box center [73, 428] width 77 height 17
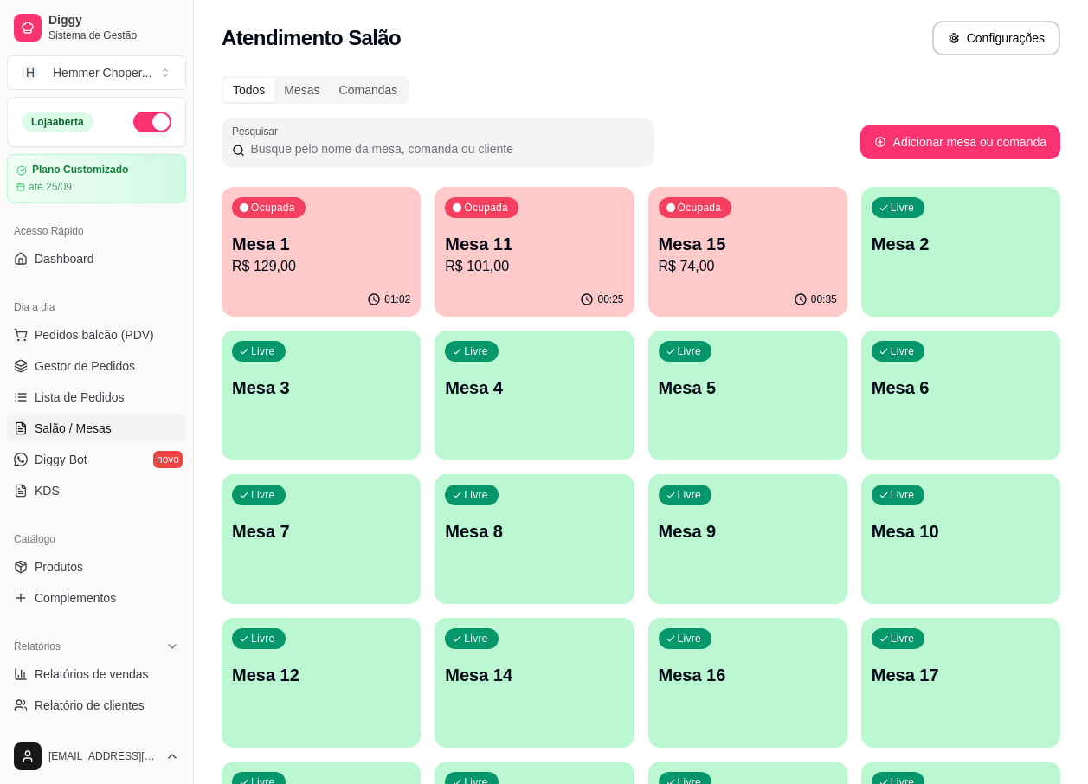
click at [315, 242] on p "Mesa 1" at bounding box center [321, 244] width 178 height 24
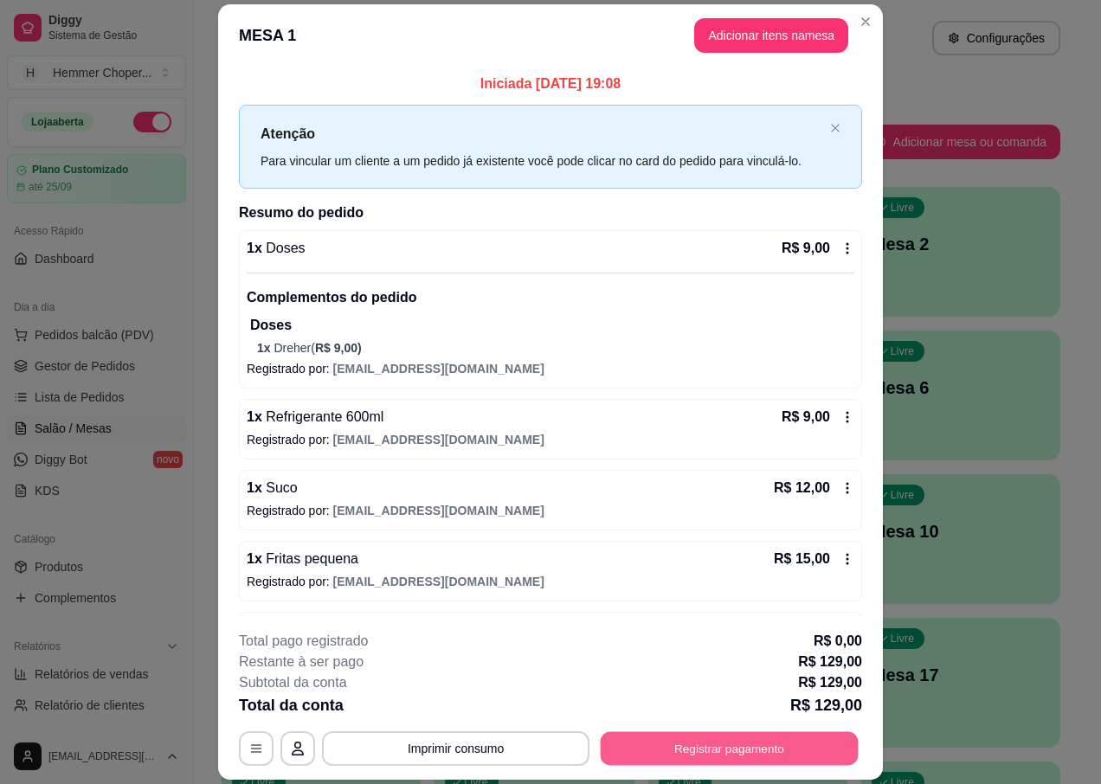
click at [670, 744] on button "Registrar pagamento" at bounding box center [730, 749] width 258 height 34
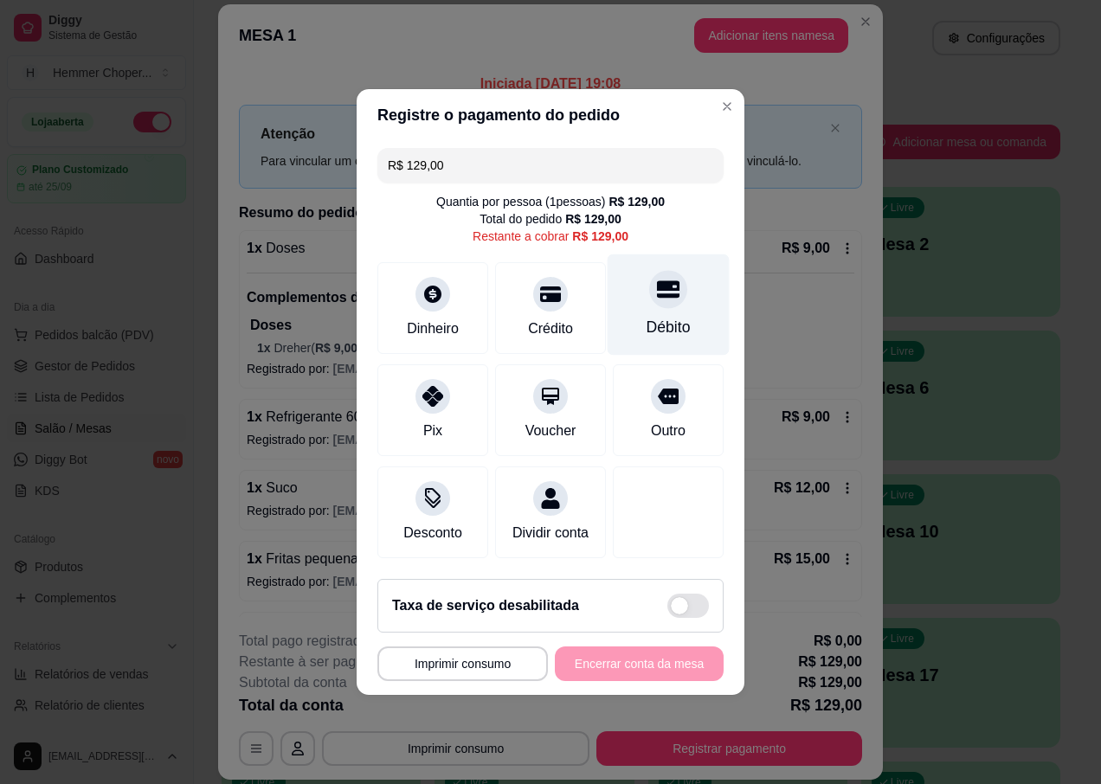
click at [657, 316] on div "Débito" at bounding box center [669, 327] width 44 height 23
type input "R$ 0,00"
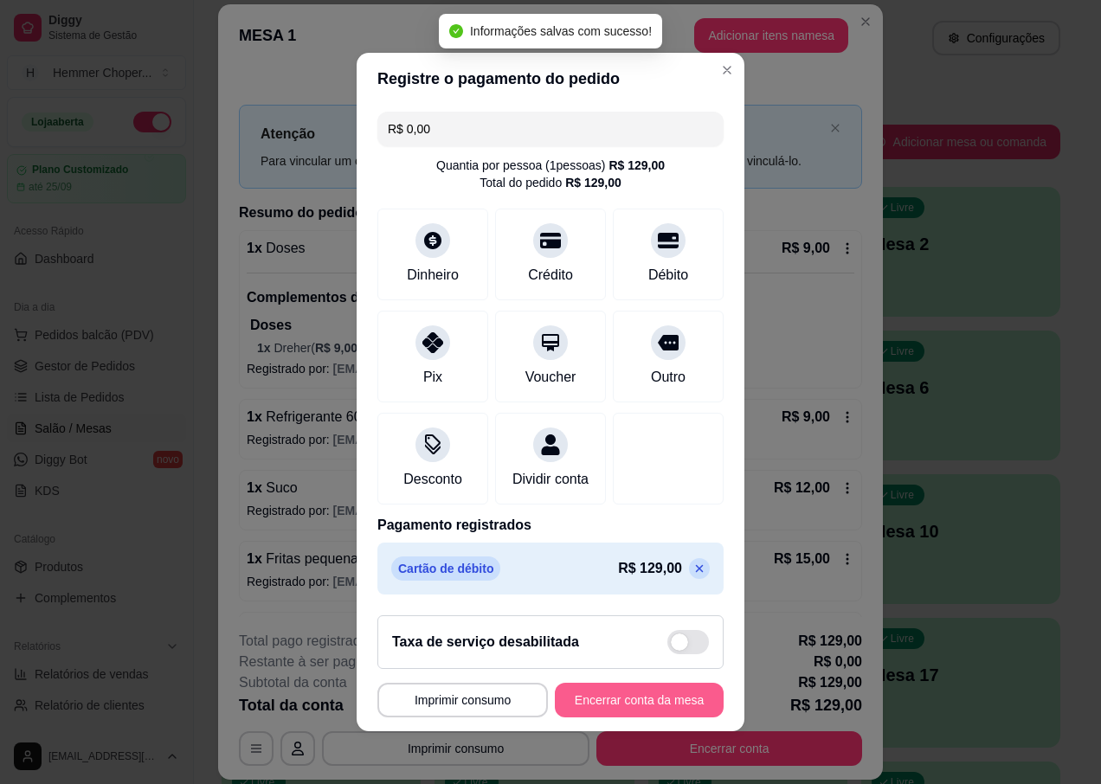
click at [566, 706] on button "Encerrar conta da mesa" at bounding box center [639, 700] width 169 height 35
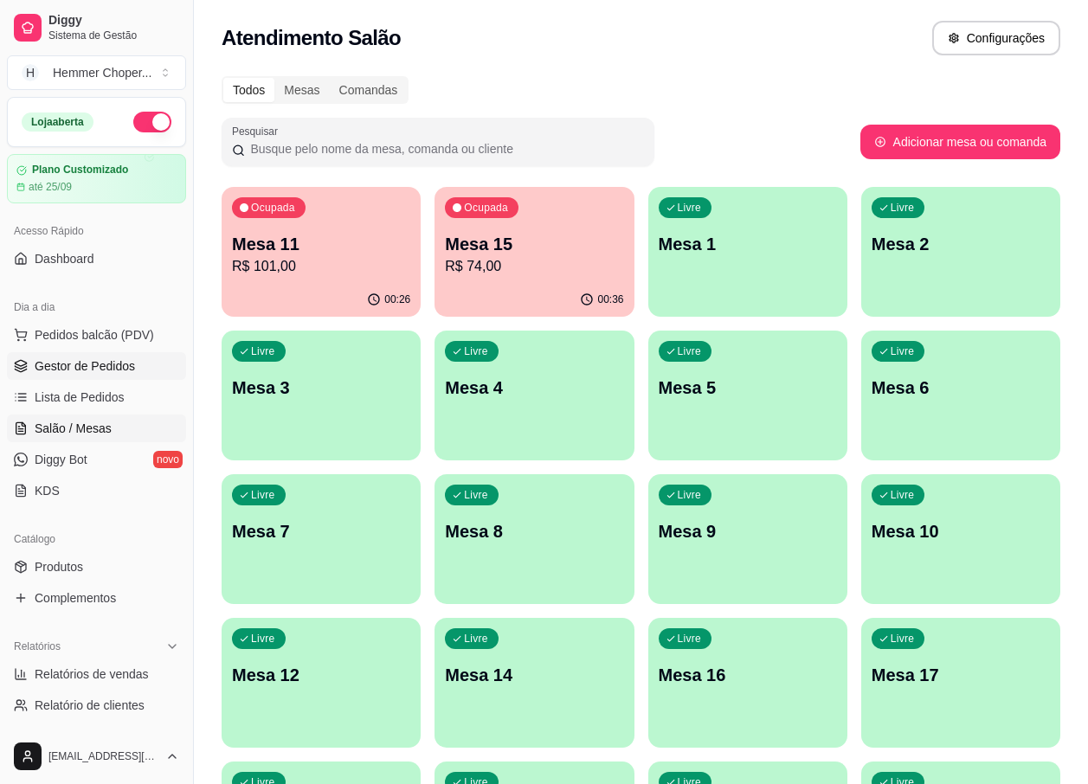
click at [87, 369] on span "Gestor de Pedidos" at bounding box center [85, 365] width 100 height 17
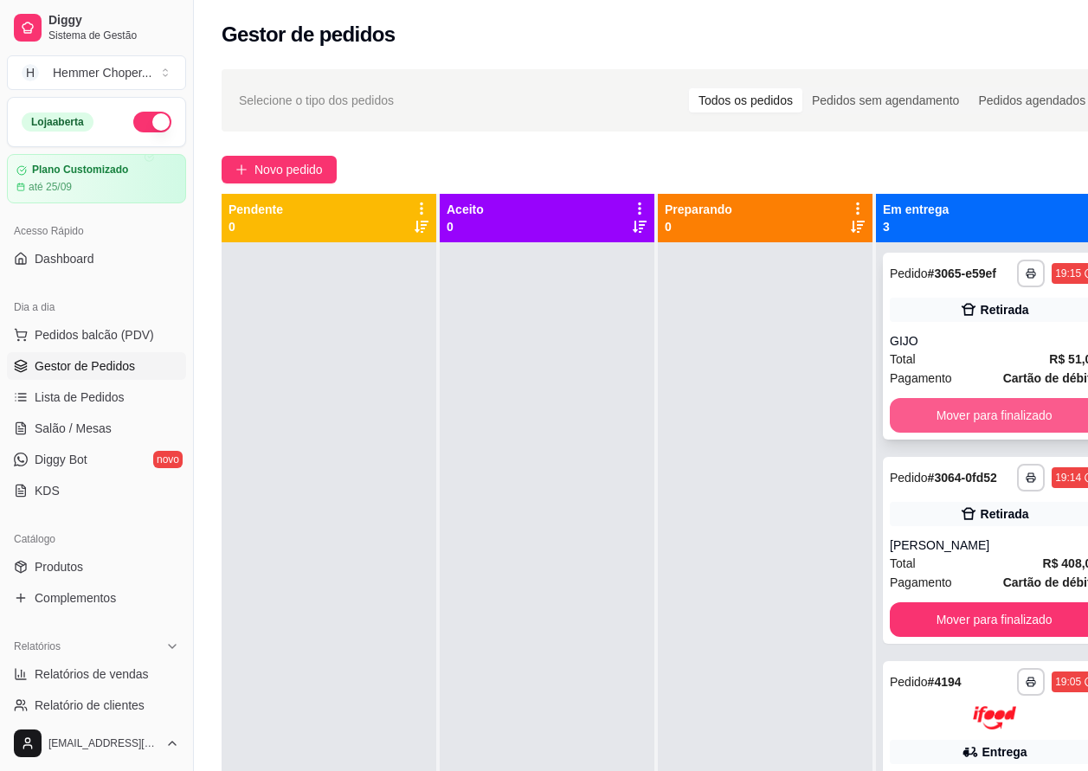
click at [990, 427] on button "Mover para finalizado" at bounding box center [994, 415] width 209 height 35
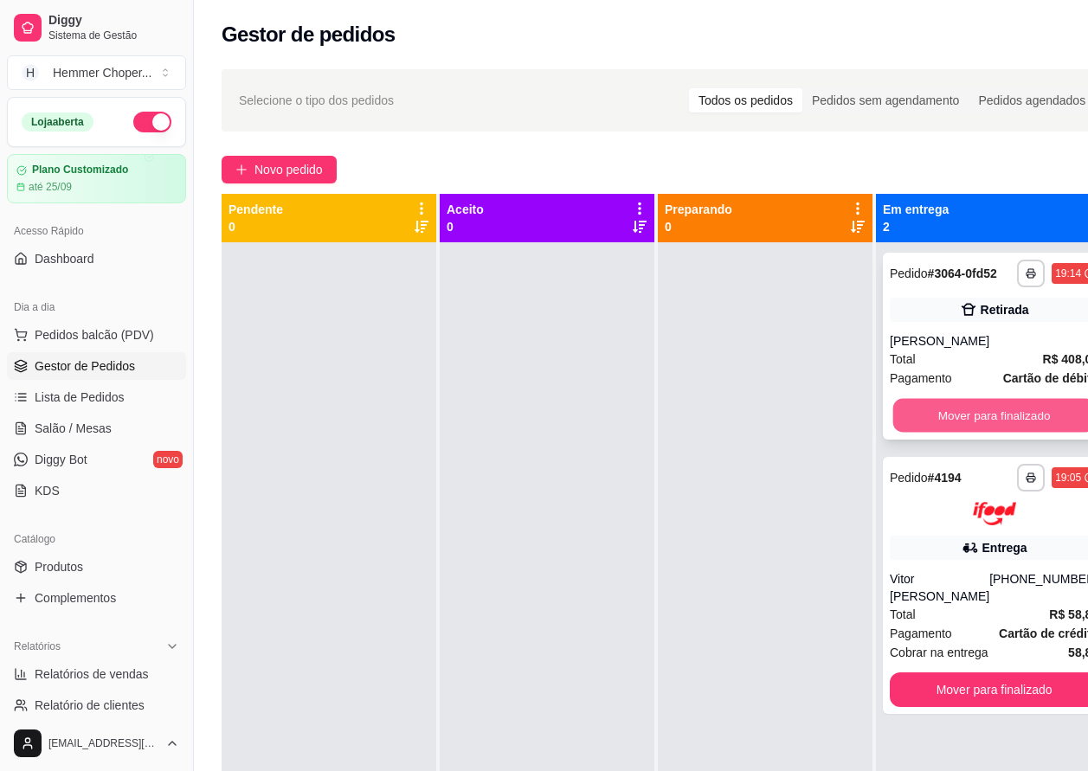
click at [969, 419] on button "Mover para finalizado" at bounding box center [994, 416] width 203 height 34
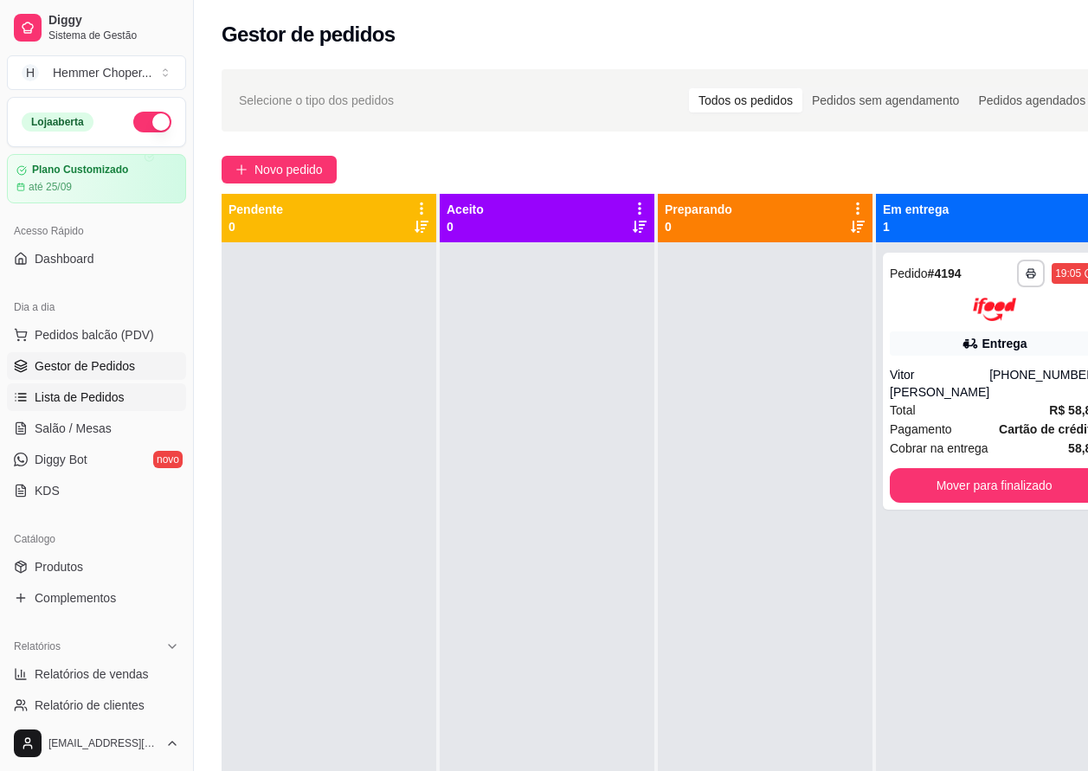
click at [102, 397] on span "Lista de Pedidos" at bounding box center [80, 397] width 90 height 17
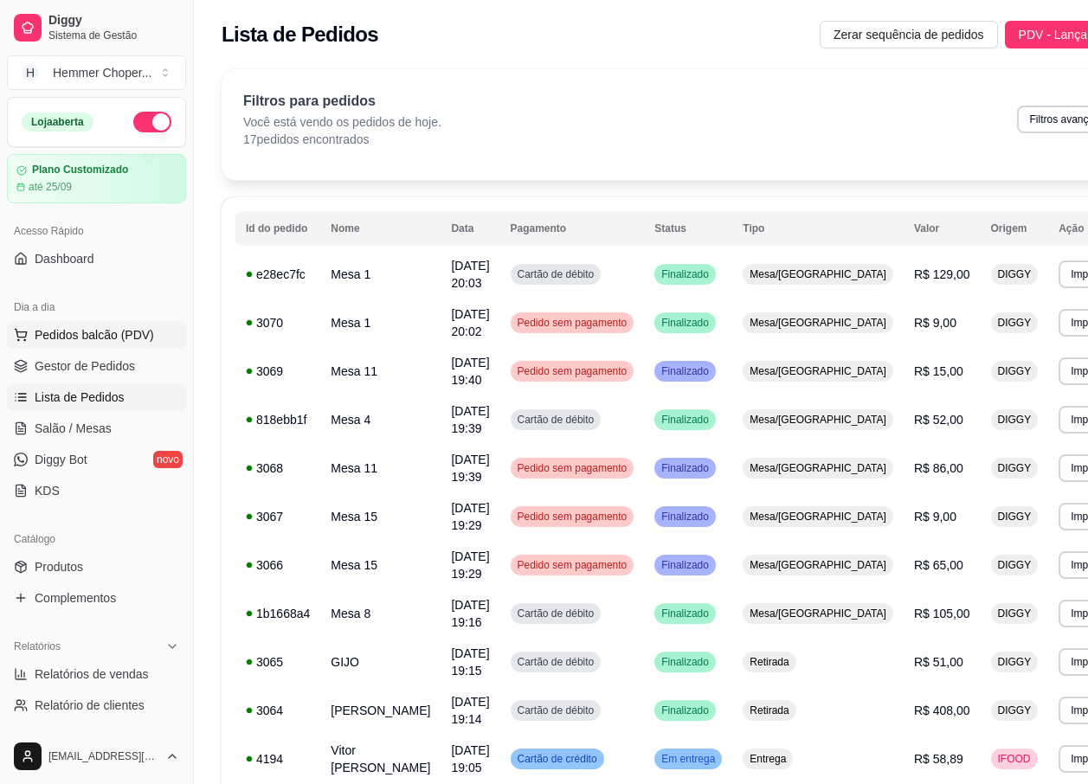
click at [98, 333] on span "Pedidos balcão (PDV)" at bounding box center [94, 334] width 119 height 17
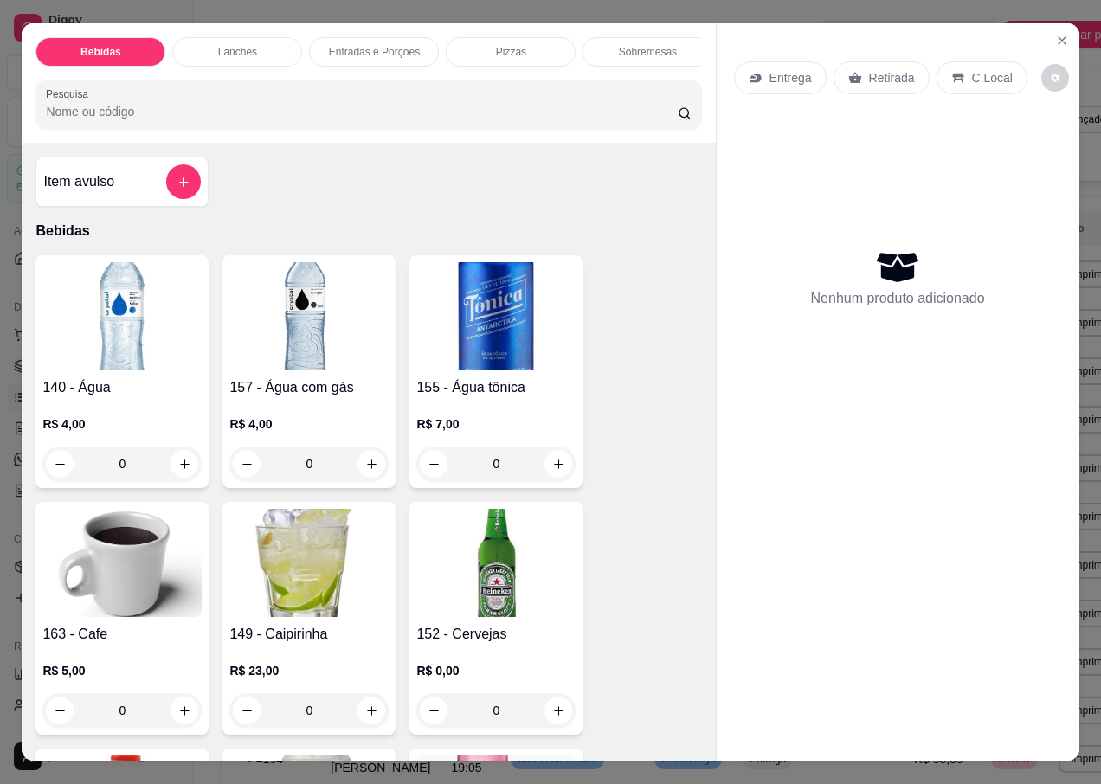
click at [885, 70] on p "Retirada" at bounding box center [892, 77] width 46 height 17
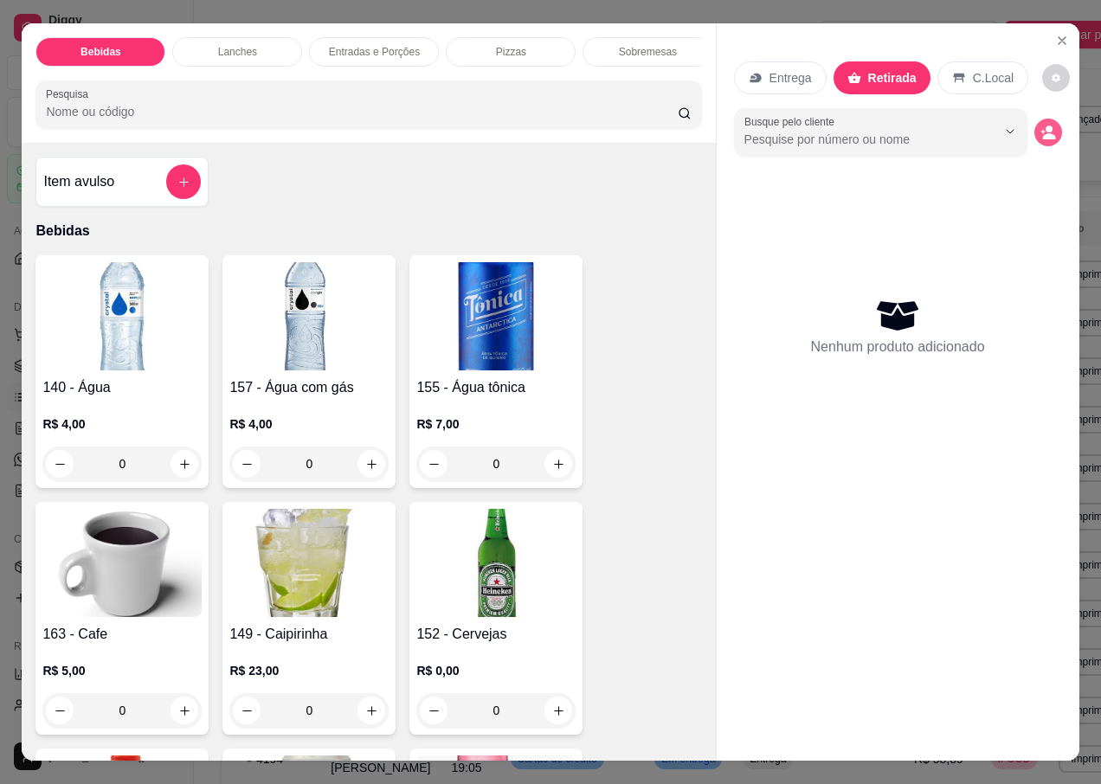
click at [1040, 125] on icon "decrease-product-quantity" at bounding box center [1048, 133] width 16 height 16
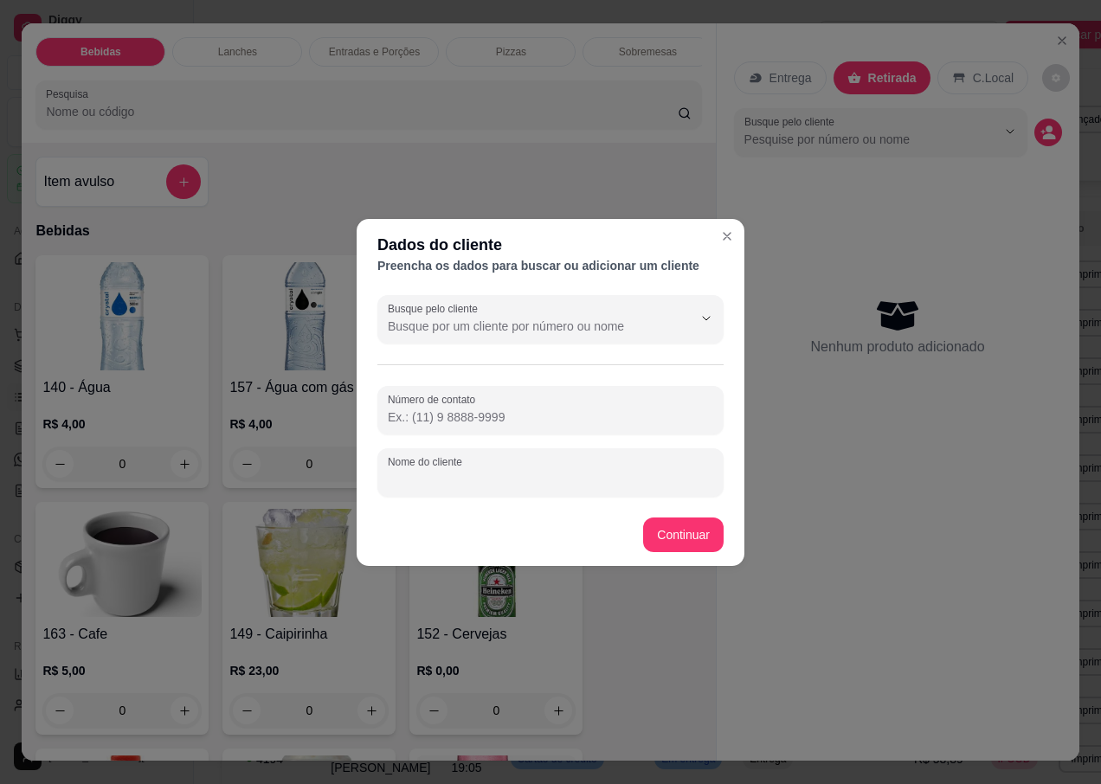
click at [435, 476] on input "Nome do cliente" at bounding box center [550, 479] width 325 height 17
type input "CHAVEIRINHO"
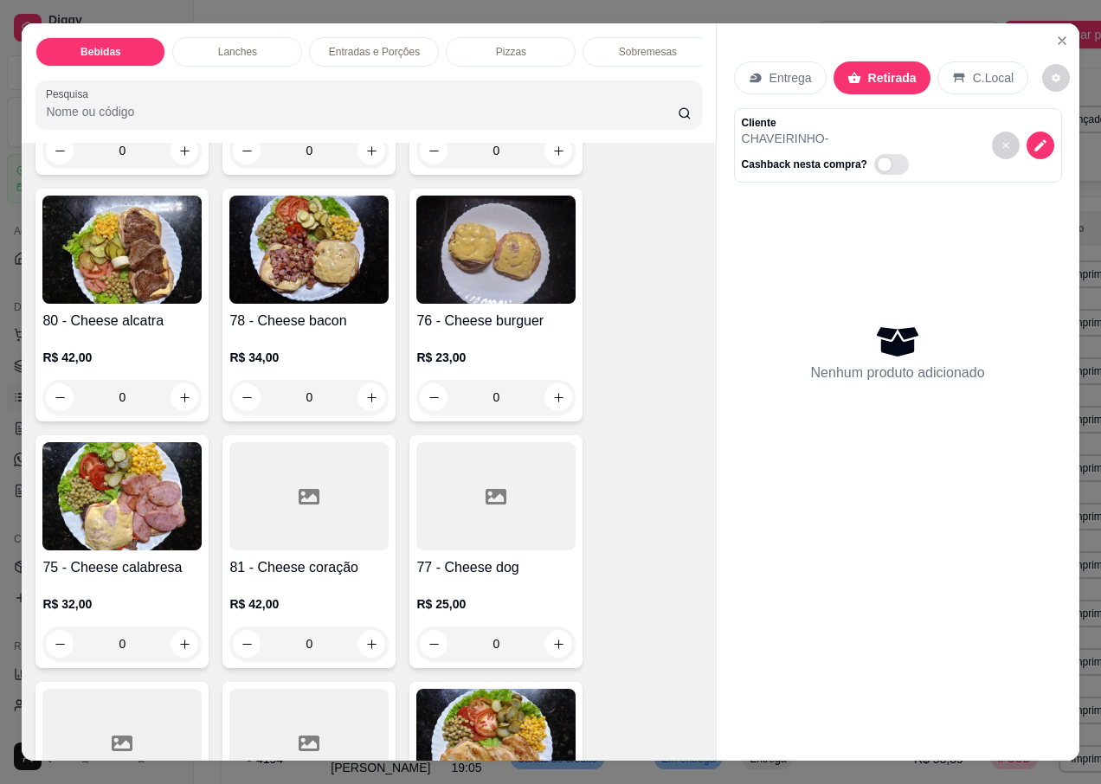
scroll to position [2683, 0]
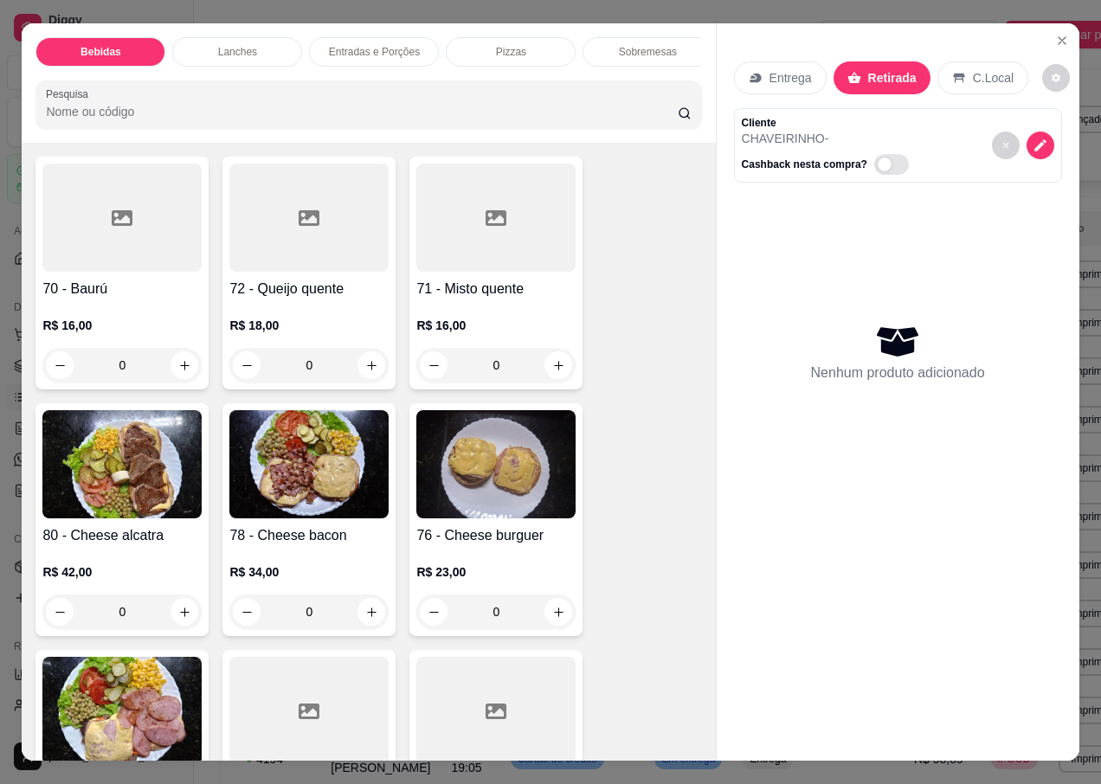
click at [300, 447] on img at bounding box center [308, 464] width 159 height 108
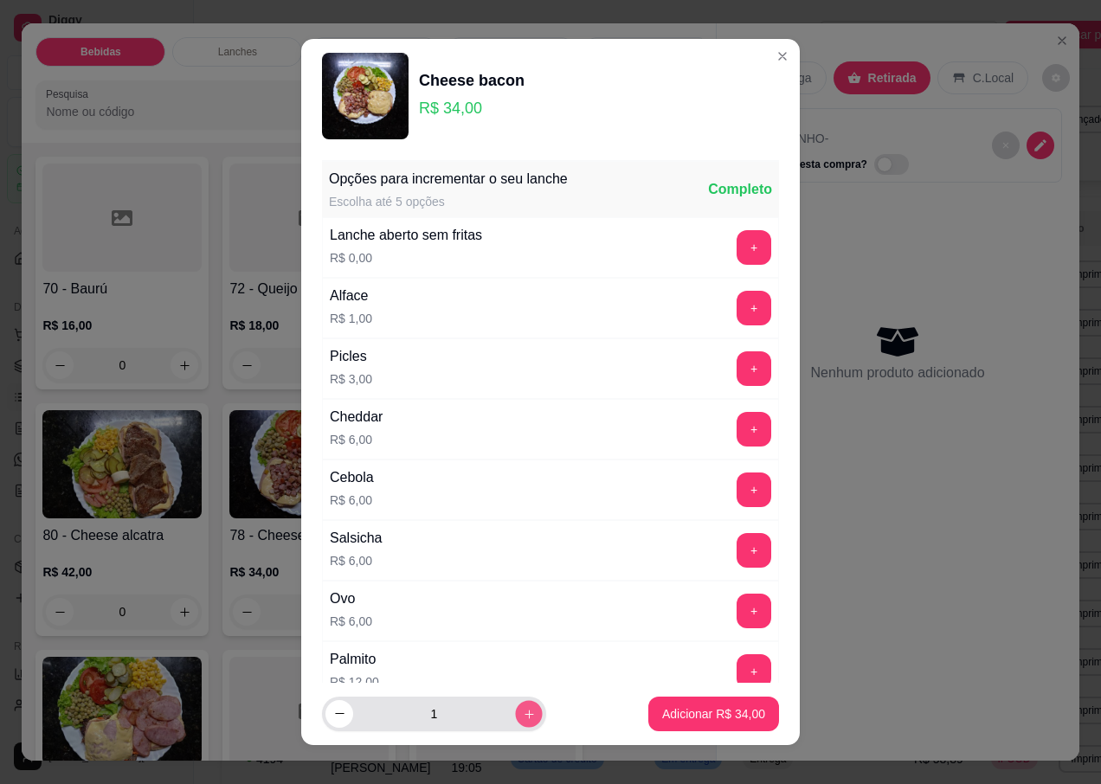
click at [515, 718] on button "increase-product-quantity" at bounding box center [528, 713] width 27 height 27
type input "2"
click at [712, 715] on p "Adicionar R$ 68,00" at bounding box center [713, 713] width 103 height 17
type input "2"
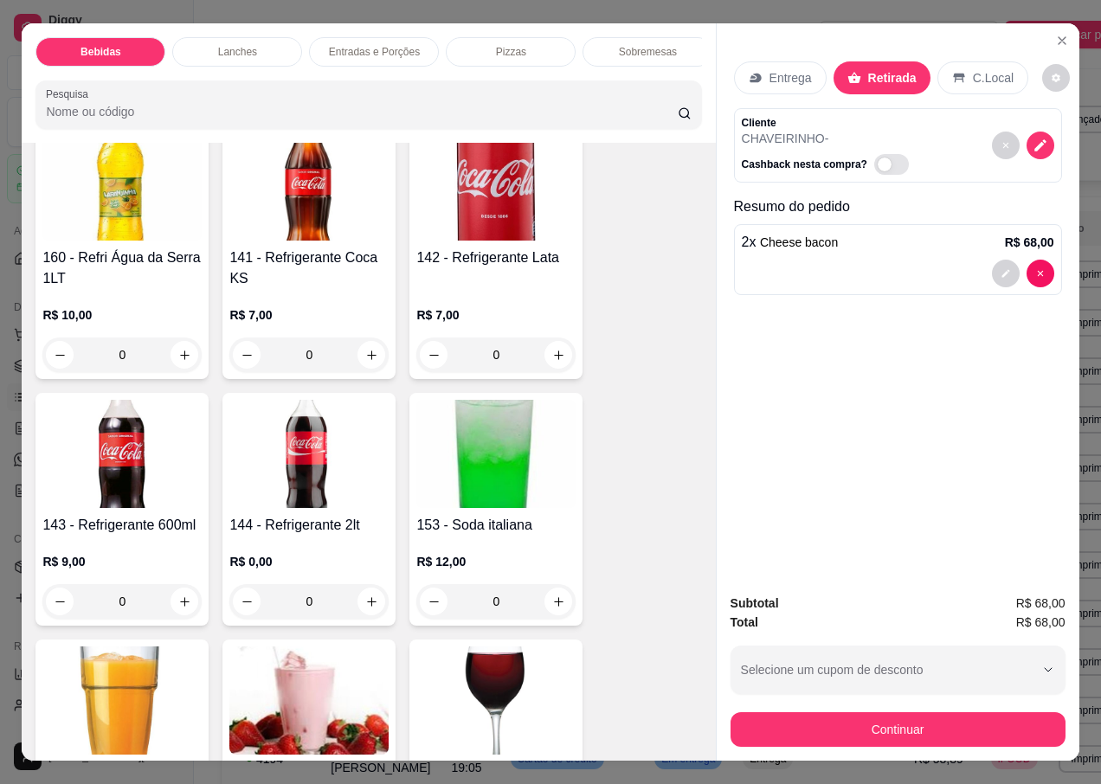
scroll to position [1385, 0]
click at [315, 247] on h4 "141 - Refrigerante Coca KS" at bounding box center [308, 268] width 159 height 42
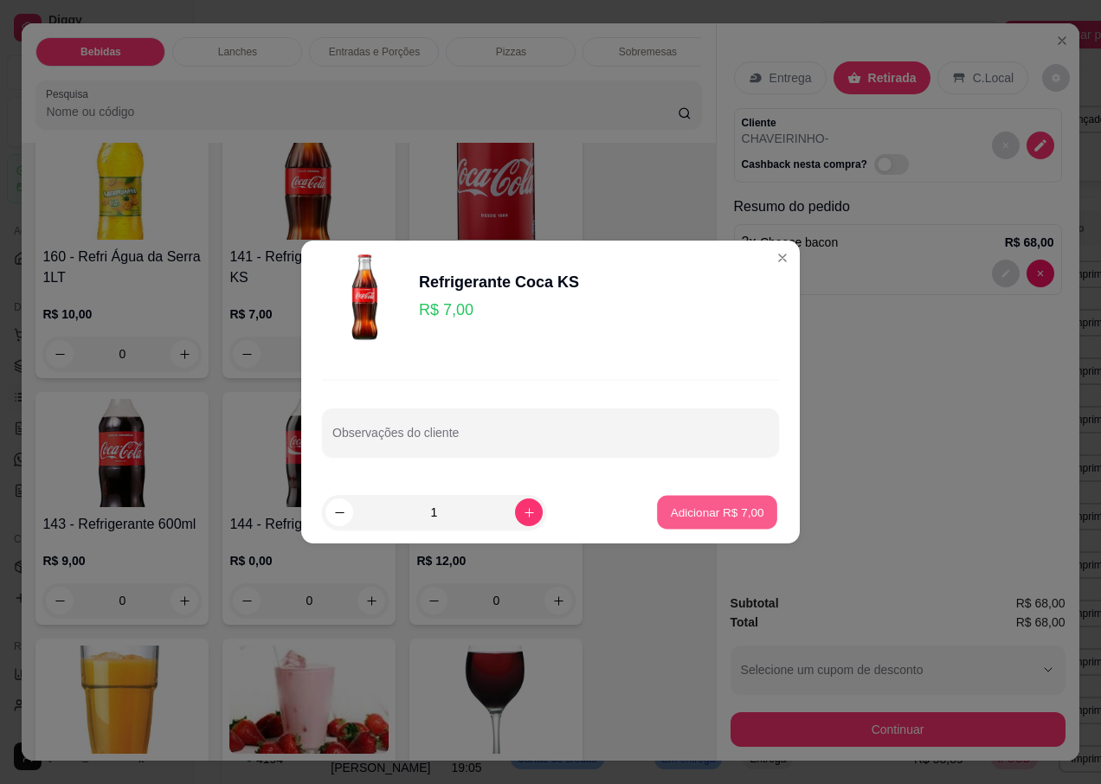
click at [689, 515] on p "Adicionar R$ 7,00" at bounding box center [716, 512] width 93 height 16
type input "1"
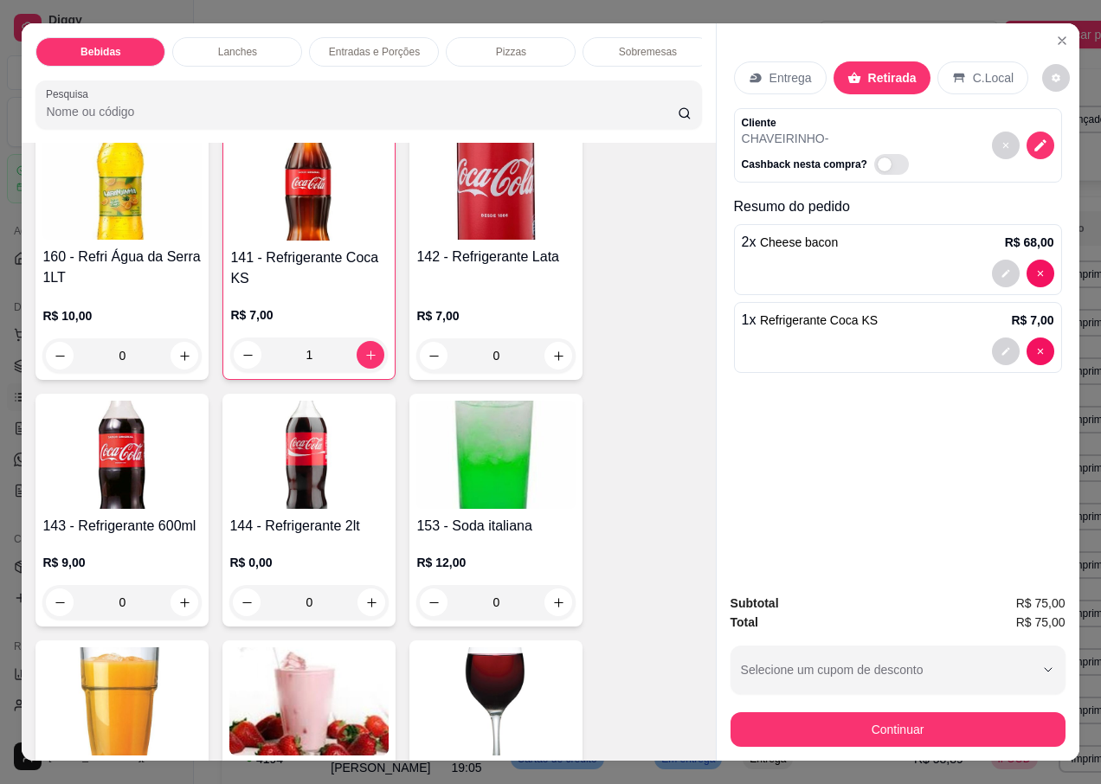
scroll to position [1731, 0]
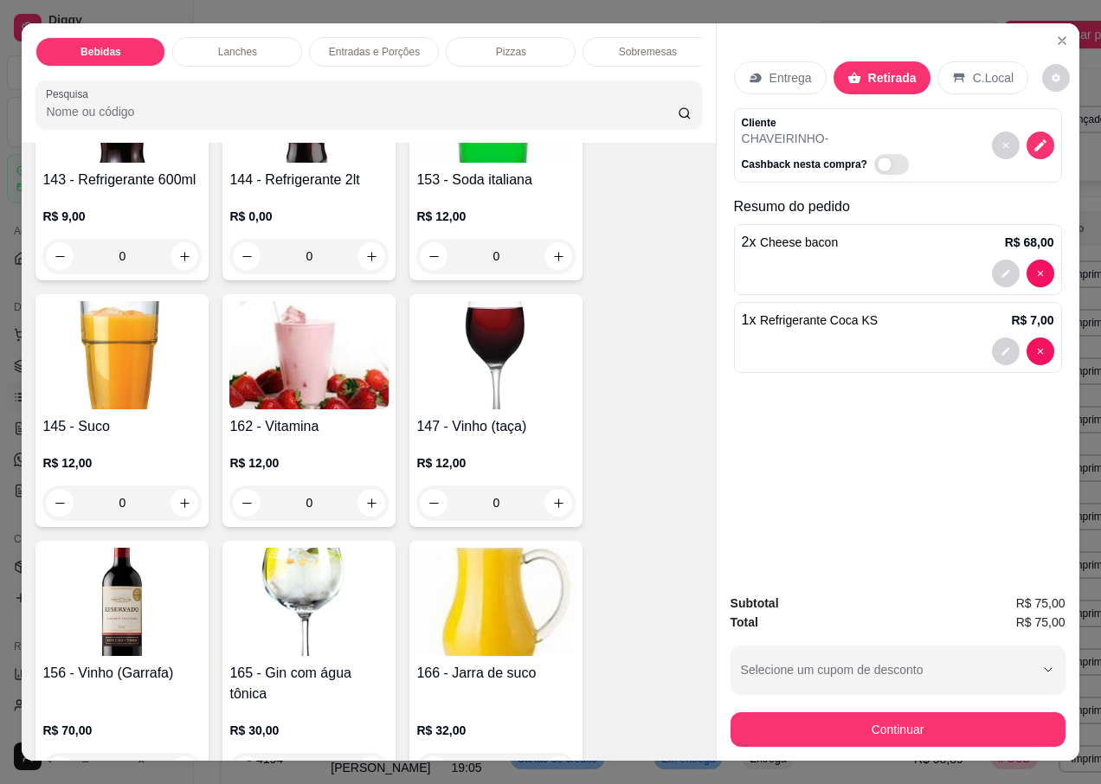
click at [493, 416] on h4 "147 - Vinho (taça)" at bounding box center [495, 426] width 159 height 21
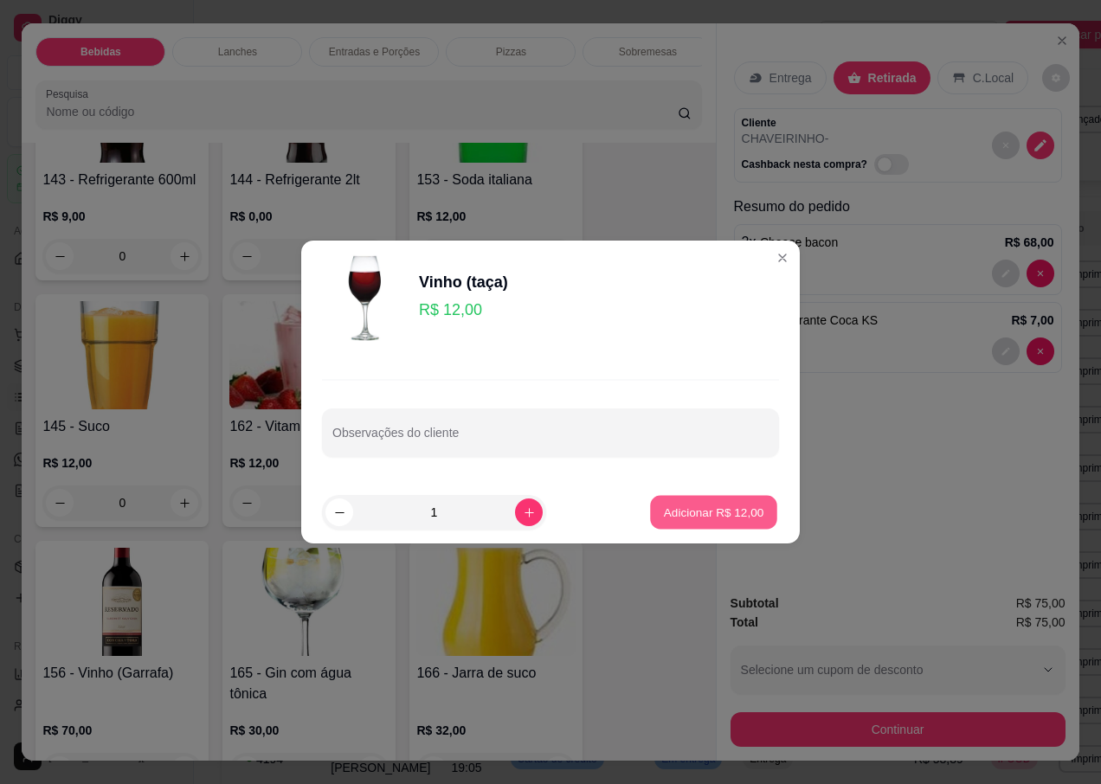
click at [692, 508] on p "Adicionar R$ 12,00" at bounding box center [714, 512] width 100 height 16
type input "1"
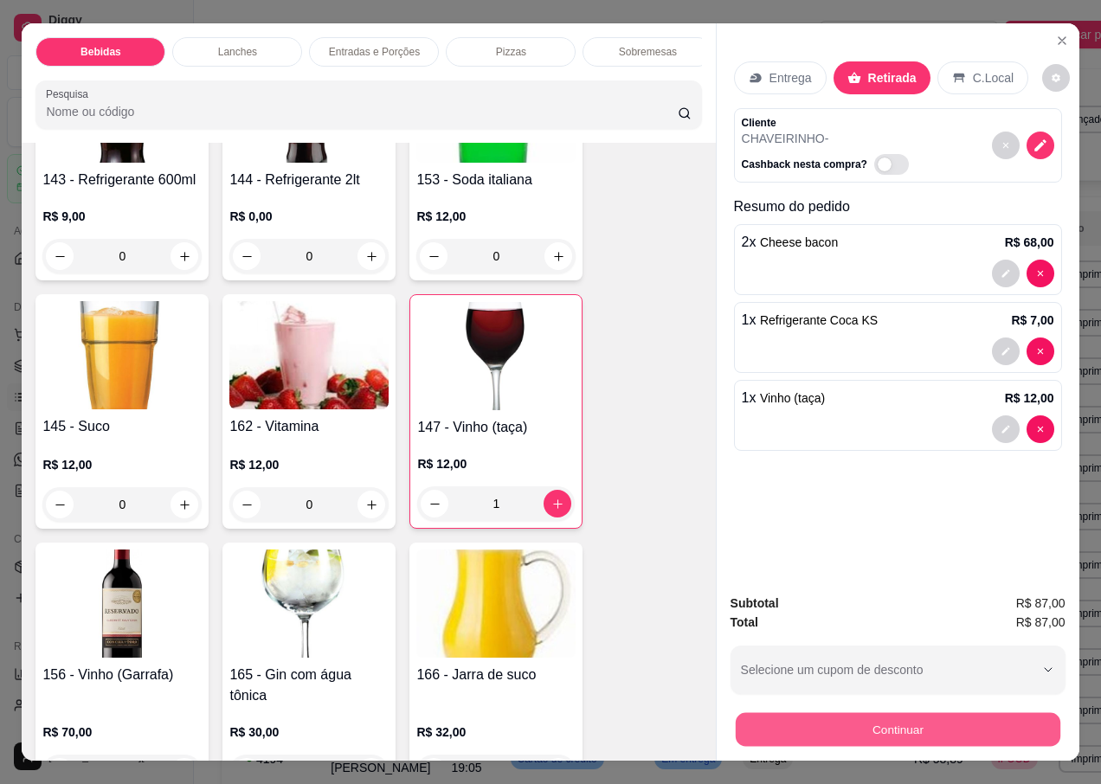
click at [839, 718] on button "Continuar" at bounding box center [897, 729] width 325 height 34
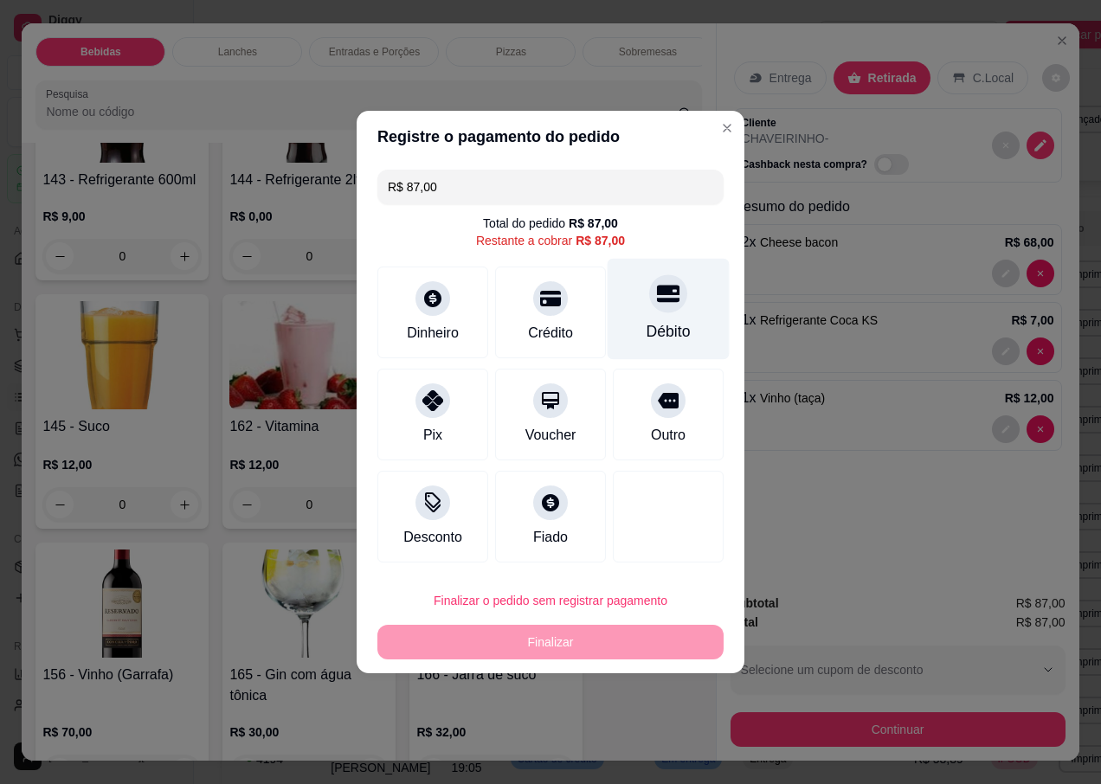
click at [663, 309] on div at bounding box center [668, 293] width 38 height 38
type input "R$ 0,00"
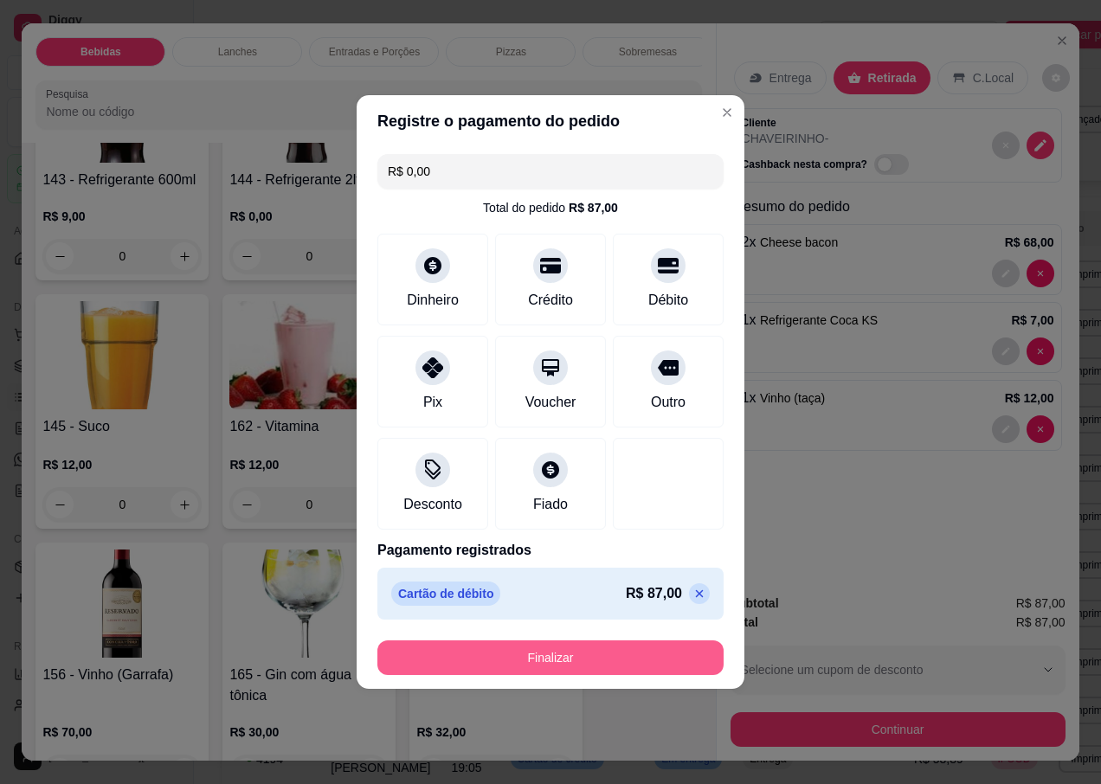
click at [547, 654] on button "Finalizar" at bounding box center [550, 658] width 346 height 35
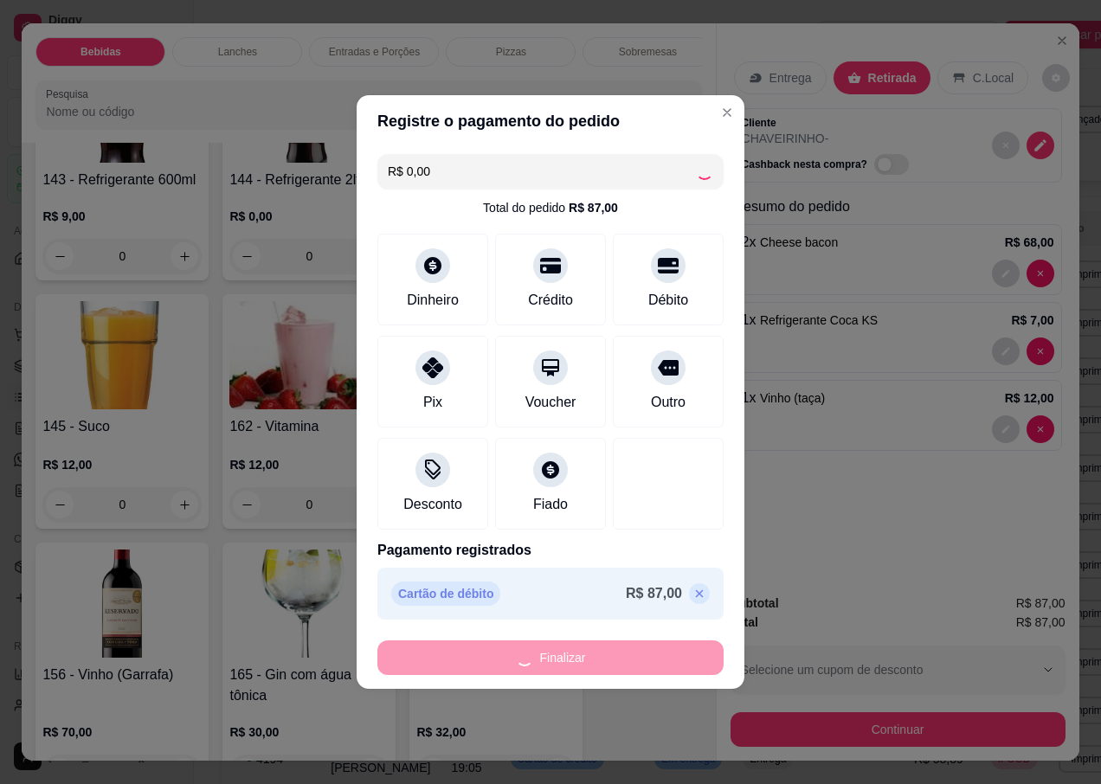
type input "0"
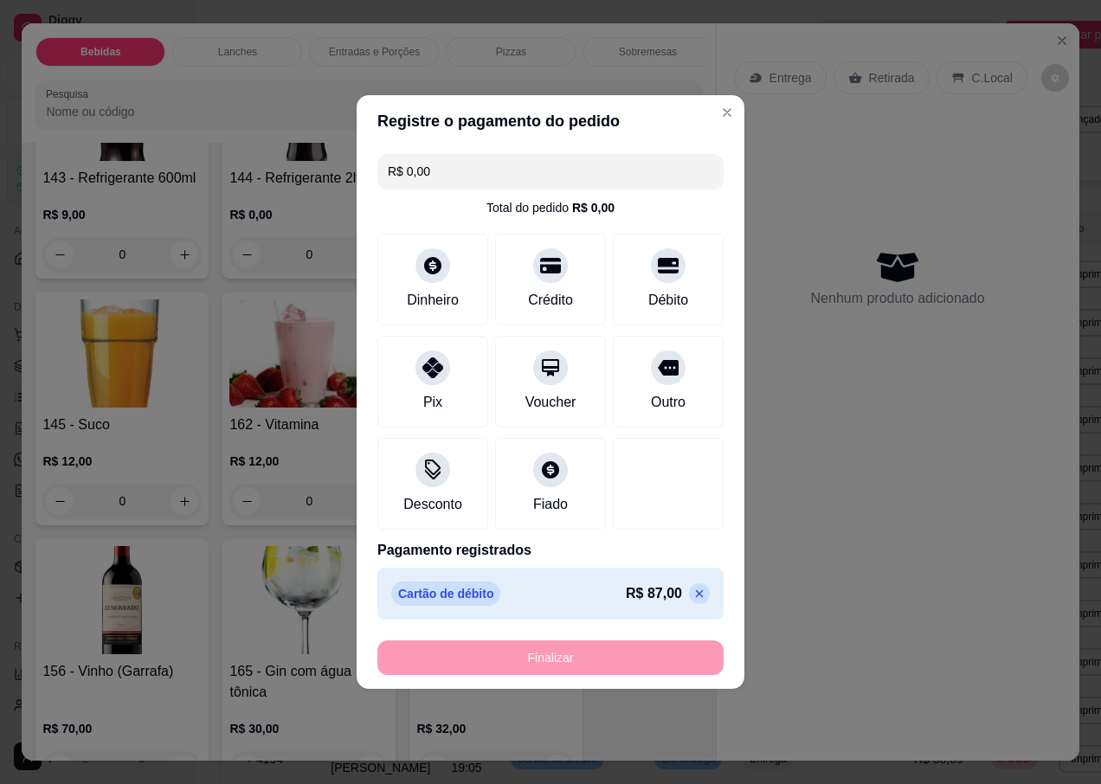
type input "-R$ 87,00"
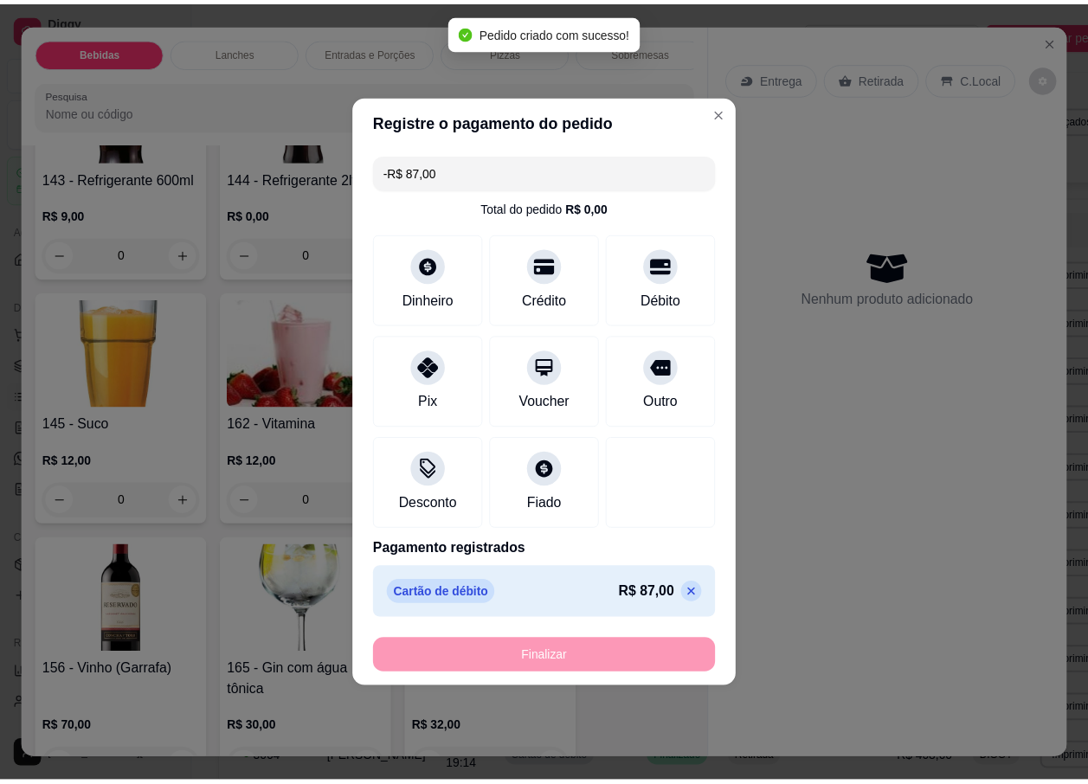
scroll to position [1729, 0]
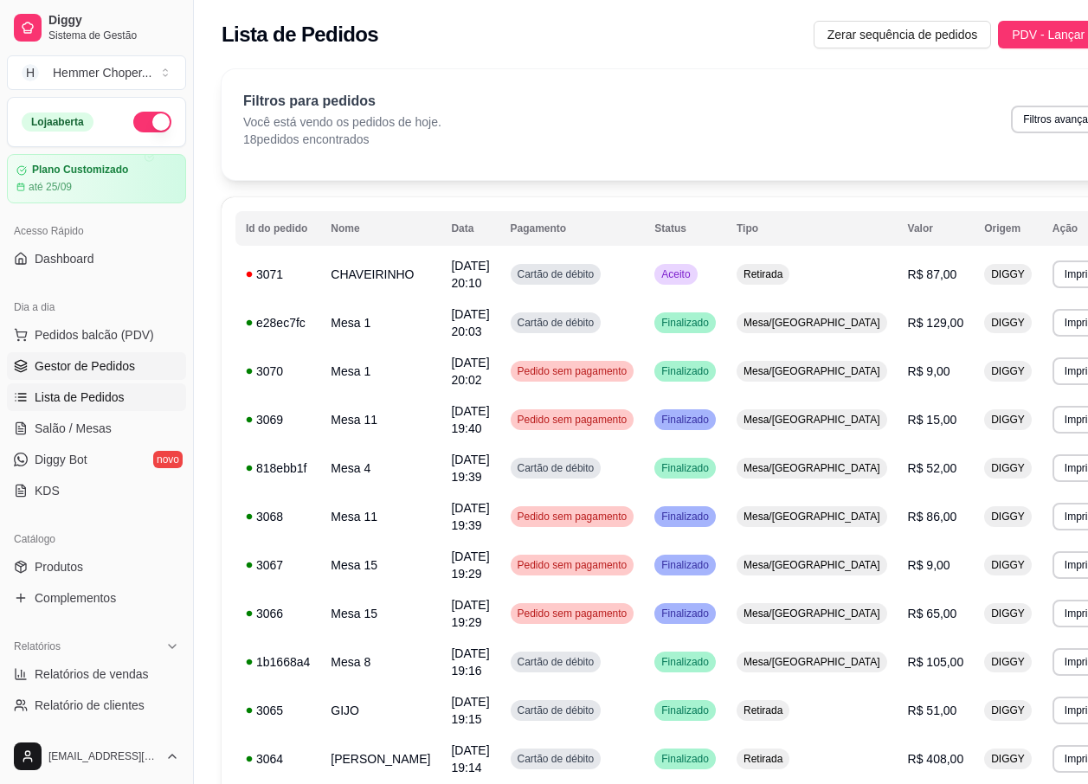
click at [105, 356] on link "Gestor de Pedidos" at bounding box center [96, 366] width 179 height 28
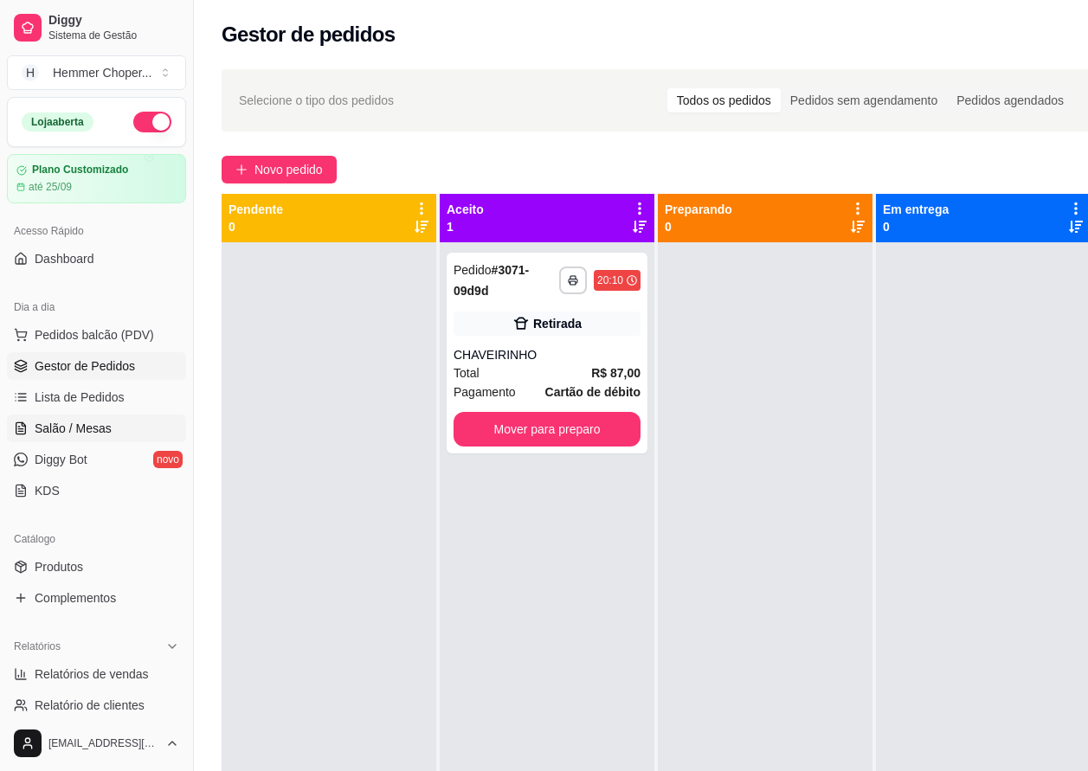
click at [88, 426] on span "Salão / Mesas" at bounding box center [73, 428] width 77 height 17
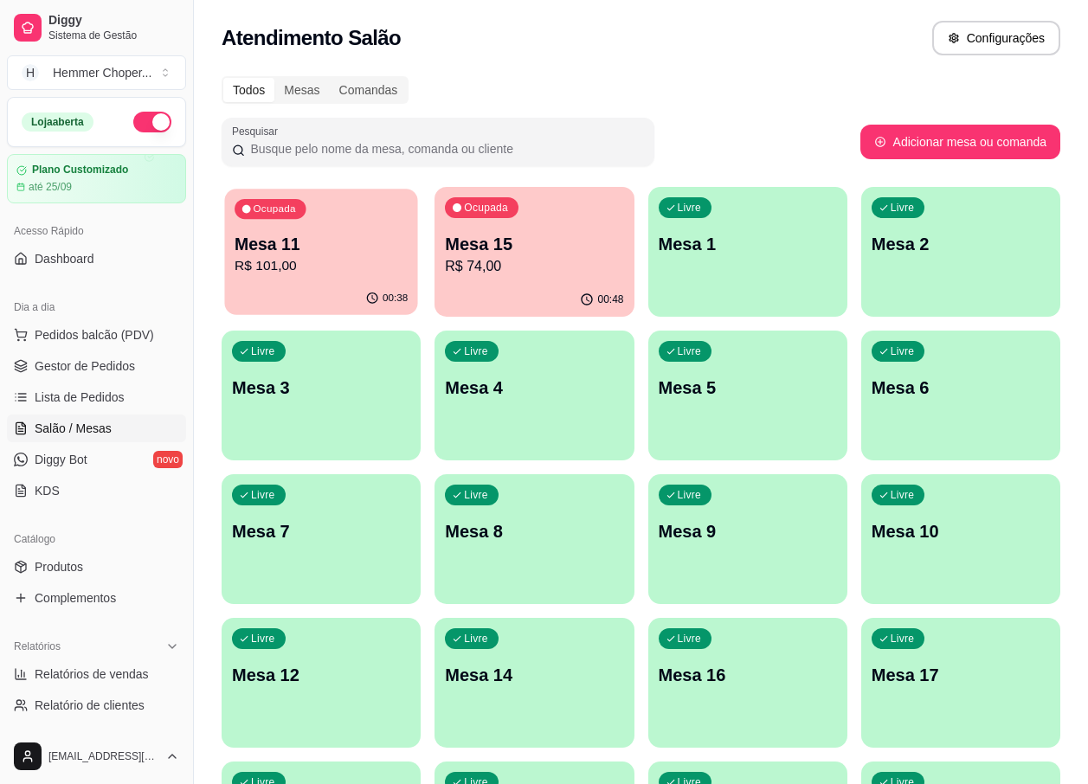
click at [341, 261] on p "R$ 101,00" at bounding box center [321, 266] width 173 height 20
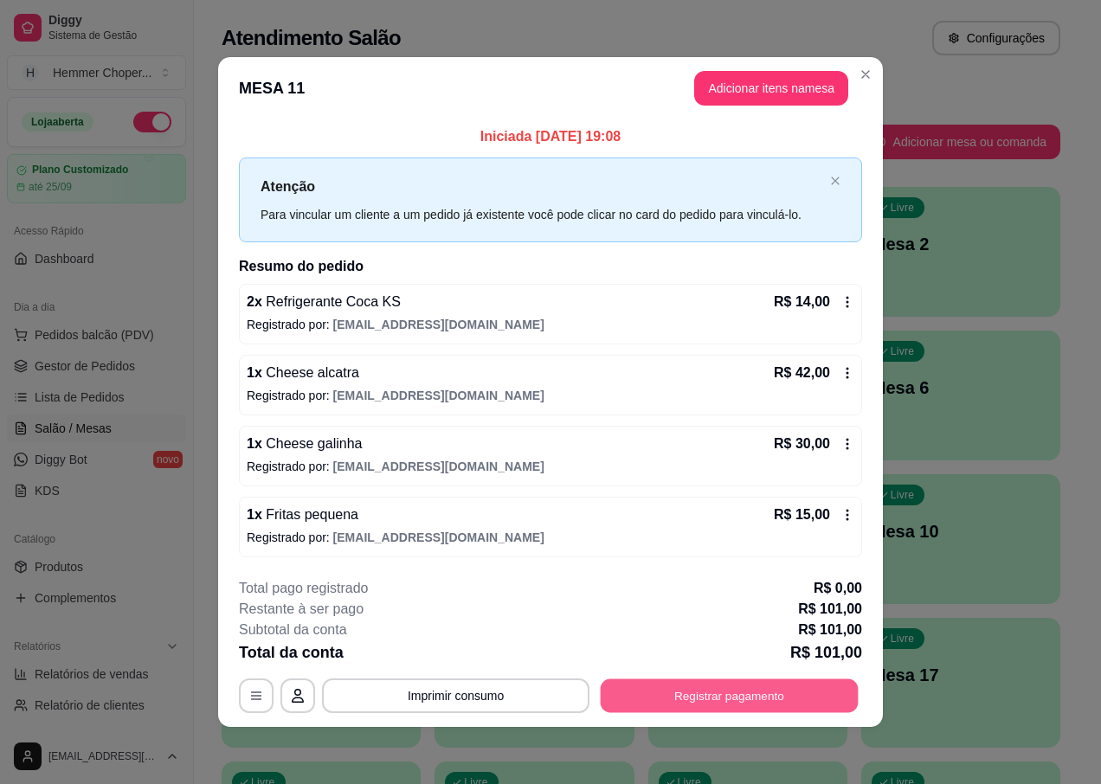
click at [681, 704] on button "Registrar pagamento" at bounding box center [730, 696] width 258 height 34
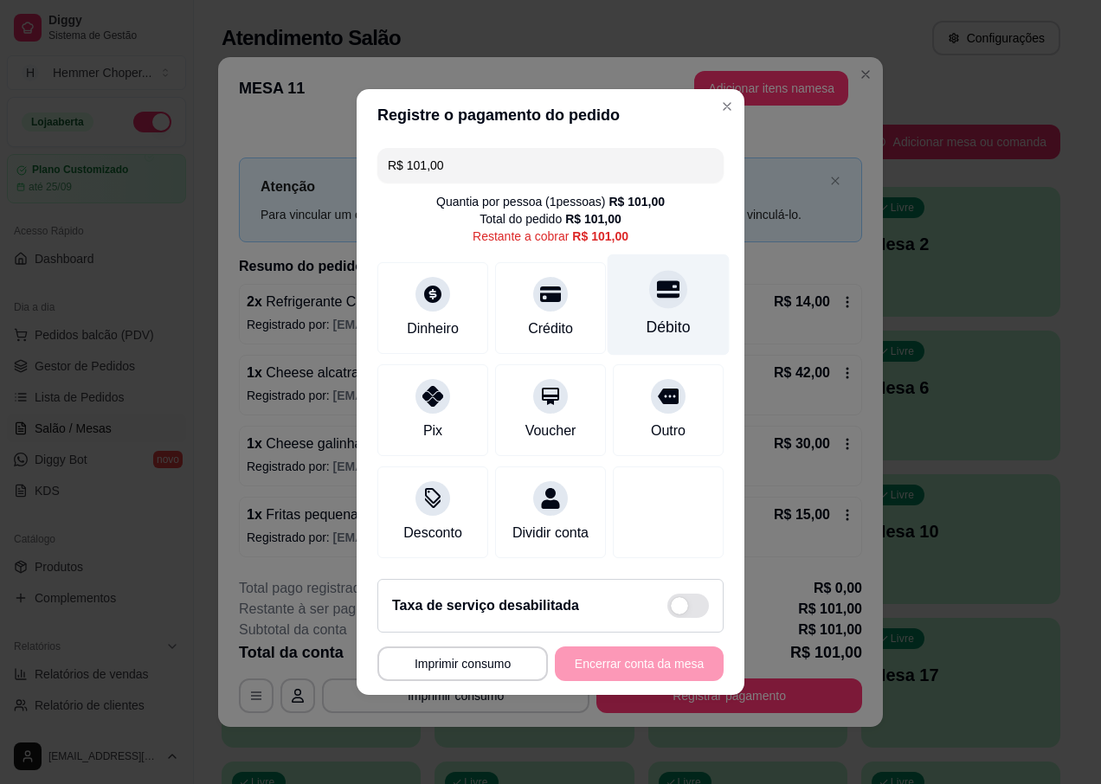
click at [666, 316] on div "Débito" at bounding box center [669, 327] width 44 height 23
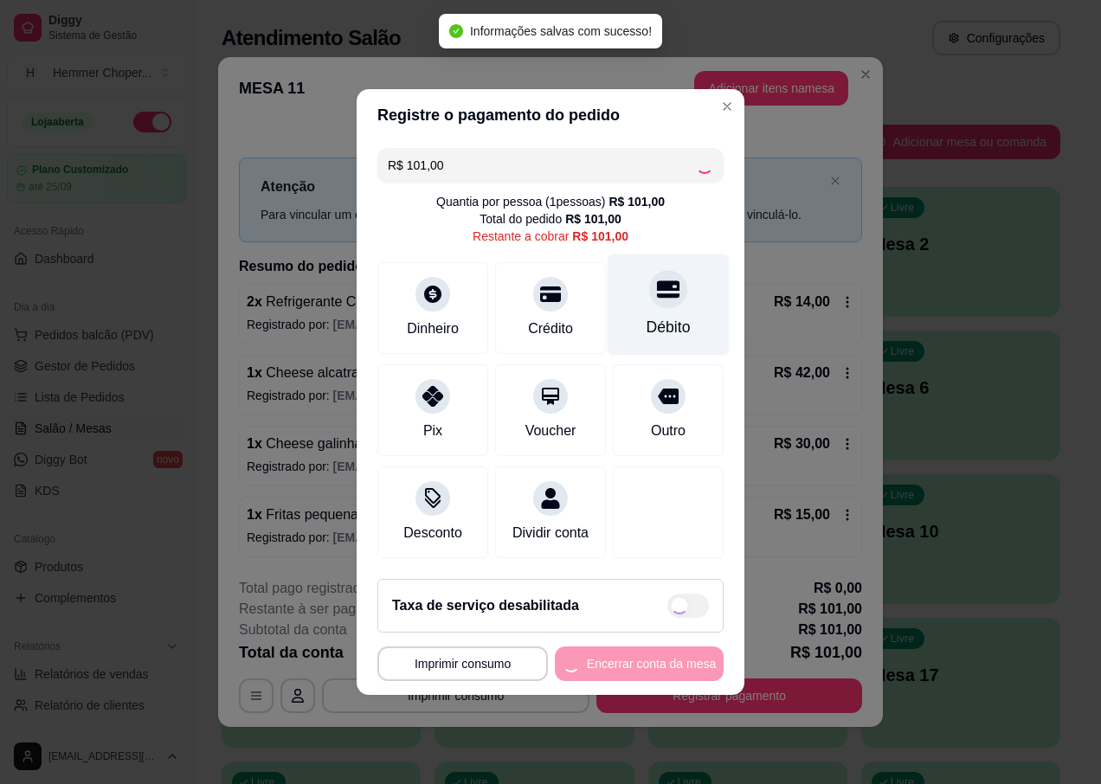
type input "R$ 0,00"
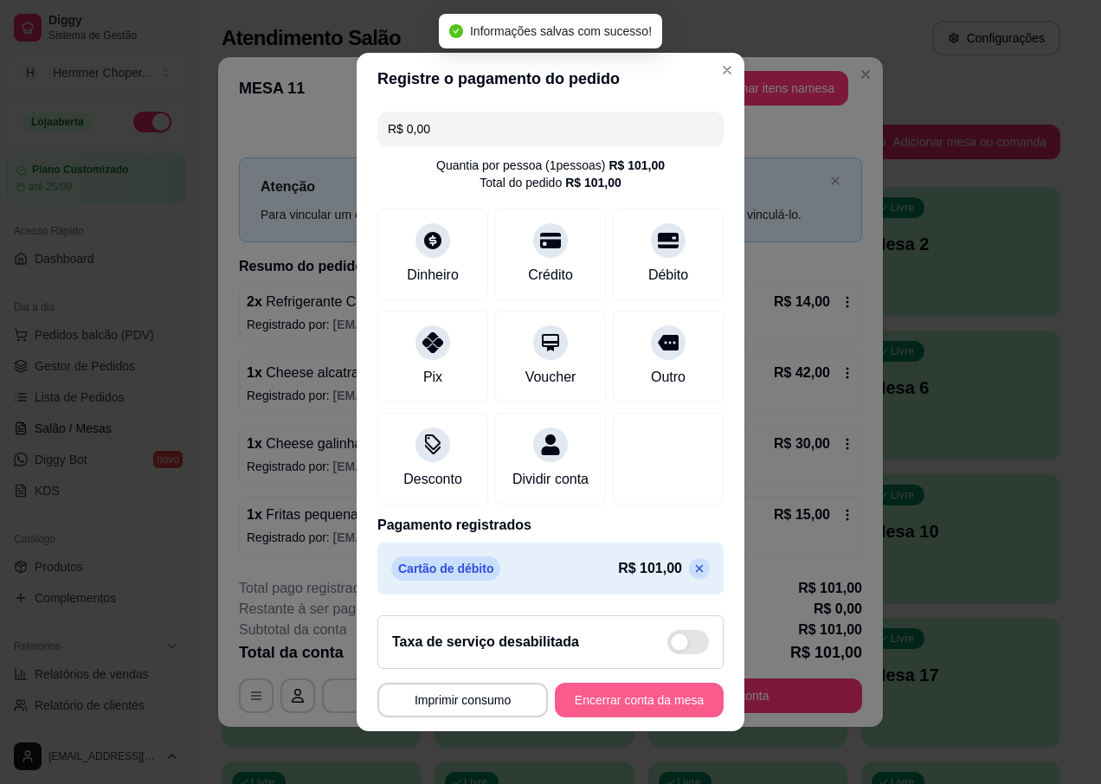
click at [601, 705] on button "Encerrar conta da mesa" at bounding box center [639, 700] width 169 height 35
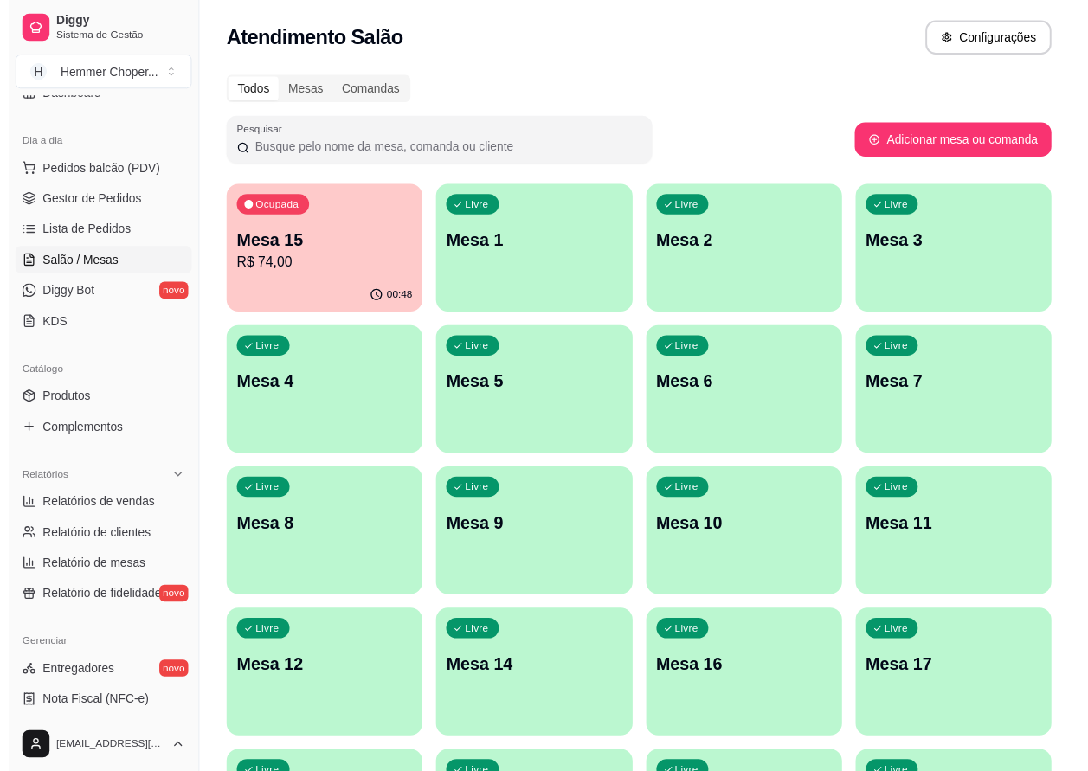
scroll to position [173, 0]
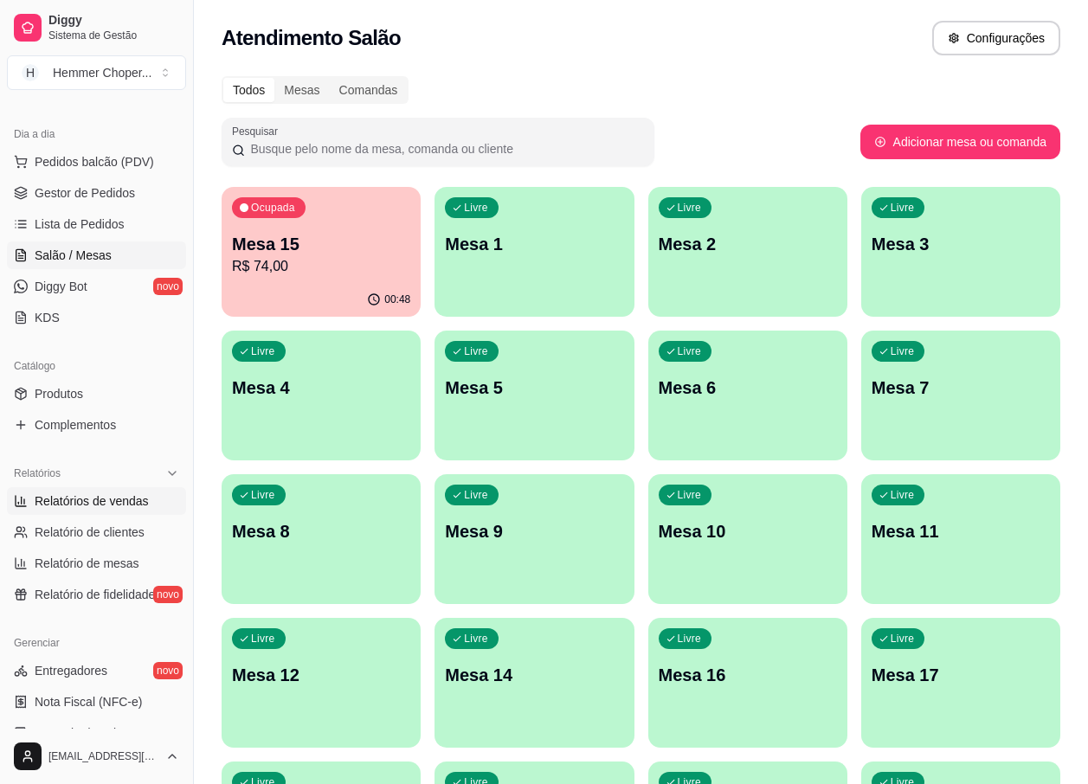
click at [131, 498] on span "Relatórios de vendas" at bounding box center [92, 501] width 114 height 17
select select "ALL"
select select "0"
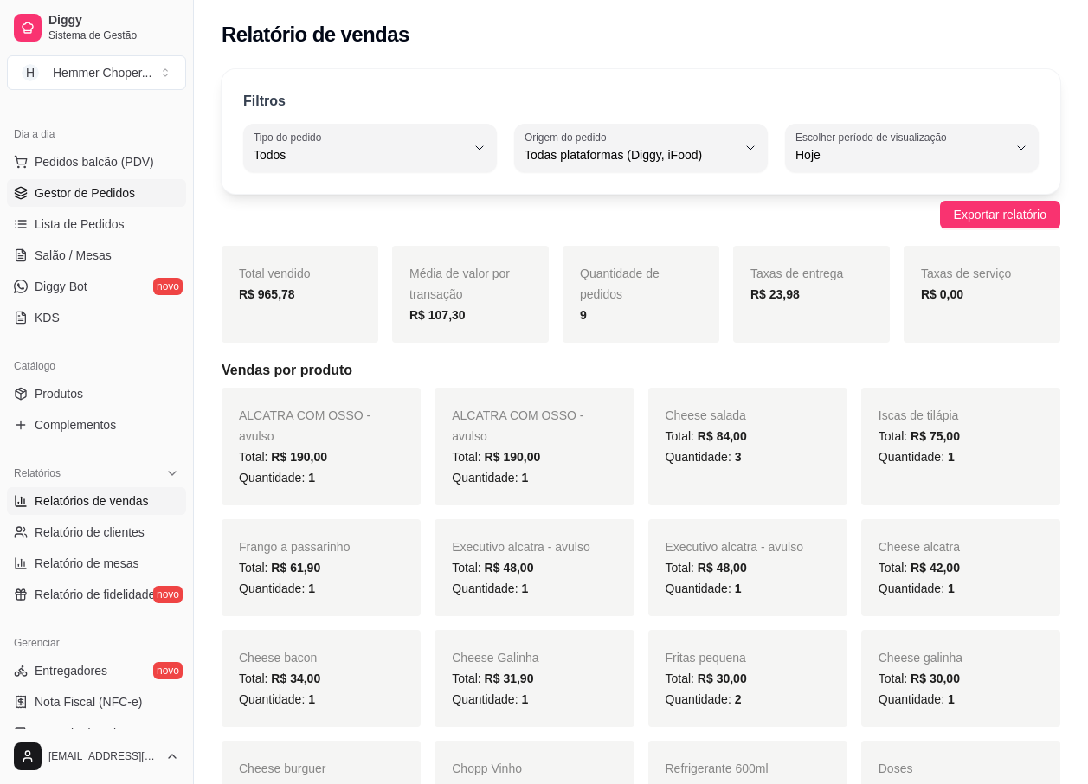
click at [91, 195] on span "Gestor de Pedidos" at bounding box center [85, 192] width 100 height 17
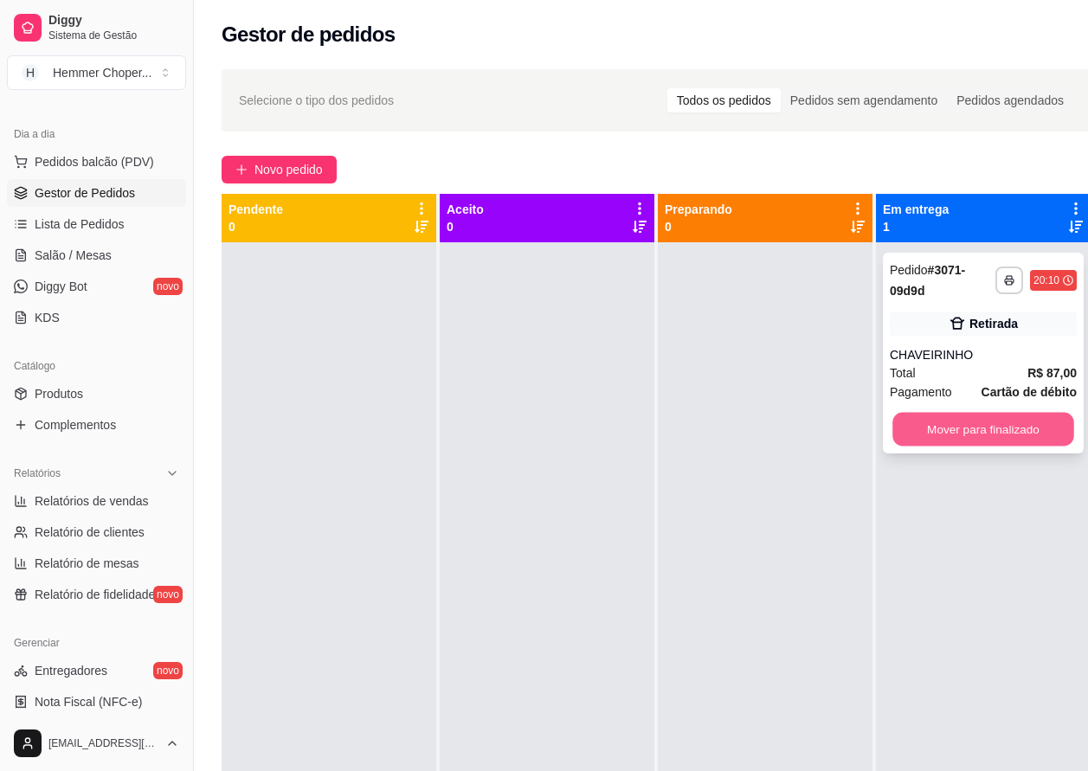
click at [930, 425] on button "Mover para finalizado" at bounding box center [983, 430] width 182 height 34
